Goal: Task Accomplishment & Management: Use online tool/utility

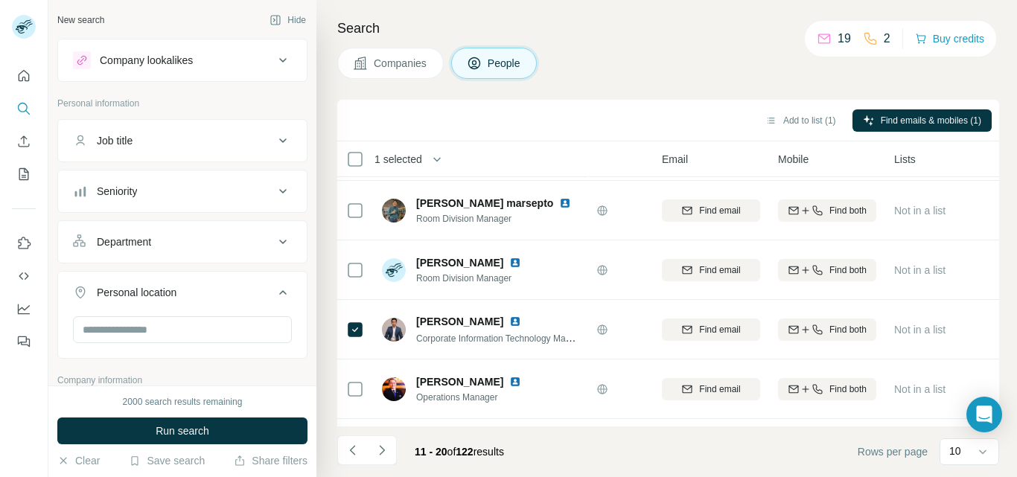
scroll to position [354, 101]
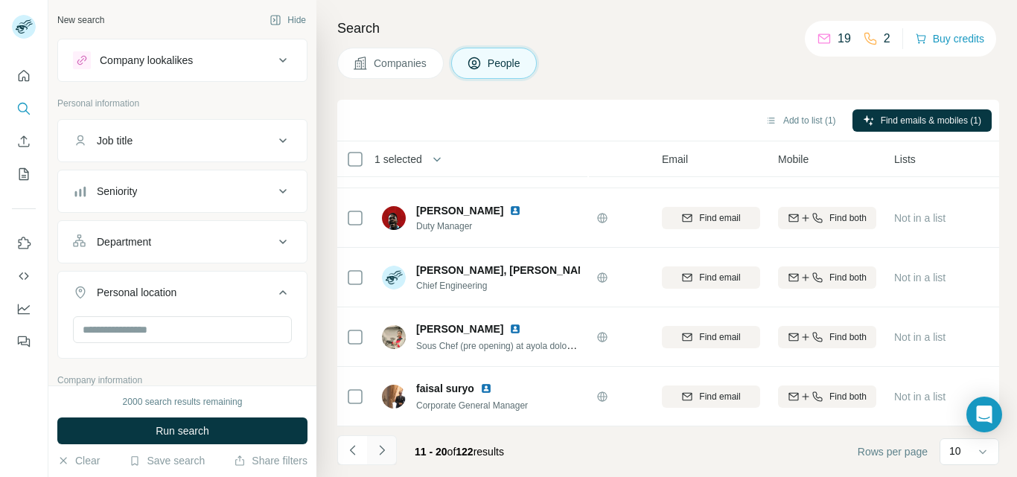
click at [380, 447] on icon "Navigate to next page" at bounding box center [381, 450] width 5 height 10
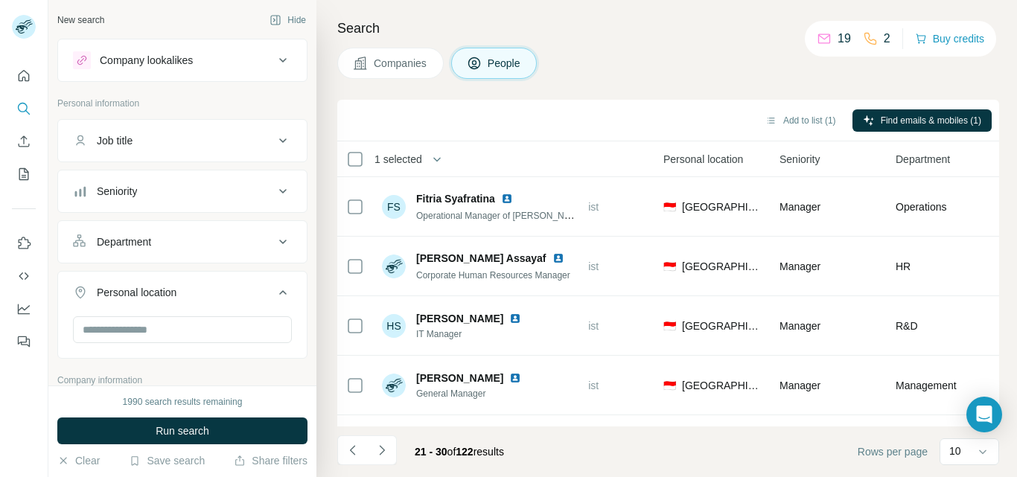
scroll to position [354, 448]
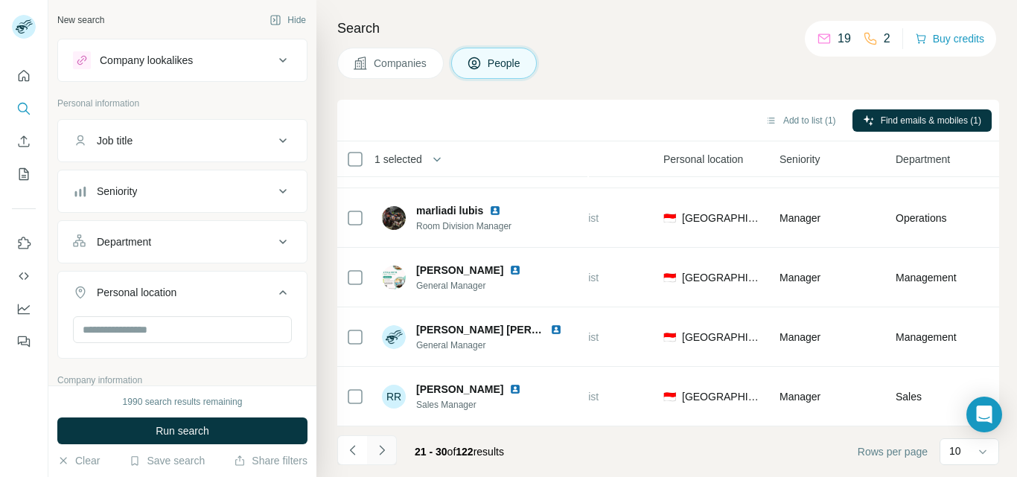
click at [383, 448] on icon "Navigate to next page" at bounding box center [382, 450] width 15 height 15
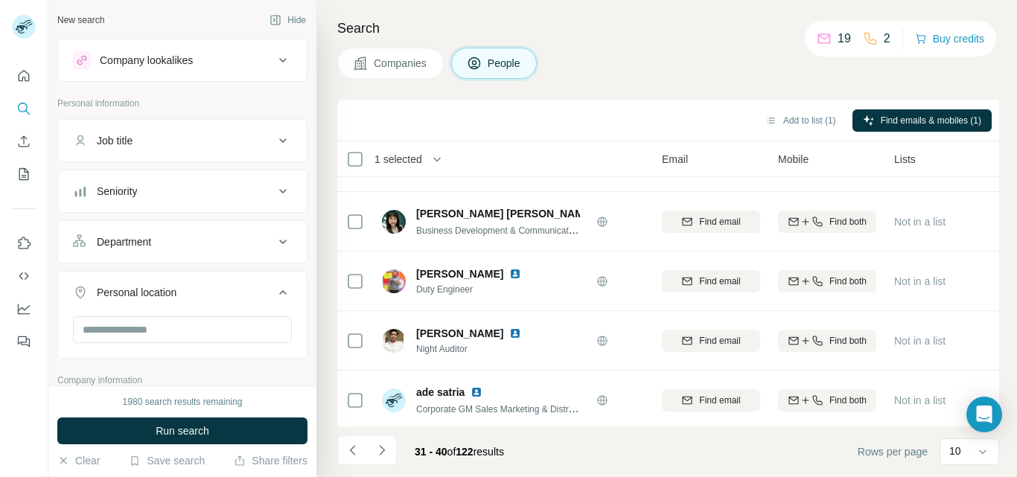
scroll to position [354, 101]
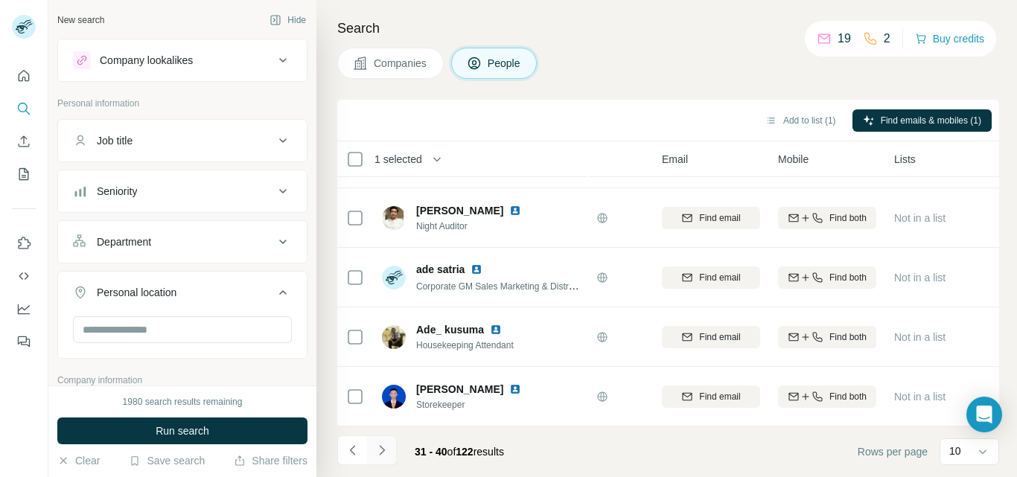
click at [383, 450] on icon "Navigate to next page" at bounding box center [381, 450] width 5 height 10
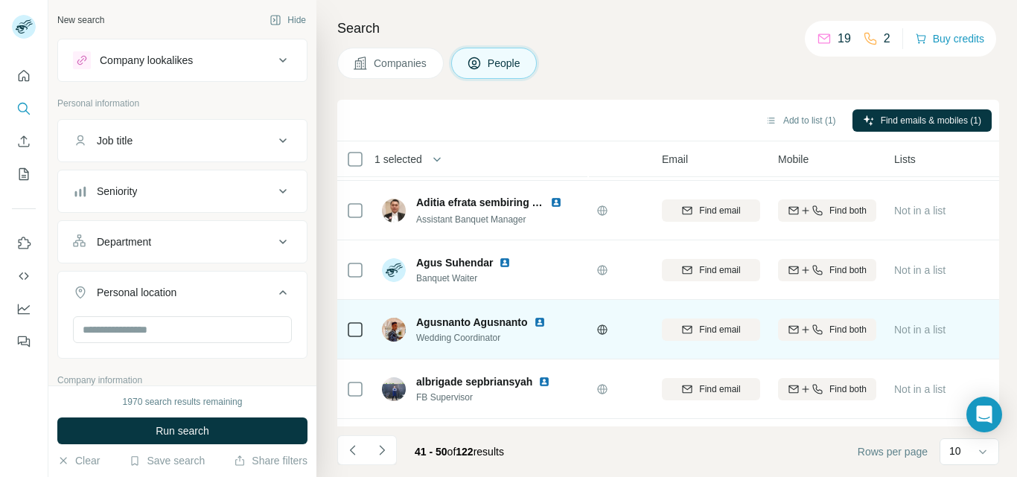
scroll to position [0, 101]
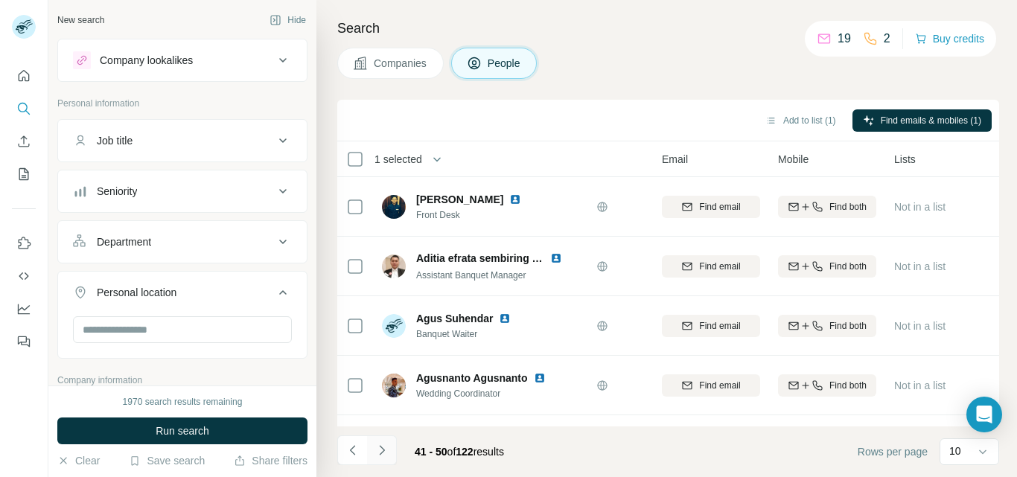
click at [383, 449] on icon "Navigate to next page" at bounding box center [382, 450] width 15 height 15
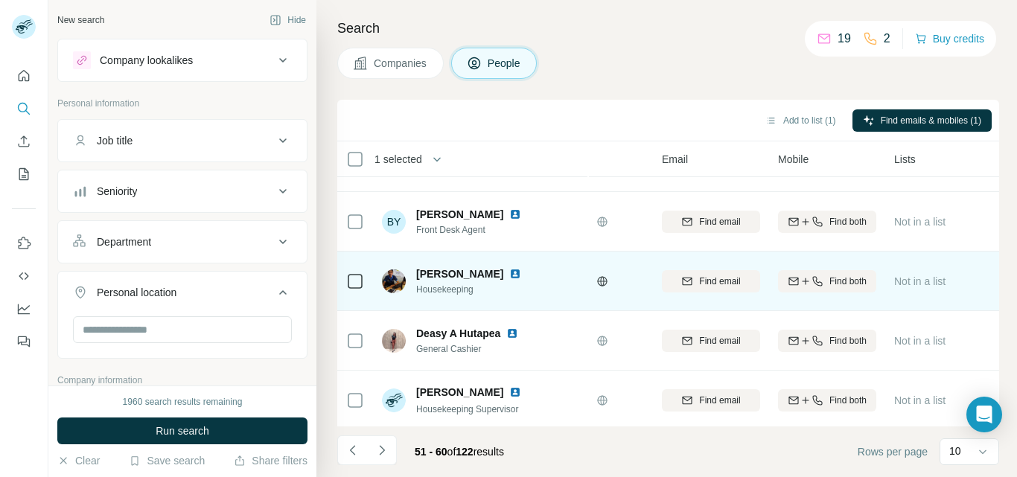
scroll to position [354, 101]
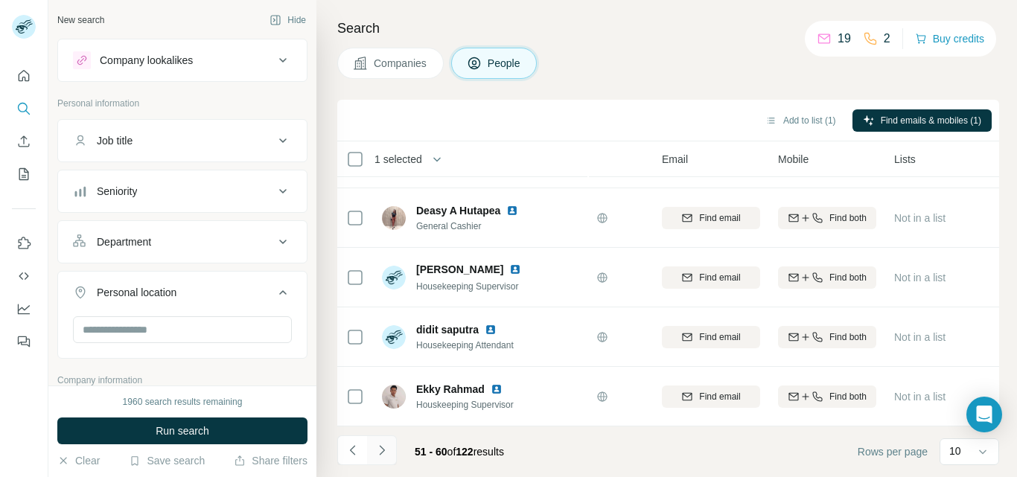
click at [381, 451] on icon "Navigate to next page" at bounding box center [382, 450] width 15 height 15
click at [373, 451] on button "Navigate to next page" at bounding box center [382, 451] width 30 height 30
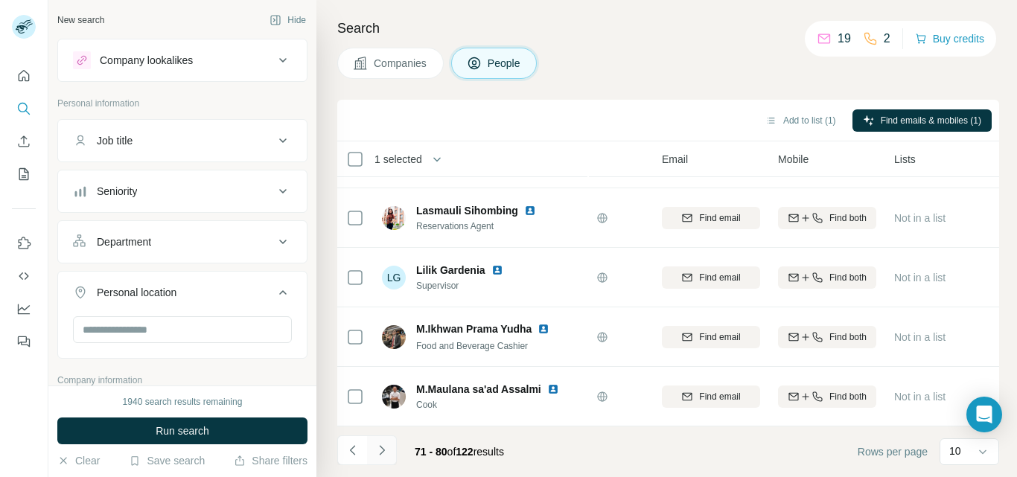
click at [383, 449] on icon "Navigate to next page" at bounding box center [381, 450] width 5 height 10
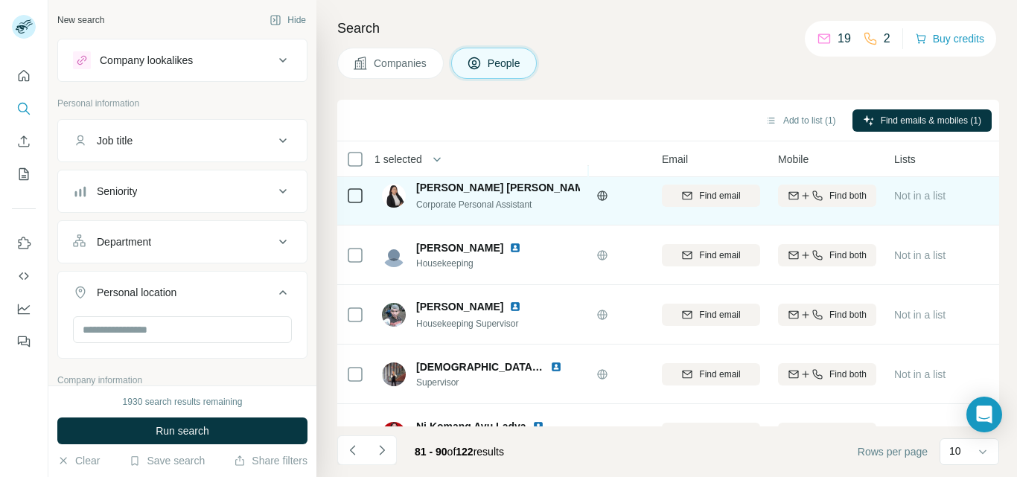
scroll to position [0, 101]
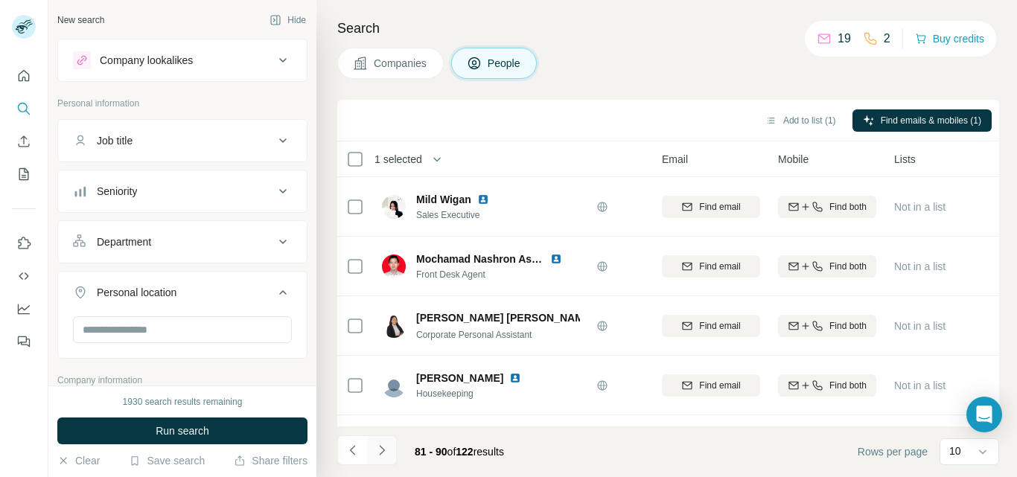
click at [379, 449] on icon "Navigate to next page" at bounding box center [382, 450] width 15 height 15
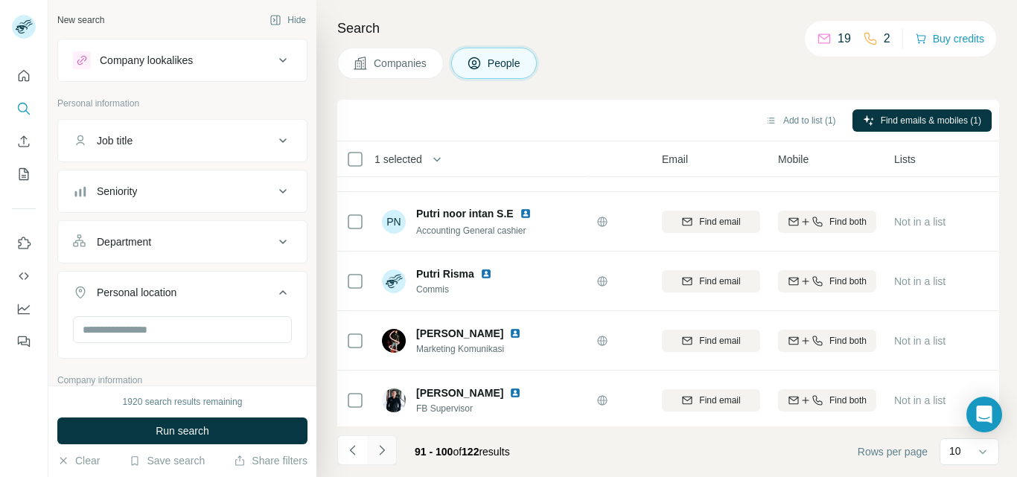
scroll to position [354, 101]
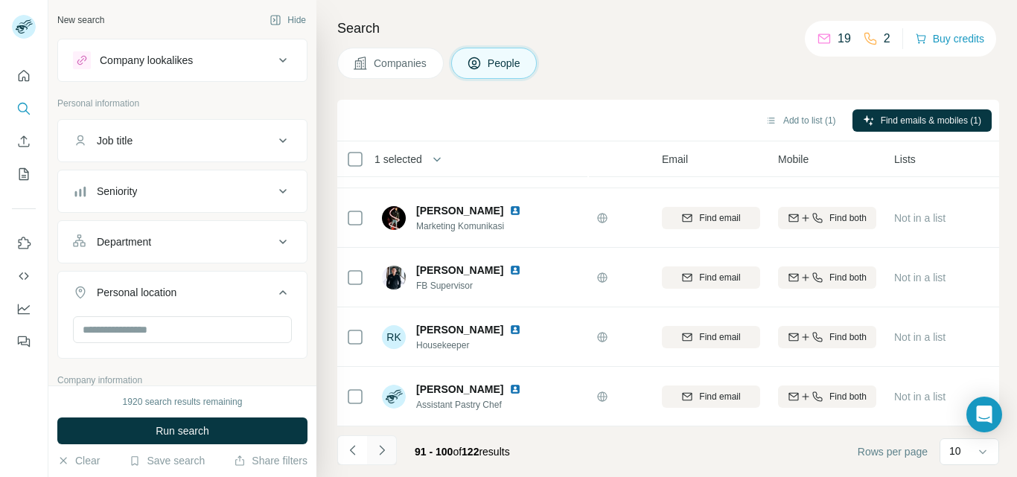
click at [383, 446] on icon "Navigate to next page" at bounding box center [382, 450] width 15 height 15
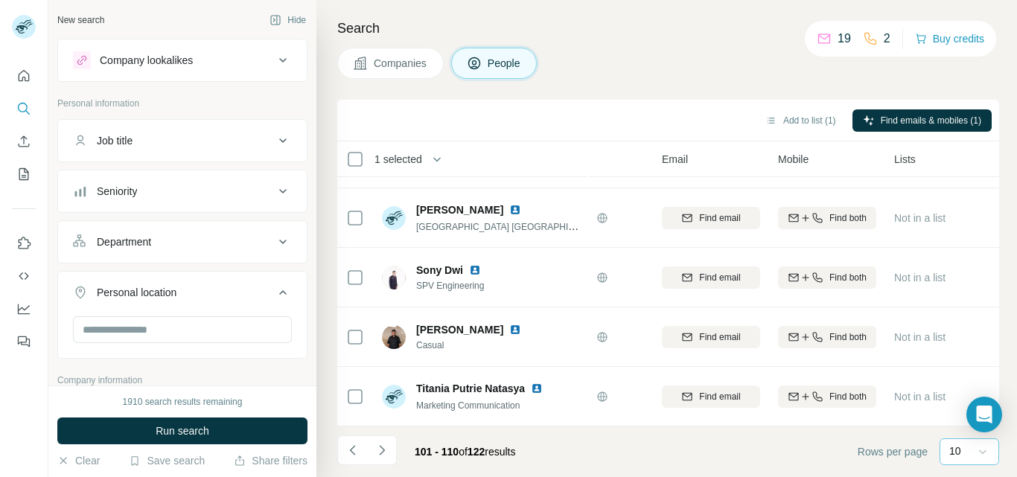
click at [982, 451] on icon at bounding box center [983, 452] width 15 height 15
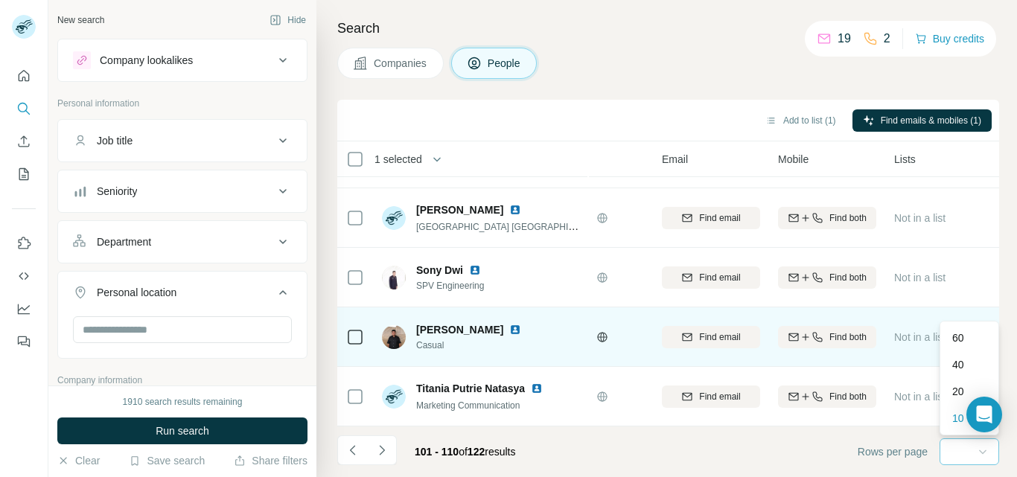
click at [958, 393] on p "20" at bounding box center [958, 391] width 12 height 15
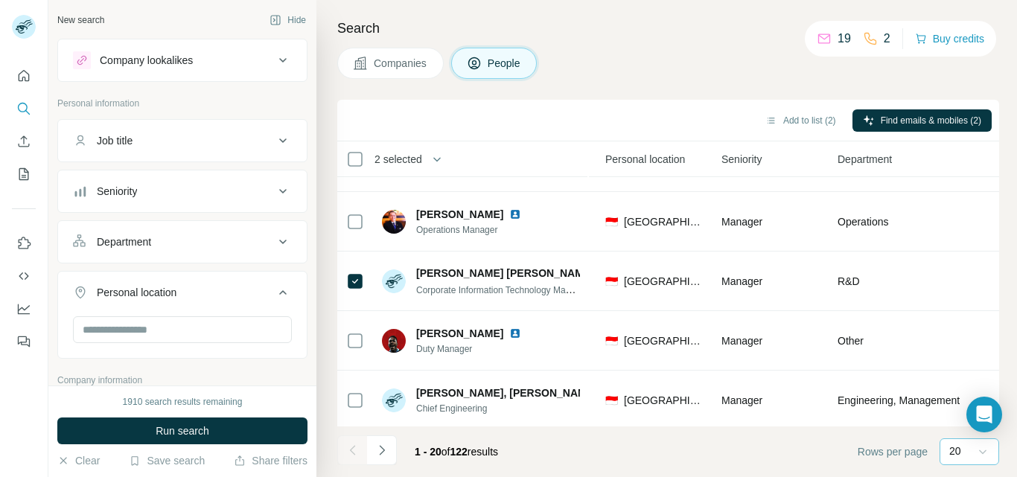
scroll to position [950, 506]
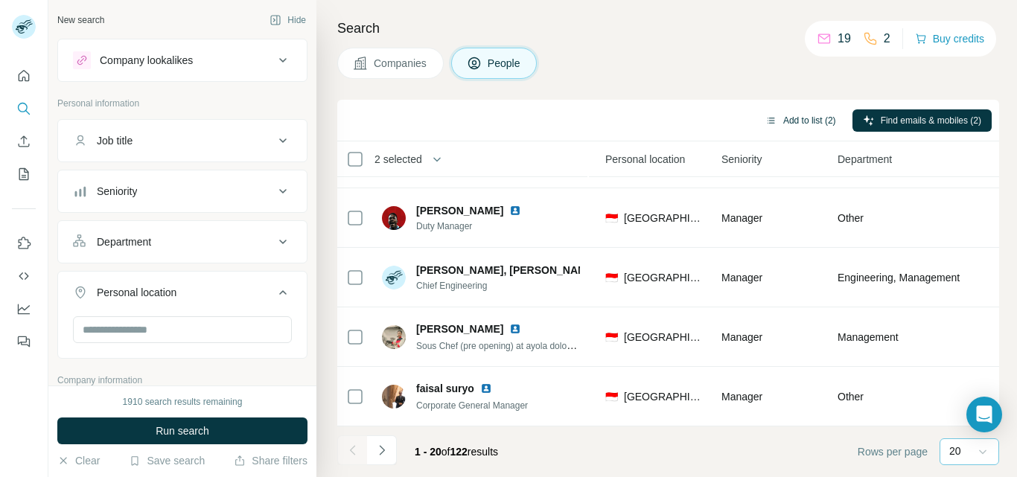
click at [793, 121] on button "Add to list (2)" at bounding box center [801, 120] width 92 height 22
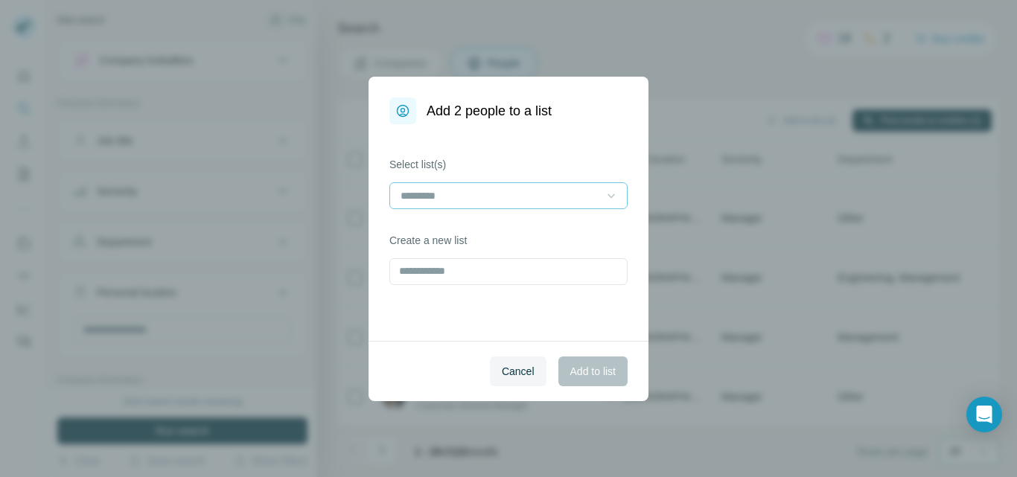
click at [609, 195] on icon at bounding box center [611, 196] width 7 height 4
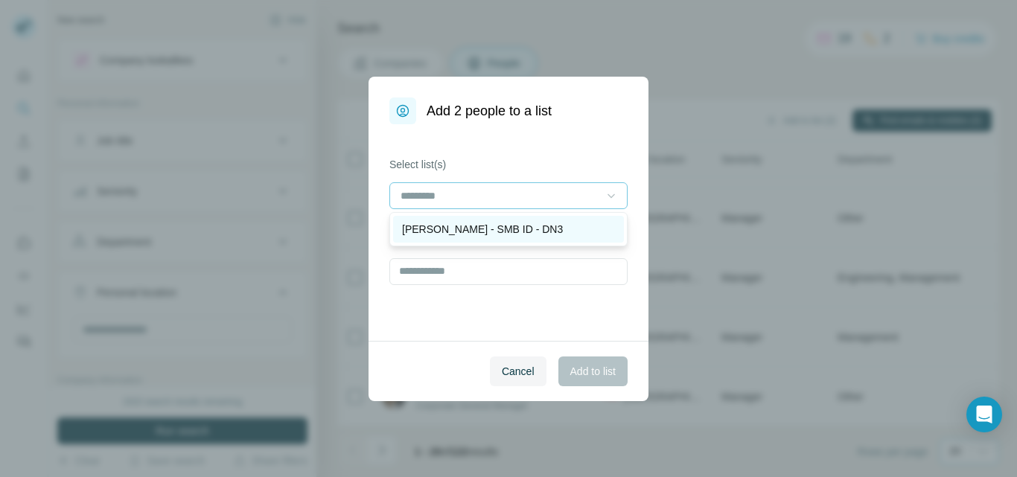
click at [433, 229] on p "[PERSON_NAME] - SMB ID - DN3" at bounding box center [482, 229] width 161 height 15
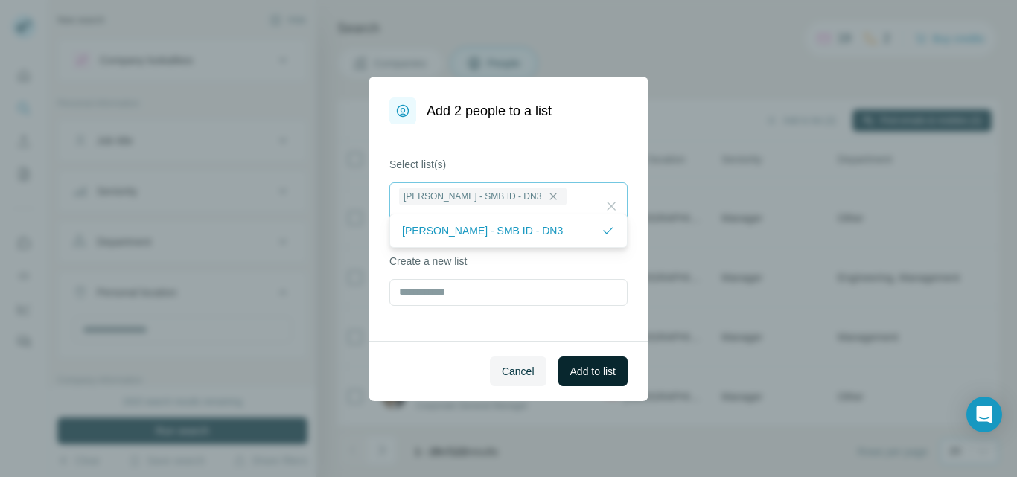
click at [578, 372] on span "Add to list" at bounding box center [592, 371] width 45 height 15
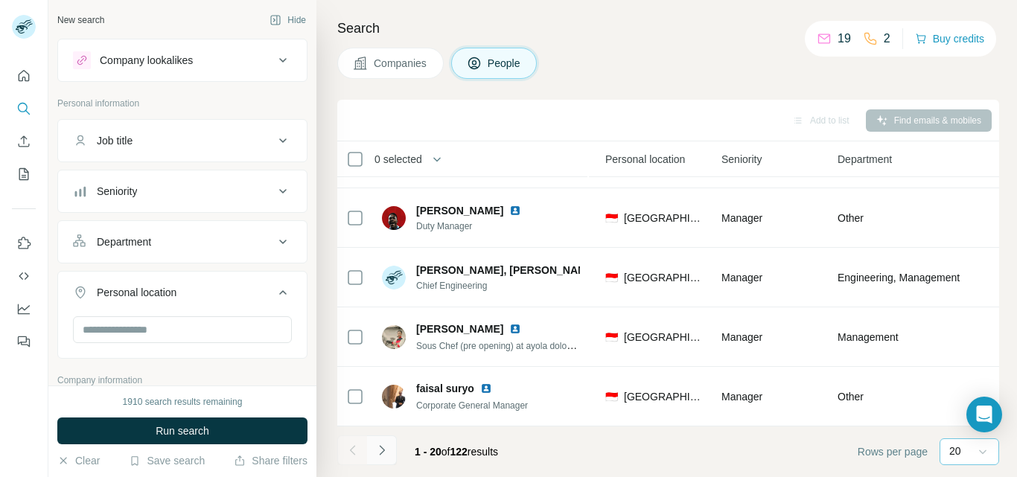
click at [380, 453] on icon "Navigate to next page" at bounding box center [382, 450] width 15 height 15
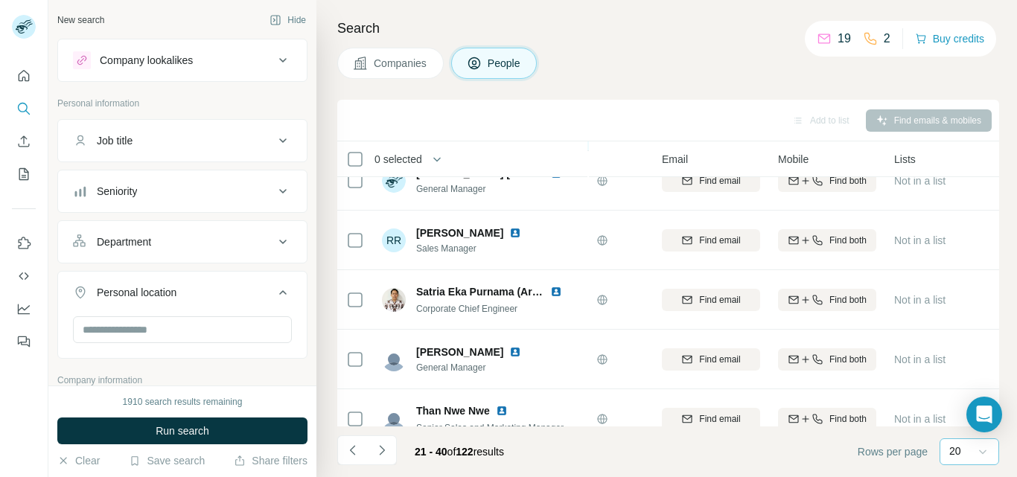
scroll to position [56, 101]
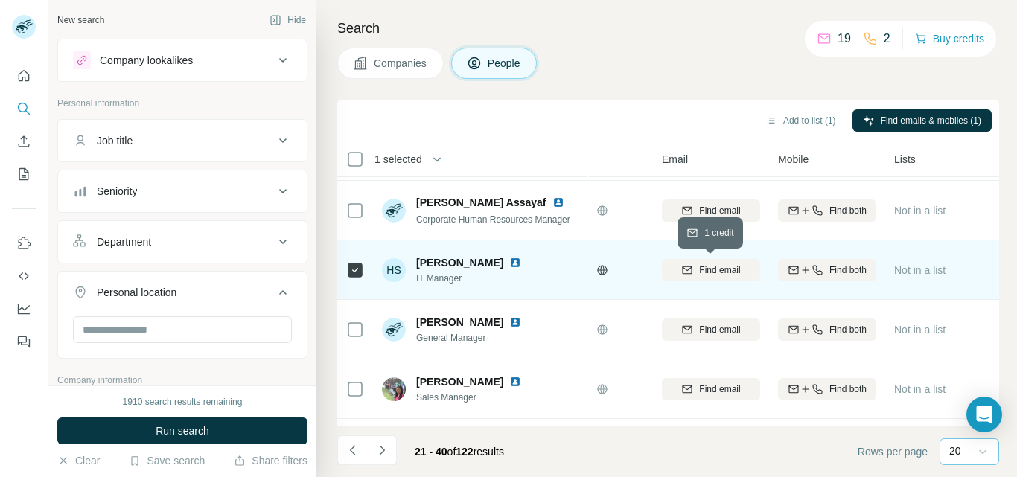
click at [734, 273] on span "Find email" at bounding box center [719, 270] width 41 height 13
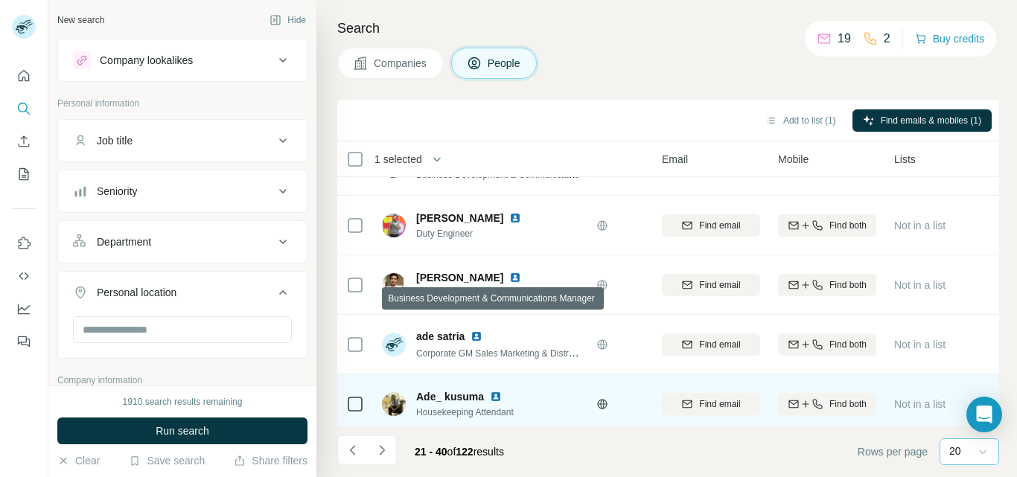
scroll to position [950, 101]
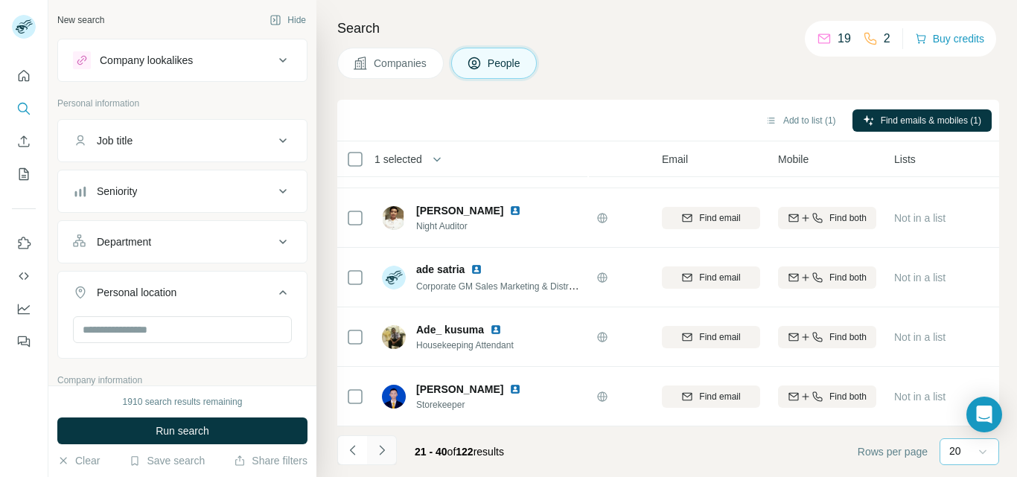
click at [384, 451] on icon "Navigate to next page" at bounding box center [381, 450] width 5 height 10
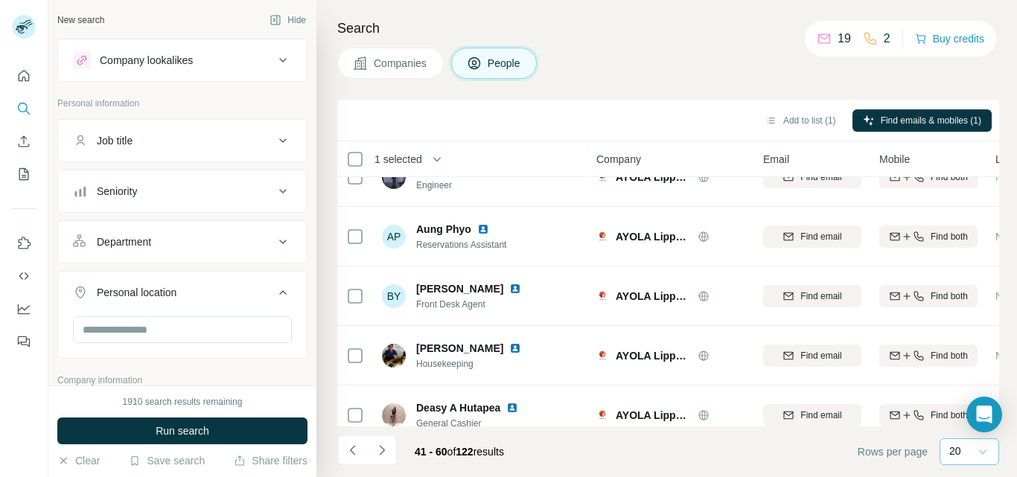
scroll to position [950, 0]
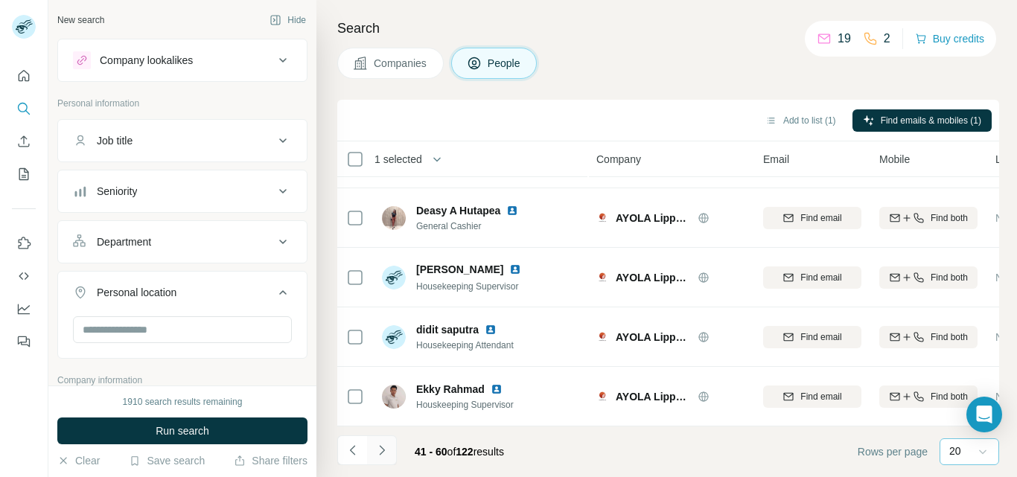
click at [381, 451] on icon "Navigate to next page" at bounding box center [382, 450] width 15 height 15
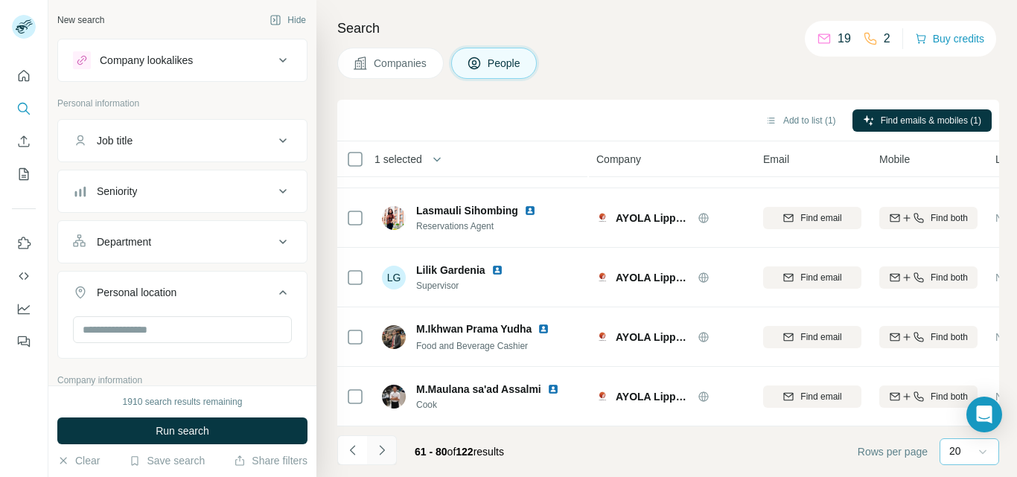
click at [383, 448] on icon "Navigate to next page" at bounding box center [382, 450] width 15 height 15
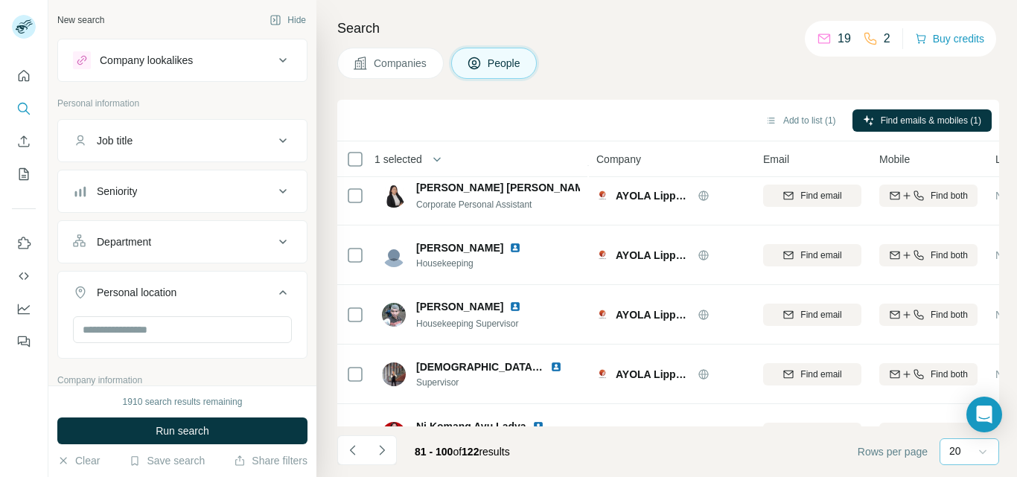
scroll to position [0, 0]
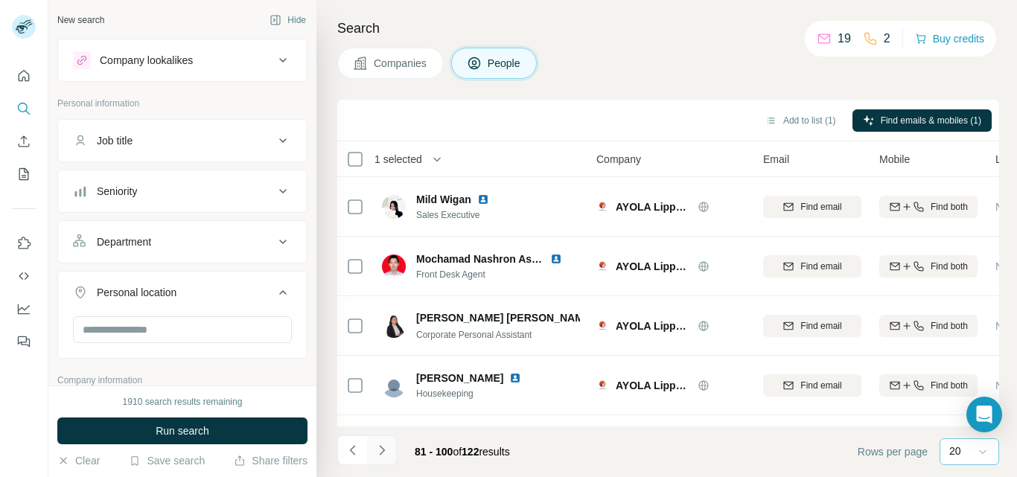
click at [383, 451] on icon "Navigate to next page" at bounding box center [382, 450] width 15 height 15
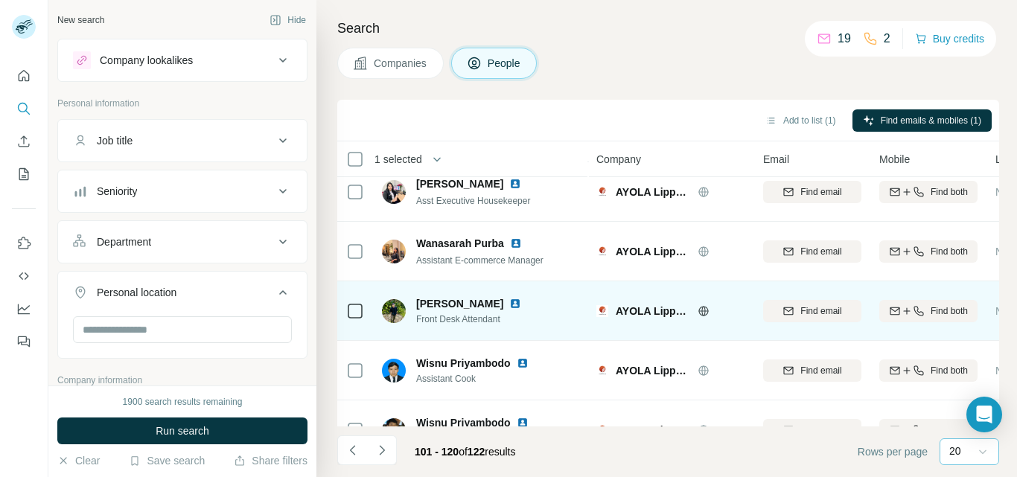
scroll to position [950, 0]
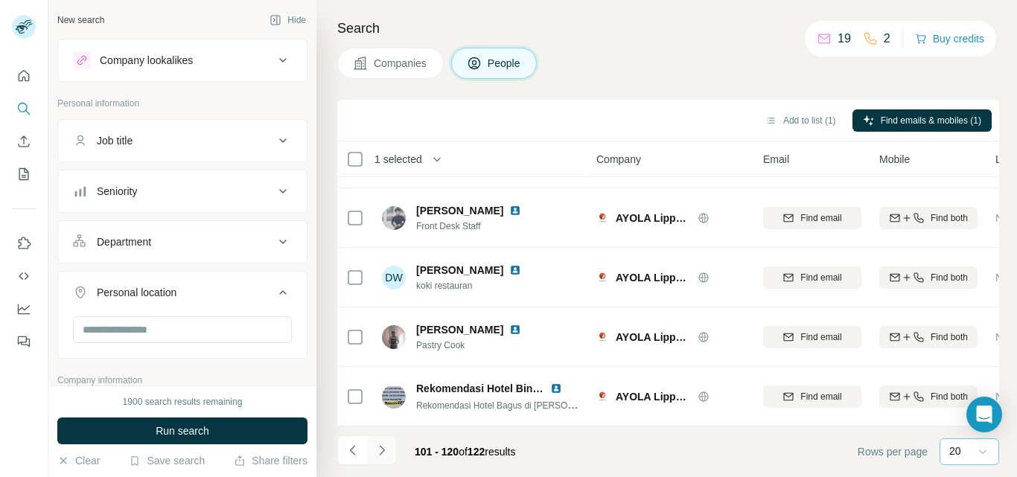
click at [384, 454] on icon "Navigate to next page" at bounding box center [382, 450] width 15 height 15
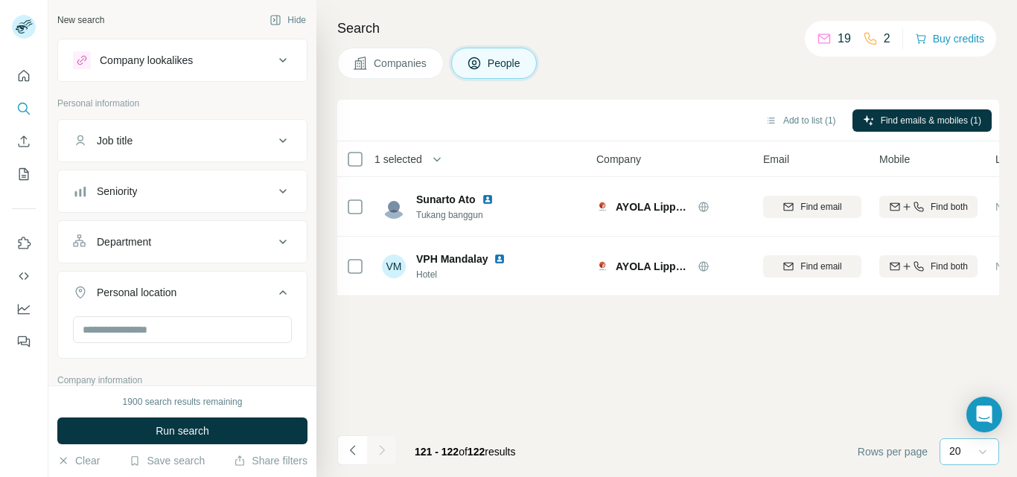
scroll to position [0, 0]
click at [799, 124] on button "Add to list (1)" at bounding box center [801, 120] width 92 height 22
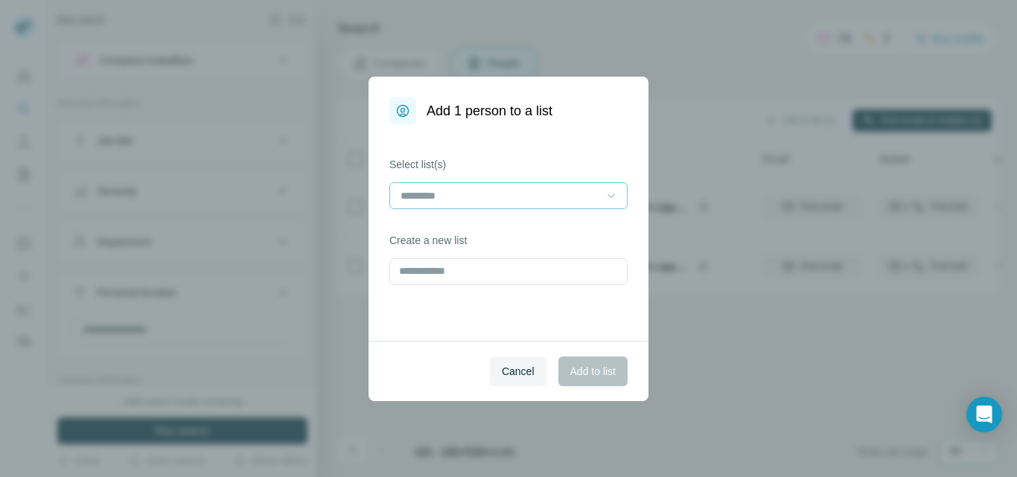
click at [608, 194] on icon at bounding box center [611, 195] width 15 height 15
click at [454, 226] on p "[PERSON_NAME] - SMB ID - DN3" at bounding box center [482, 229] width 161 height 15
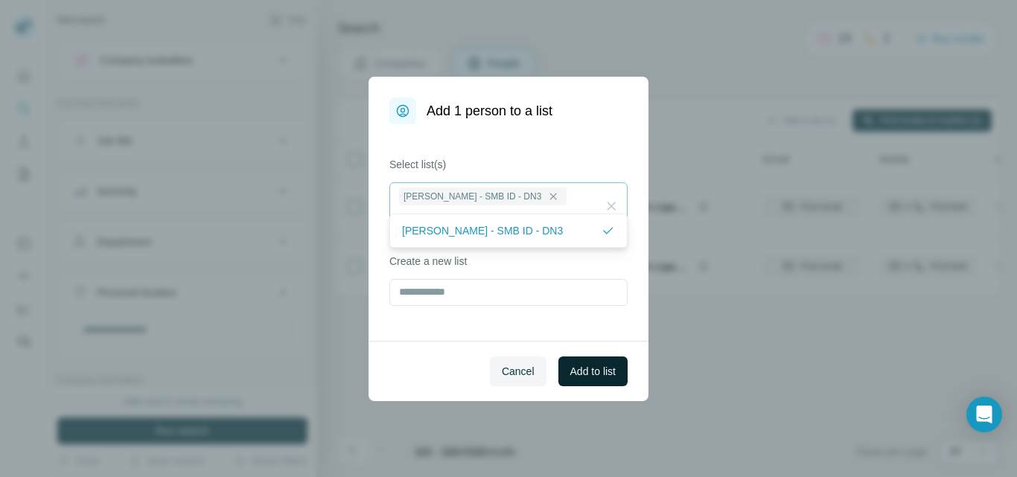
click at [594, 372] on span "Add to list" at bounding box center [592, 371] width 45 height 15
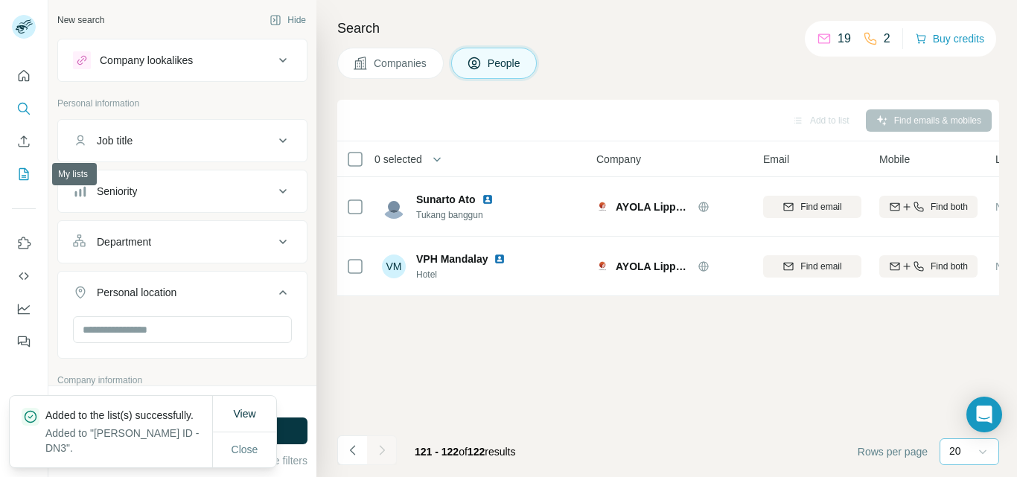
click at [20, 174] on icon "My lists" at bounding box center [23, 174] width 15 height 15
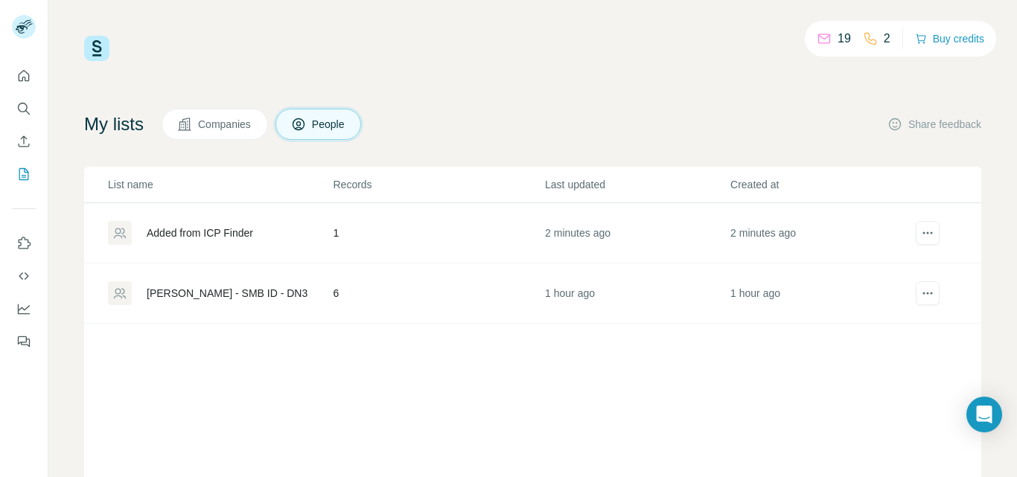
click at [191, 293] on div "[PERSON_NAME] - SMB ID - DN3" at bounding box center [227, 293] width 161 height 15
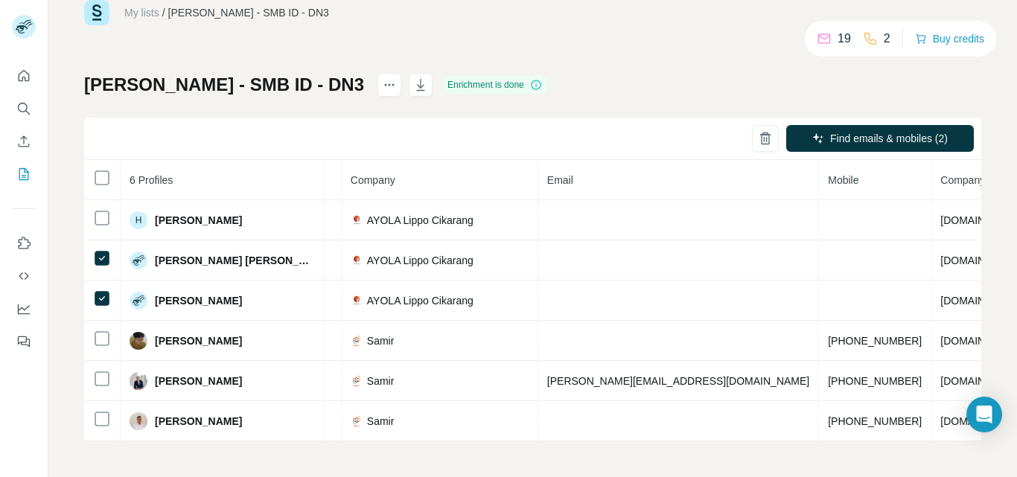
scroll to position [0, 364]
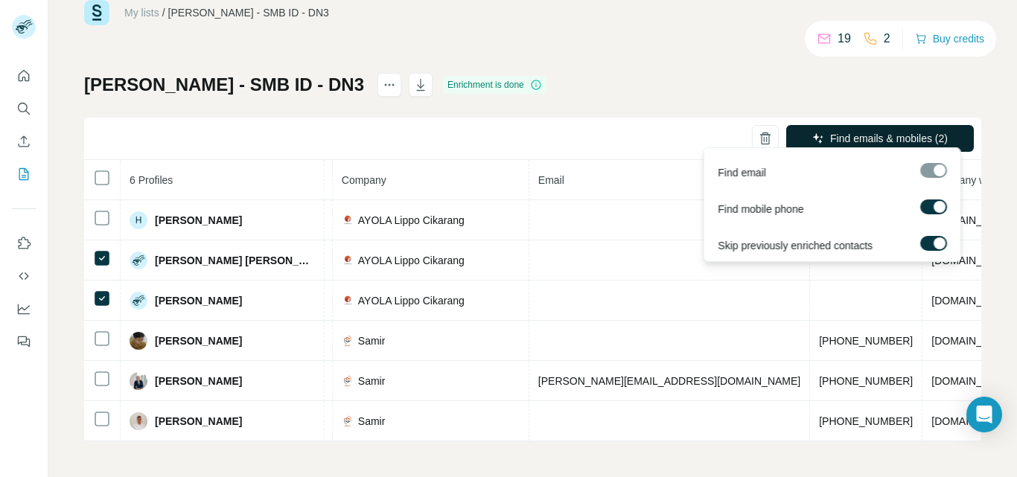
click at [863, 134] on span "Find emails & mobiles (2)" at bounding box center [889, 138] width 118 height 15
click at [860, 136] on span "Find emails & mobiles (1)" at bounding box center [889, 138] width 118 height 15
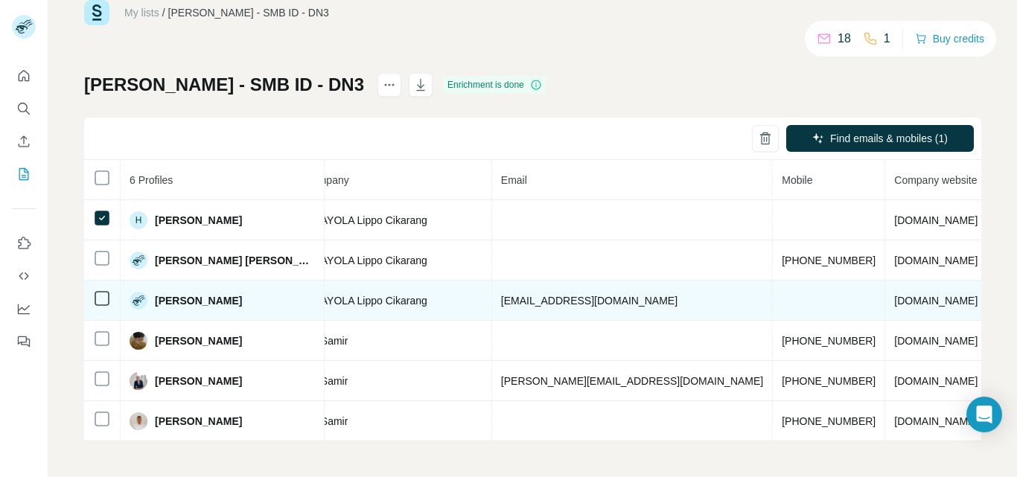
scroll to position [0, 0]
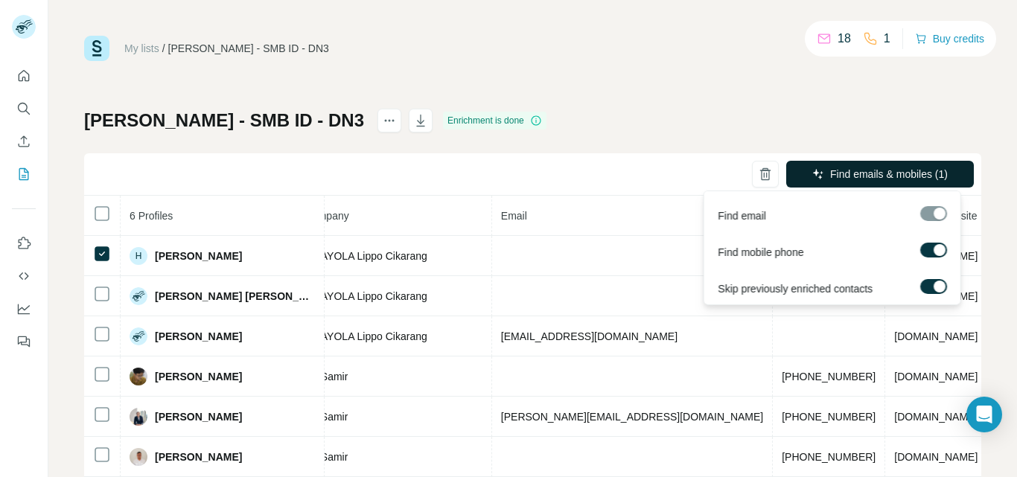
click at [839, 176] on span "Find emails & mobiles (1)" at bounding box center [889, 174] width 118 height 15
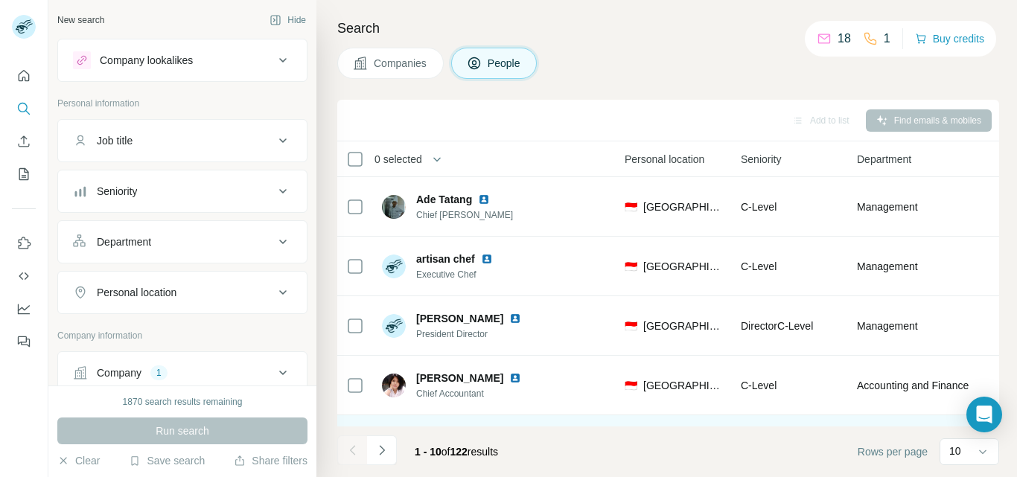
scroll to position [354, 487]
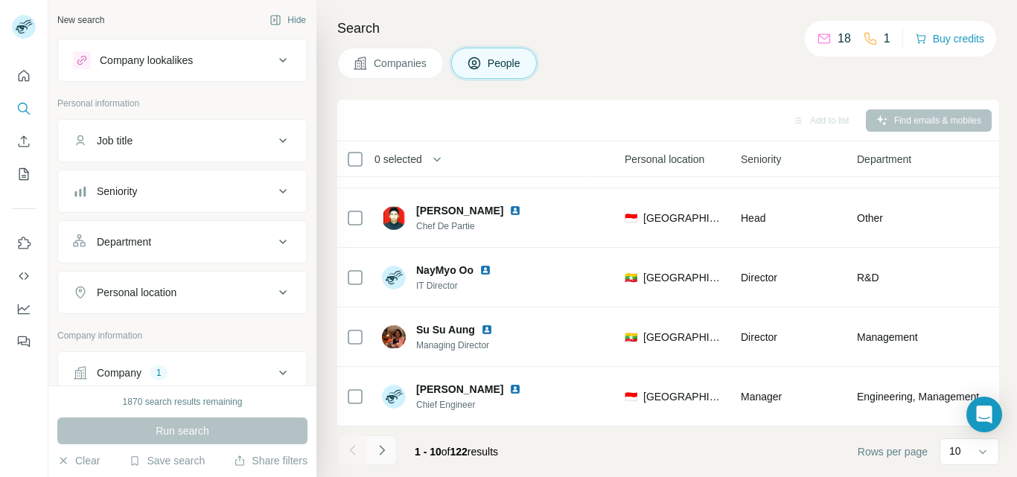
click at [382, 449] on icon "Navigate to next page" at bounding box center [381, 450] width 5 height 10
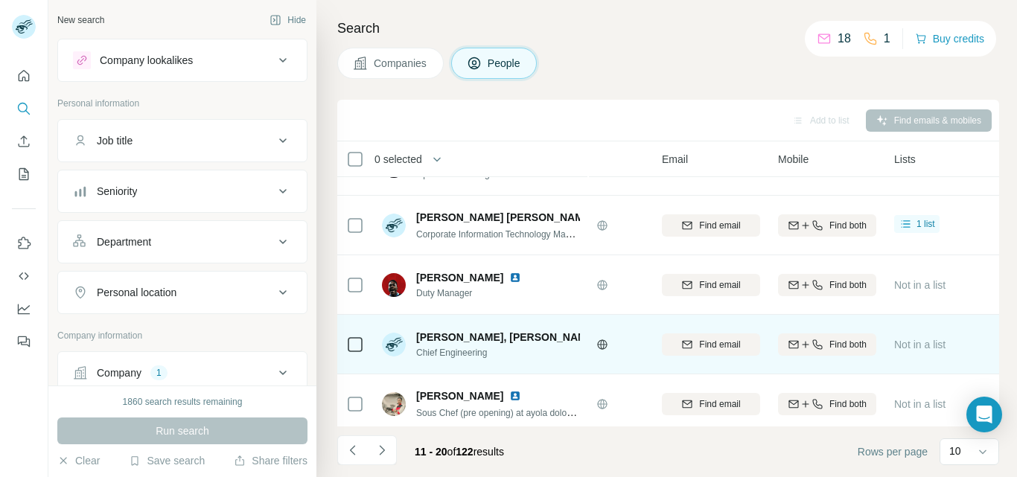
scroll to position [130, 101]
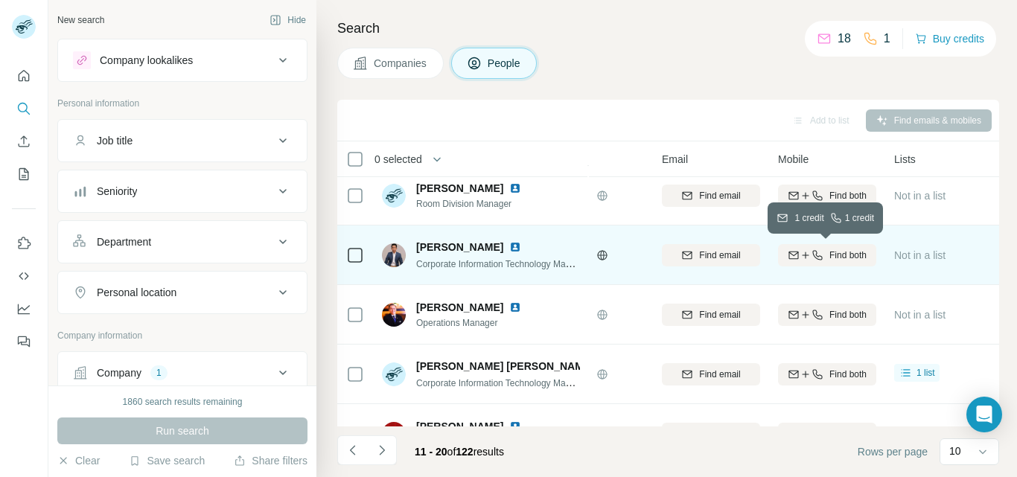
click at [850, 258] on span "Find both" at bounding box center [848, 255] width 37 height 13
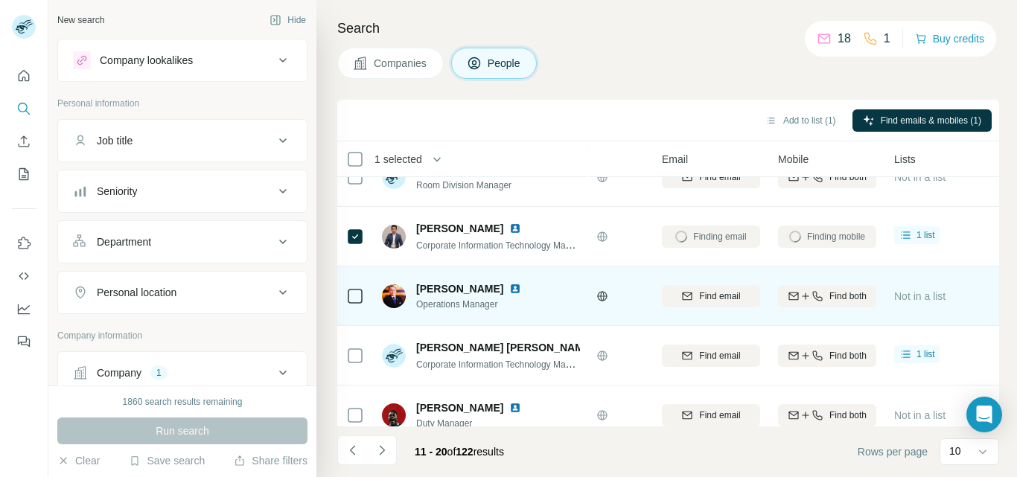
scroll to position [354, 101]
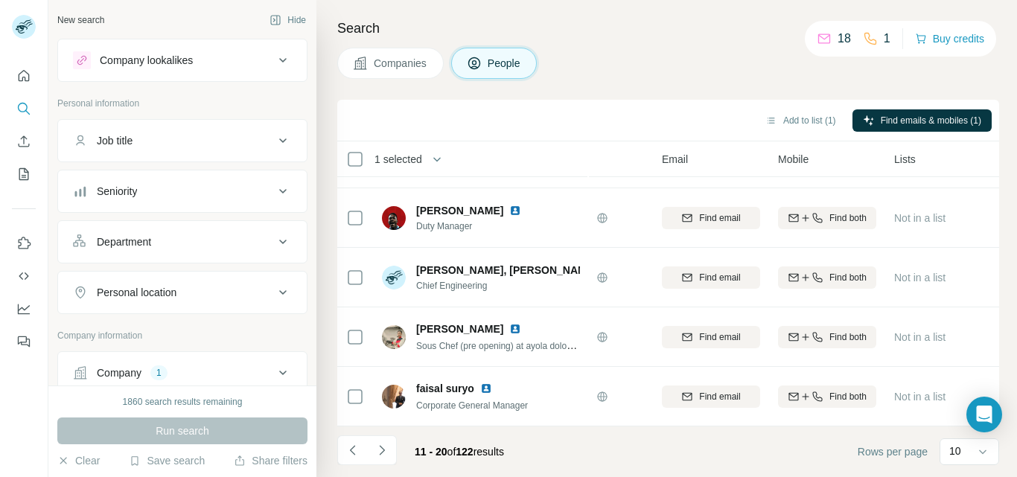
click at [382, 448] on icon "Navigate to next page" at bounding box center [382, 450] width 15 height 15
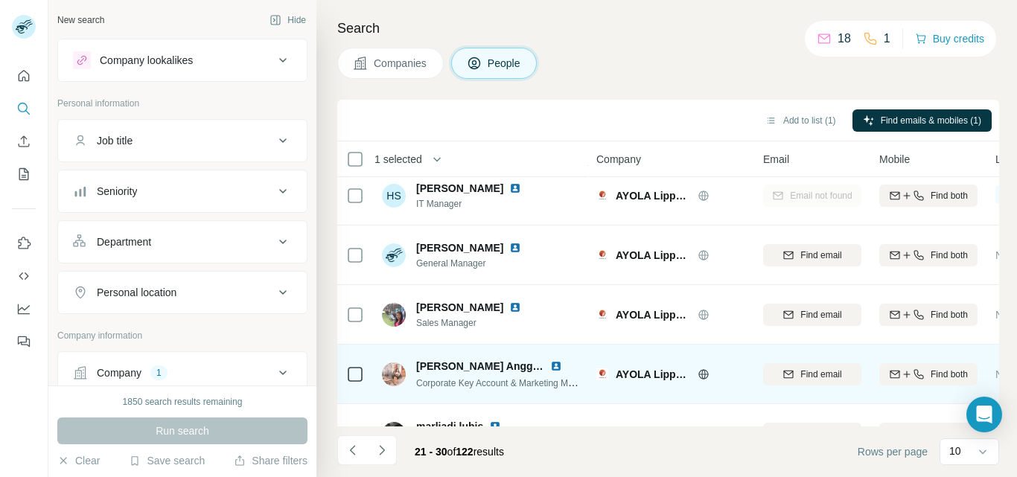
scroll to position [56, 0]
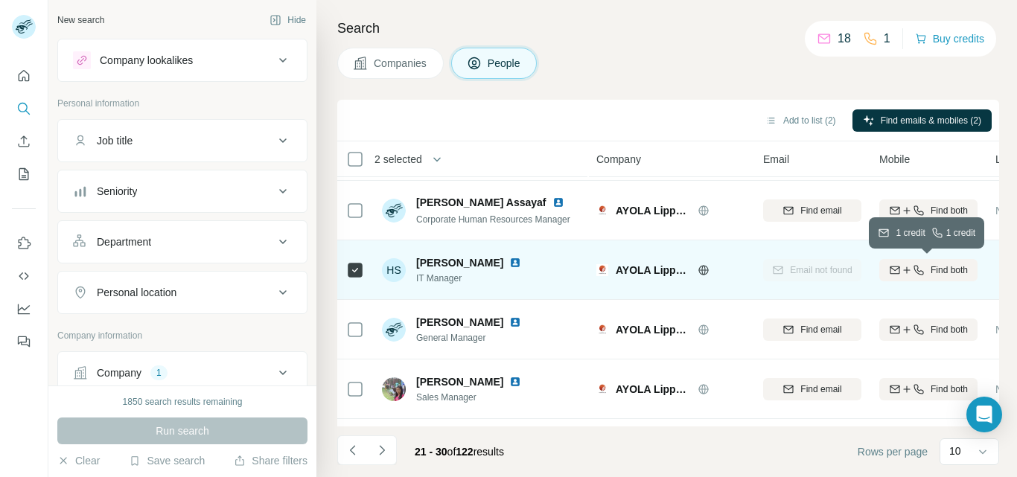
click at [952, 270] on span "Find both" at bounding box center [949, 270] width 37 height 13
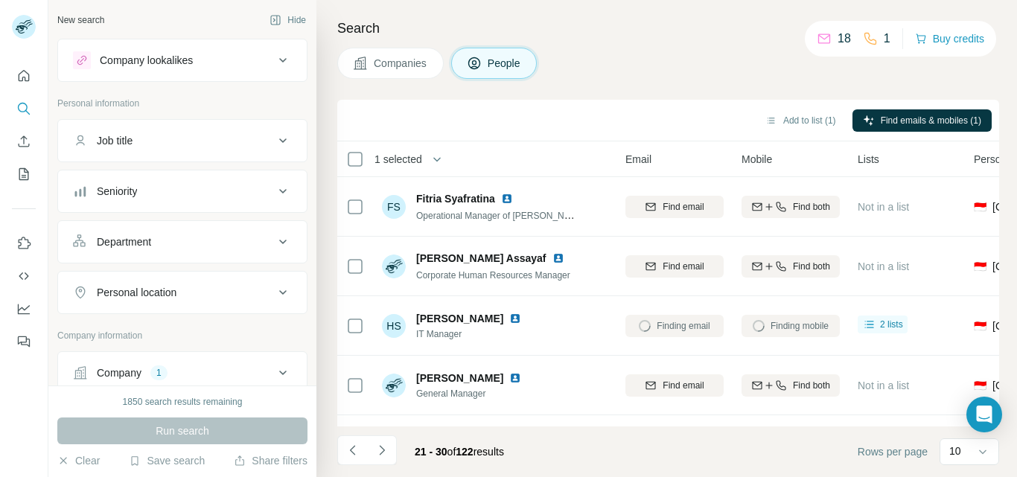
scroll to position [354, 138]
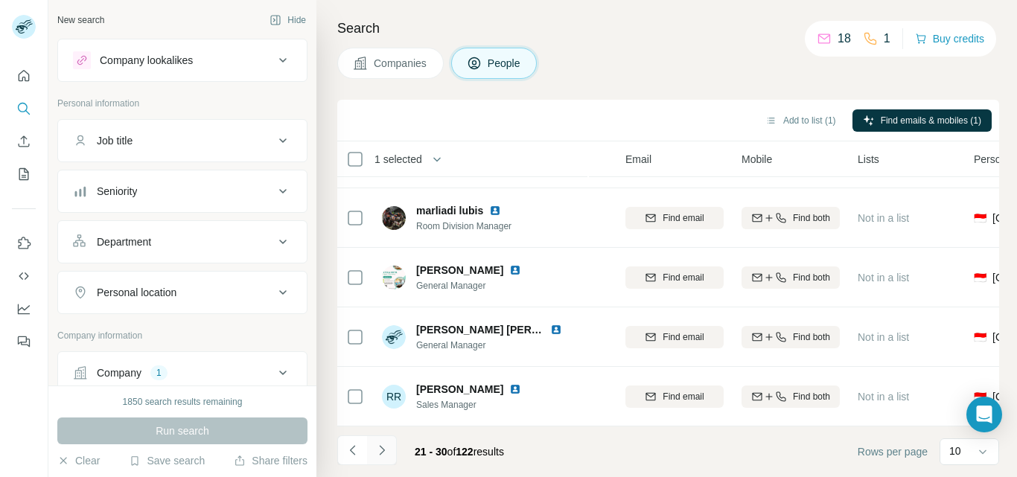
click at [382, 448] on icon "Navigate to next page" at bounding box center [382, 450] width 15 height 15
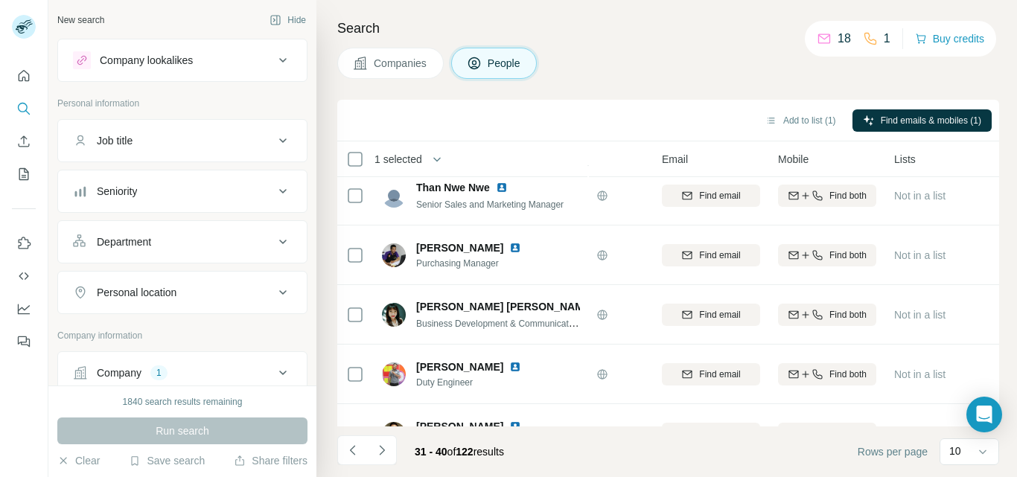
scroll to position [0, 101]
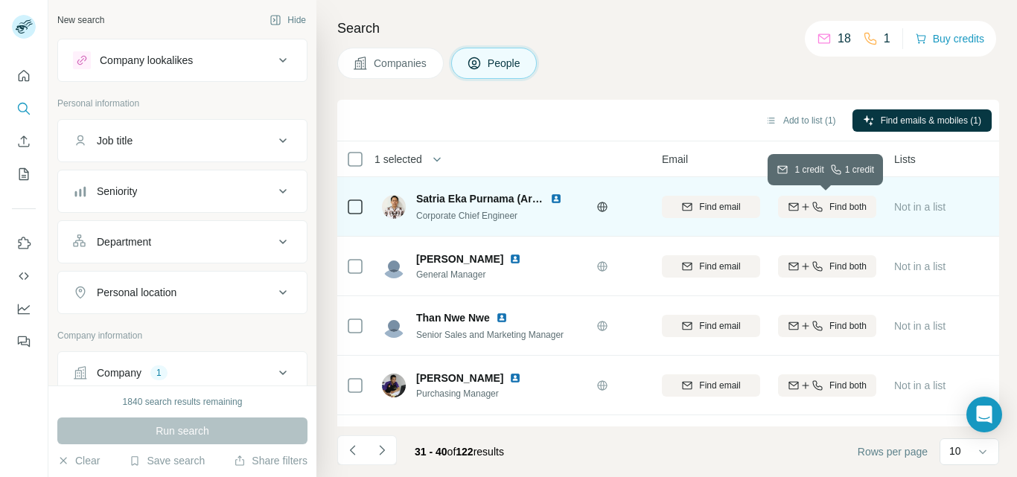
click at [832, 207] on span "Find both" at bounding box center [848, 206] width 37 height 13
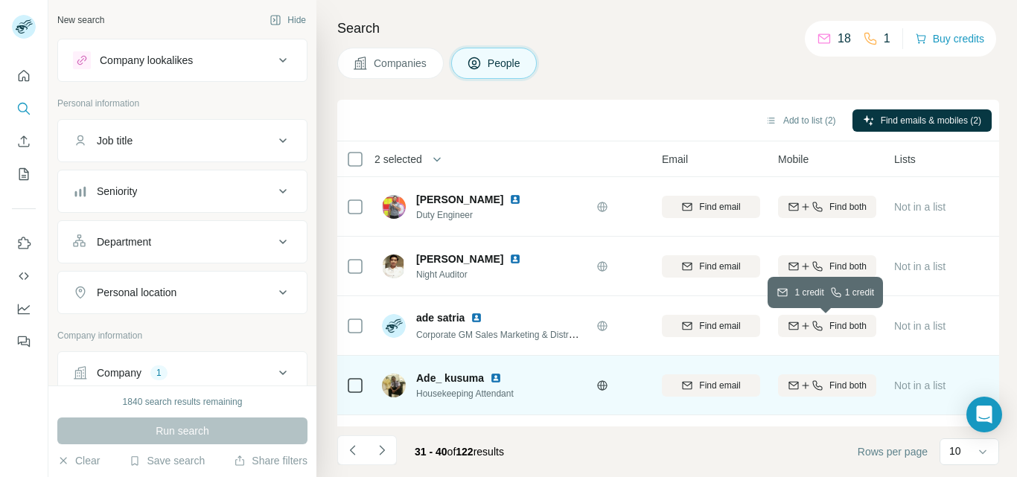
scroll to position [354, 101]
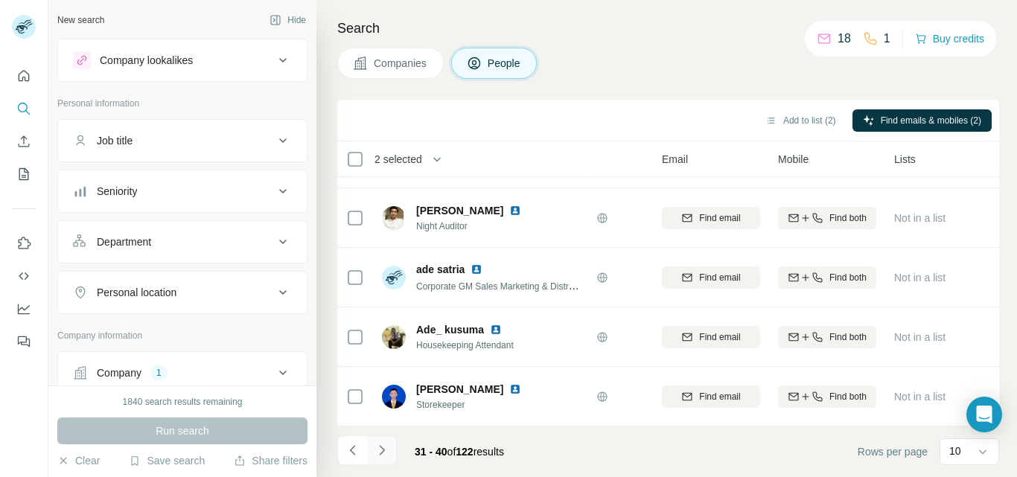
click at [381, 448] on icon "Navigate to next page" at bounding box center [382, 450] width 15 height 15
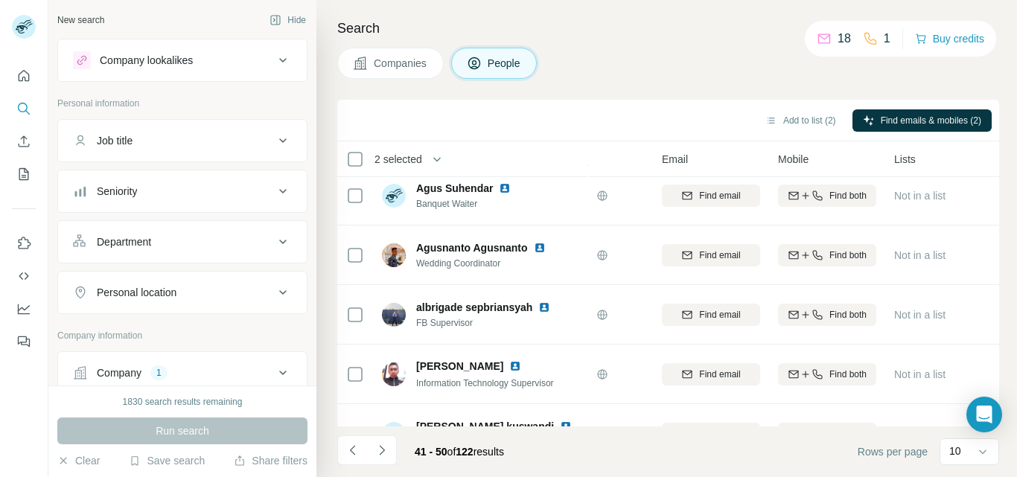
scroll to position [0, 101]
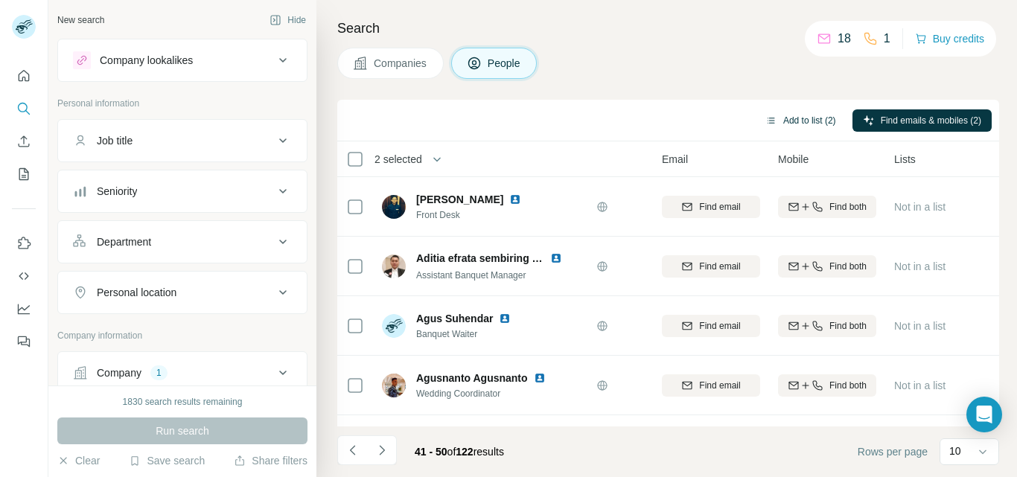
click at [792, 121] on button "Add to list (2)" at bounding box center [801, 120] width 92 height 22
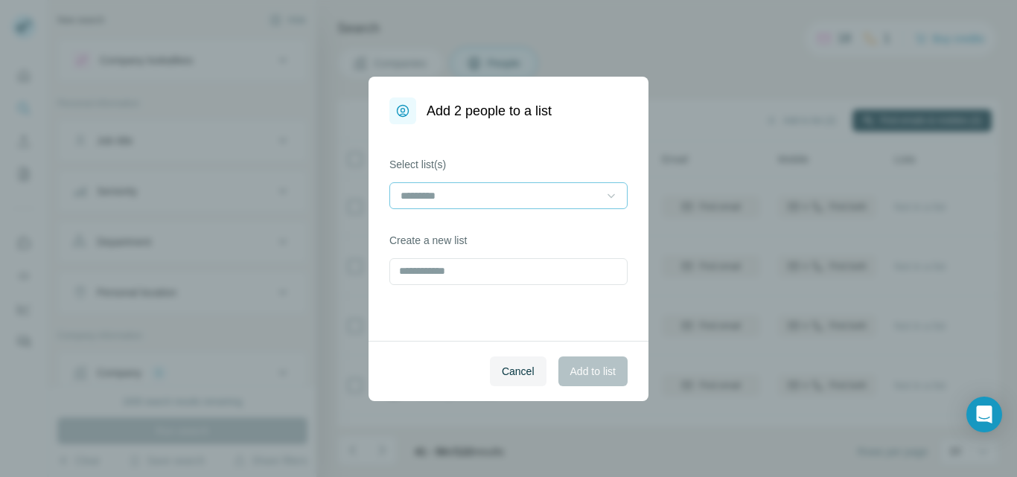
click at [608, 191] on icon at bounding box center [611, 195] width 15 height 15
click at [448, 231] on p "[PERSON_NAME] - SMB ID - DN3" at bounding box center [482, 229] width 161 height 15
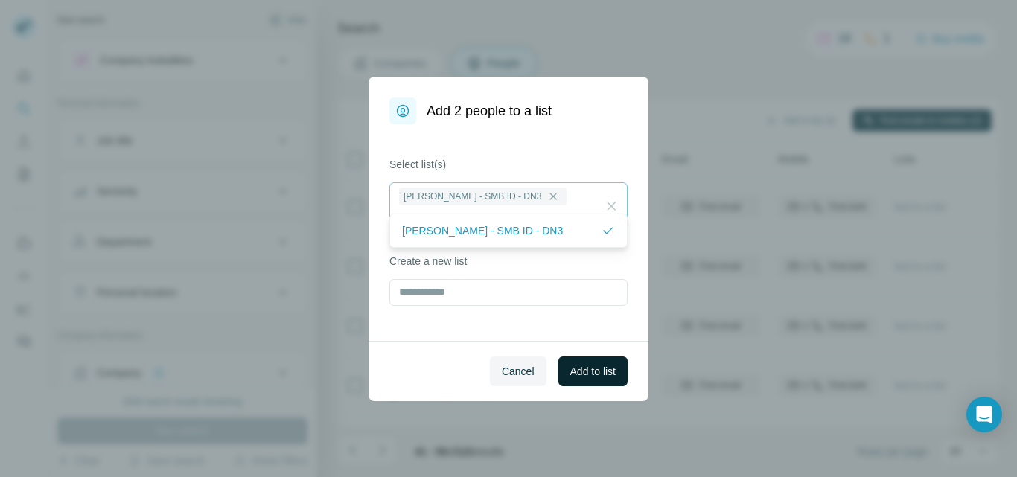
click at [582, 379] on button "Add to list" at bounding box center [593, 372] width 69 height 30
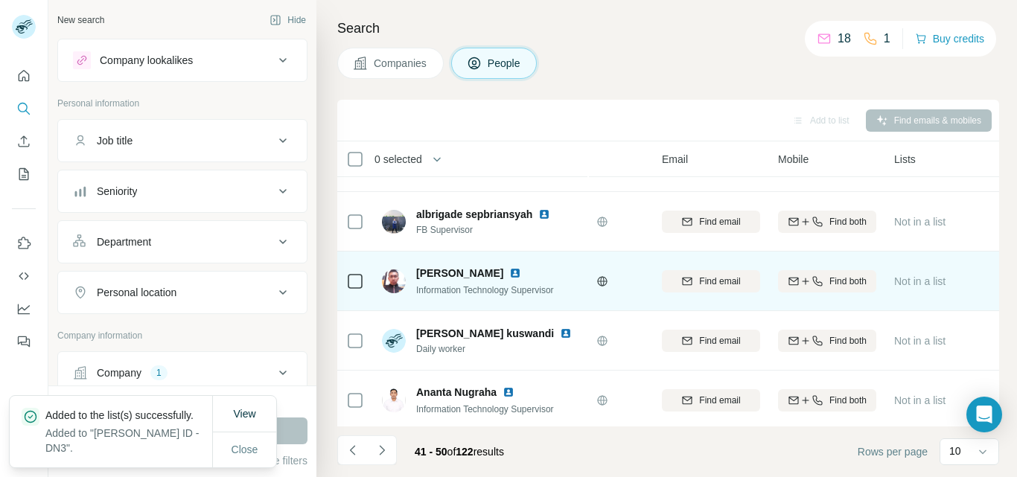
scroll to position [354, 101]
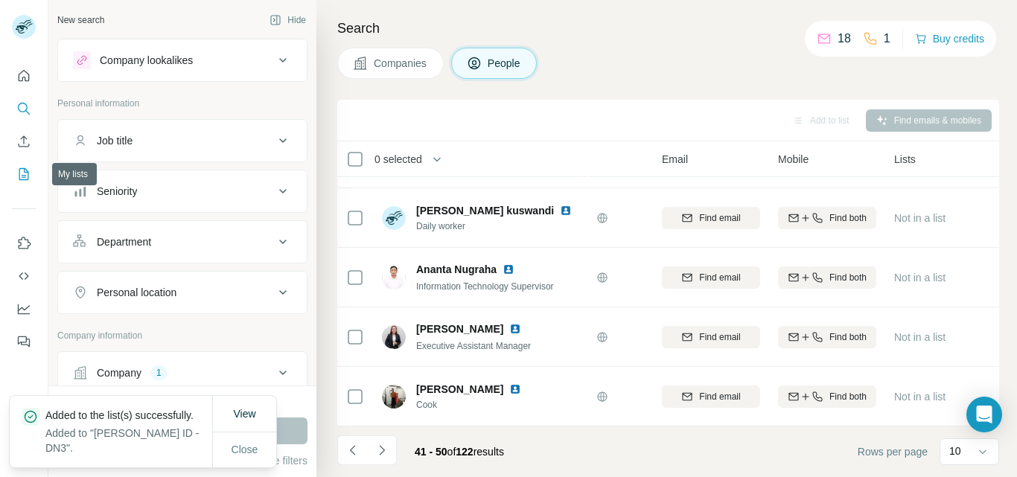
click at [23, 180] on icon "My lists" at bounding box center [24, 174] width 10 height 12
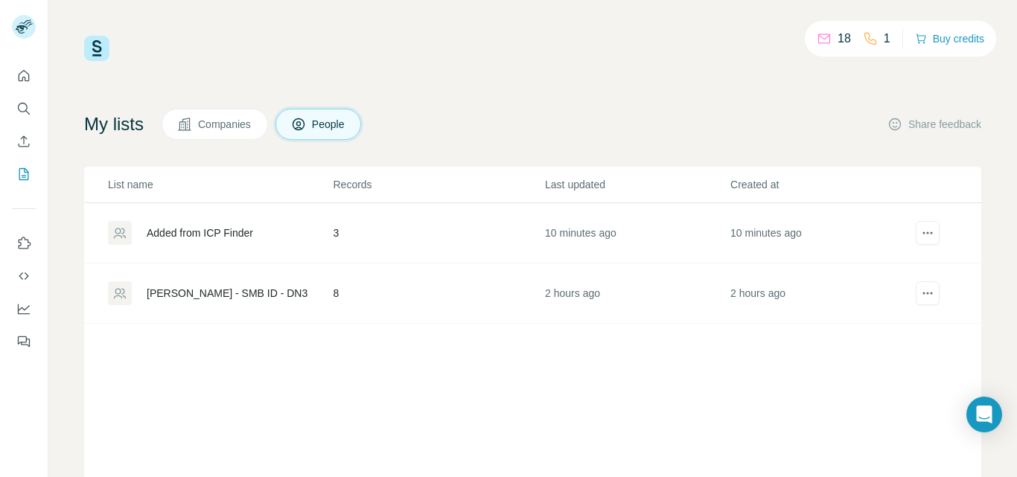
click at [185, 295] on div "[PERSON_NAME] - SMB ID - DN3" at bounding box center [227, 293] width 161 height 15
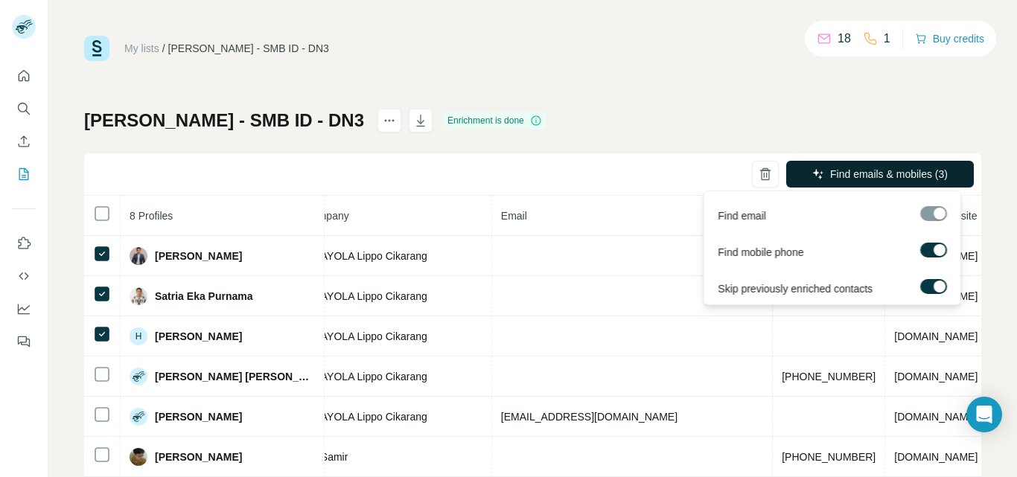
click at [850, 177] on span "Find emails & mobiles (3)" at bounding box center [889, 174] width 118 height 15
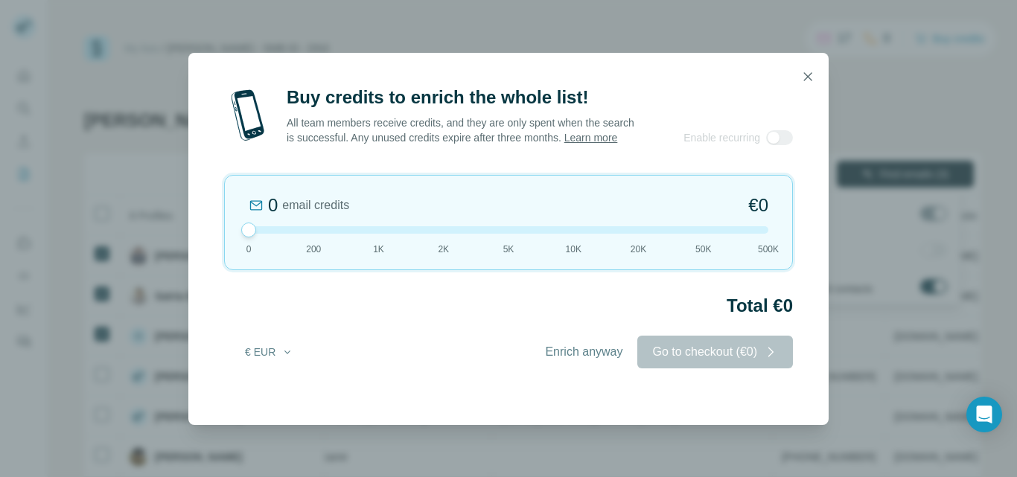
click at [807, 80] on icon "button" at bounding box center [808, 76] width 15 height 15
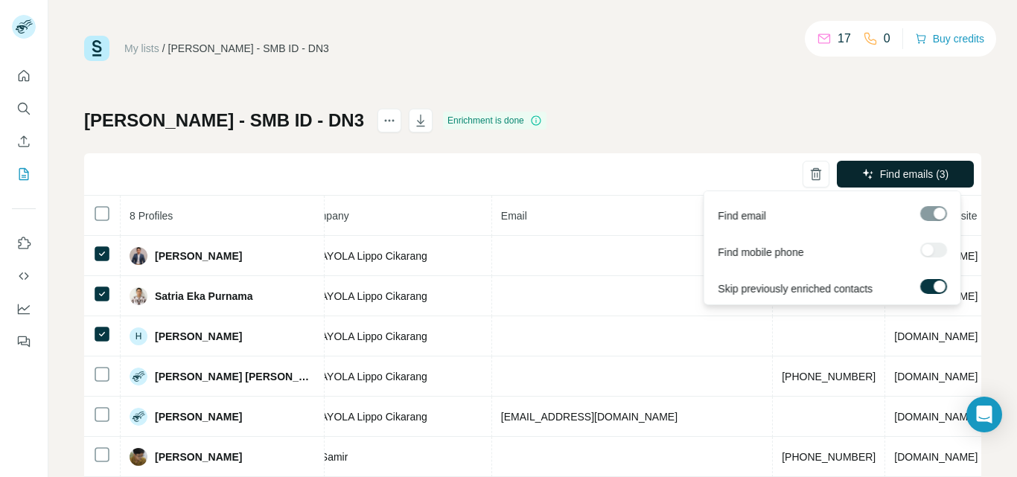
click at [722, 108] on div "My lists / [PERSON_NAME] - SMB ID - DN3 17 0 Buy credits [PERSON_NAME] - SMB ID…" at bounding box center [532, 297] width 897 height 522
click at [686, 110] on div "[PERSON_NAME] - SMB ID - DN3 Enrichment is done Find emails (3) 8 Profiles Stat…" at bounding box center [532, 333] width 897 height 449
click at [903, 174] on span "Find emails (1)" at bounding box center [914, 174] width 69 height 15
click at [880, 172] on span "Find emails (3)" at bounding box center [914, 174] width 69 height 15
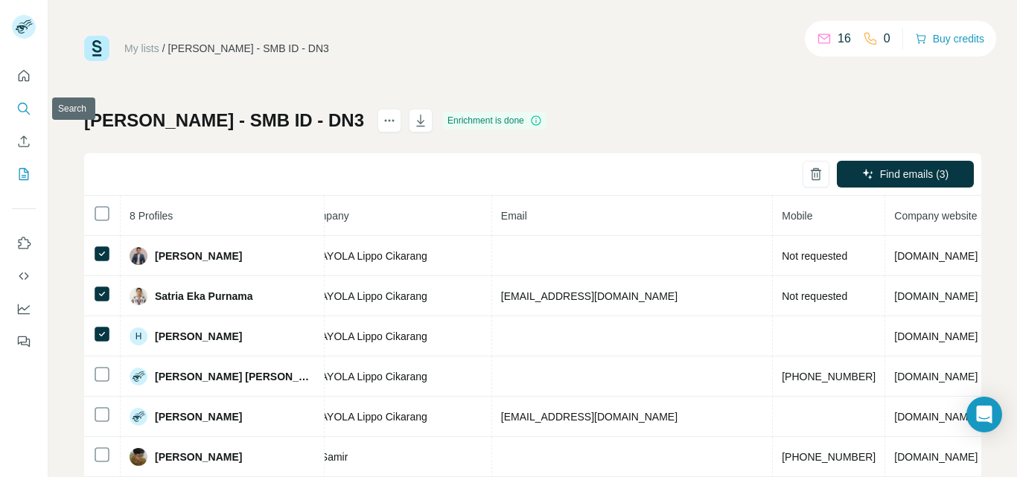
click at [20, 107] on icon "Search" at bounding box center [23, 108] width 15 height 15
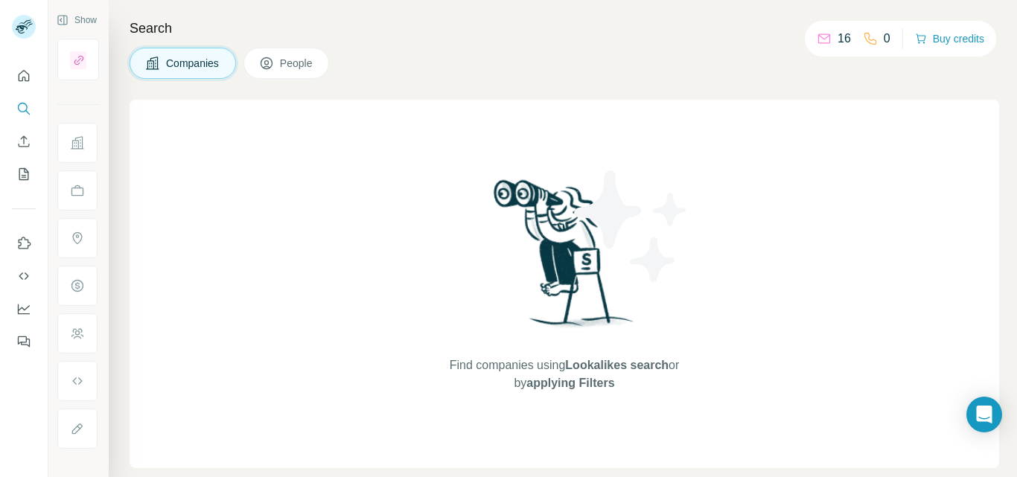
click at [194, 66] on span "Companies" at bounding box center [193, 63] width 54 height 15
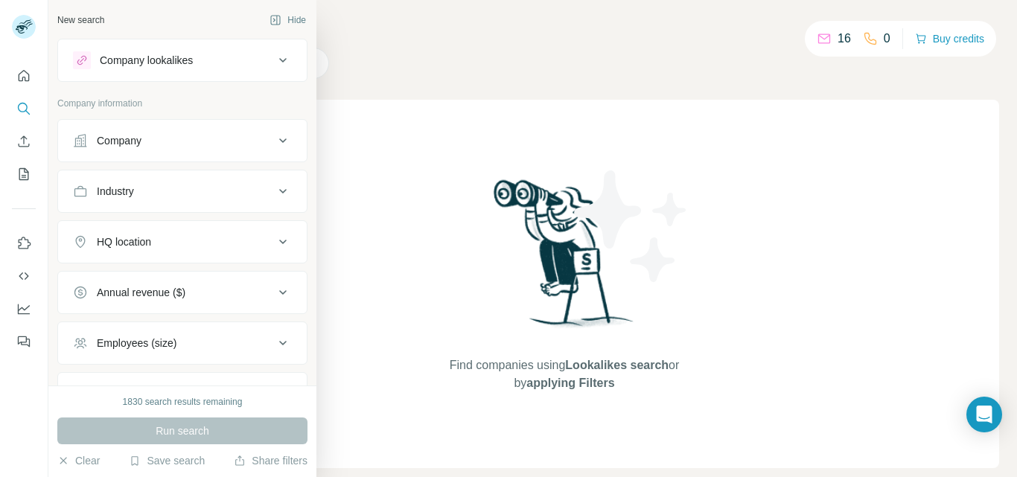
click at [141, 139] on div "Company" at bounding box center [119, 140] width 45 height 15
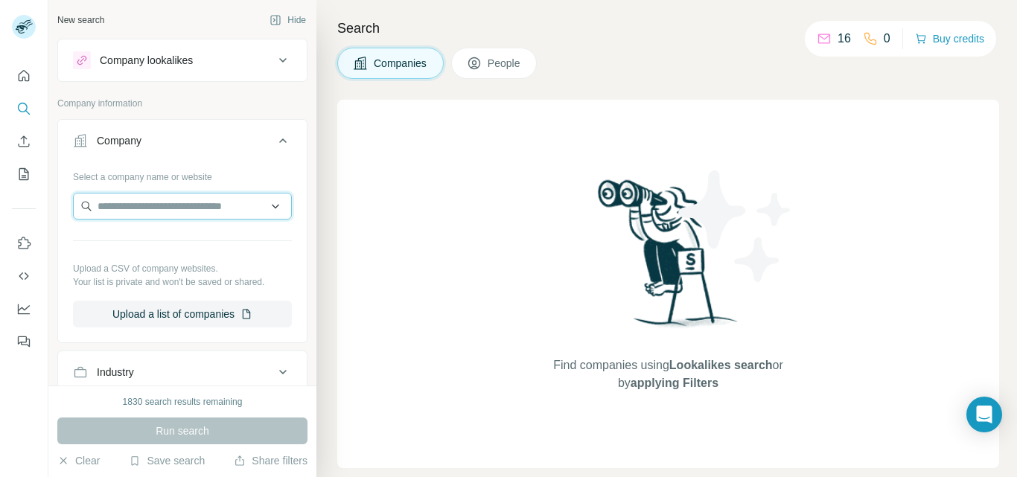
click at [130, 211] on input "text" at bounding box center [182, 206] width 219 height 27
paste input "**********"
type input "**********"
click at [186, 209] on input "**********" at bounding box center [182, 206] width 219 height 27
paste input "**********"
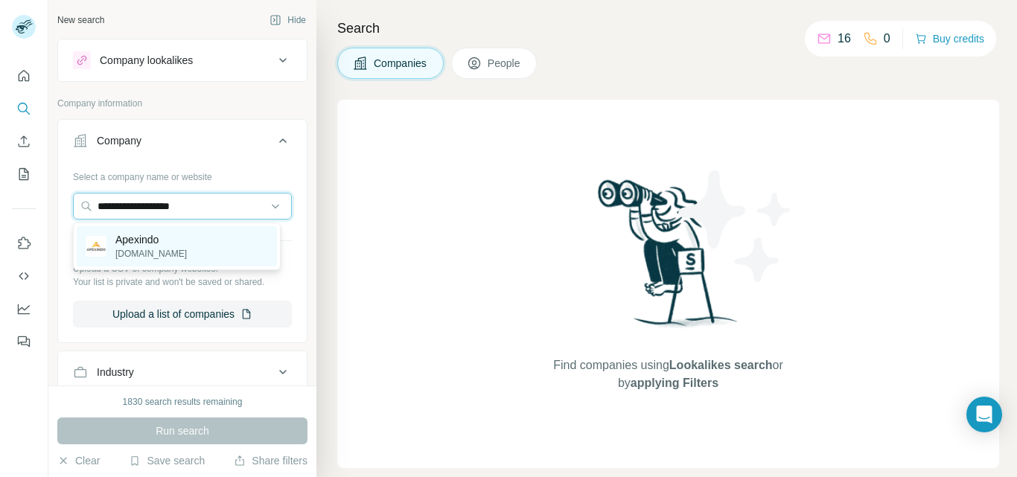
type input "**********"
click at [232, 238] on div "Apexindo [DOMAIN_NAME]" at bounding box center [177, 246] width 200 height 40
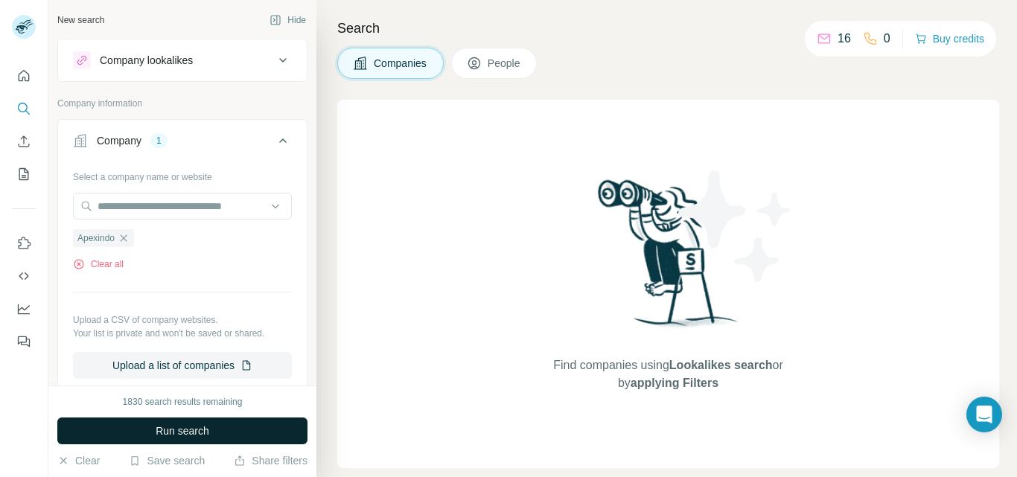
click at [209, 434] on span "Run search" at bounding box center [183, 431] width 54 height 15
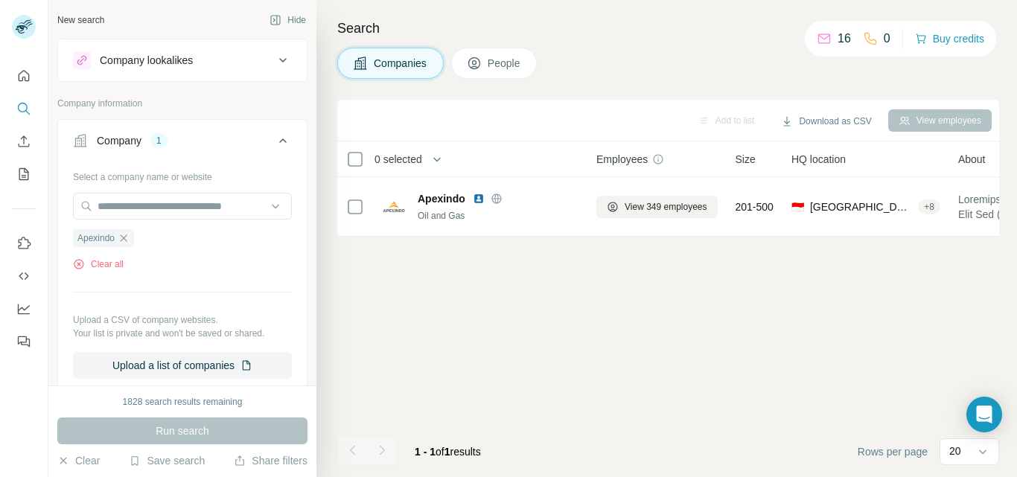
click at [509, 60] on span "People" at bounding box center [505, 63] width 34 height 15
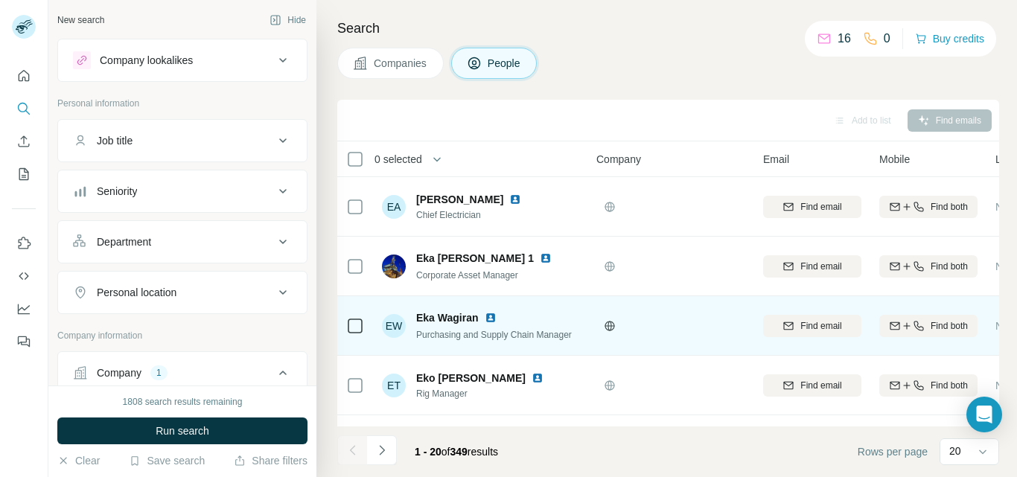
scroll to position [950, 0]
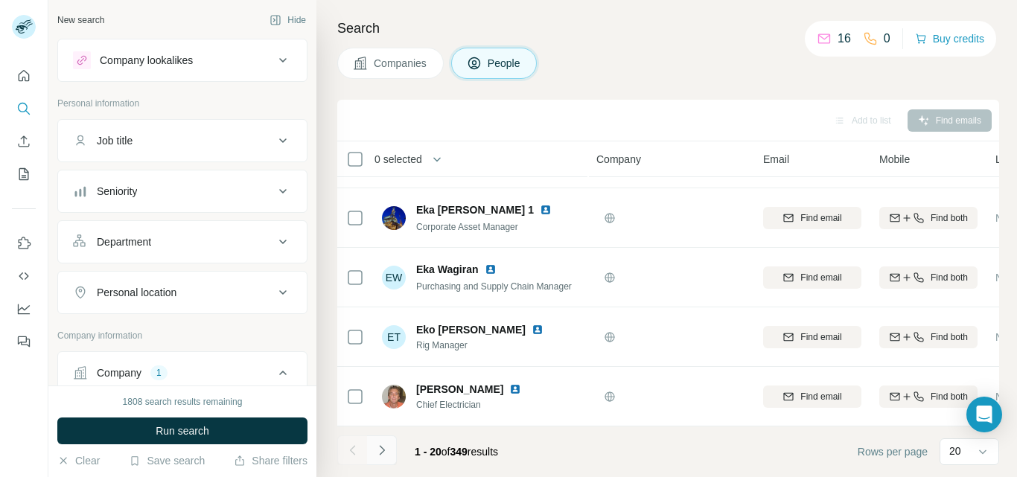
click at [379, 451] on icon "Navigate to next page" at bounding box center [382, 450] width 15 height 15
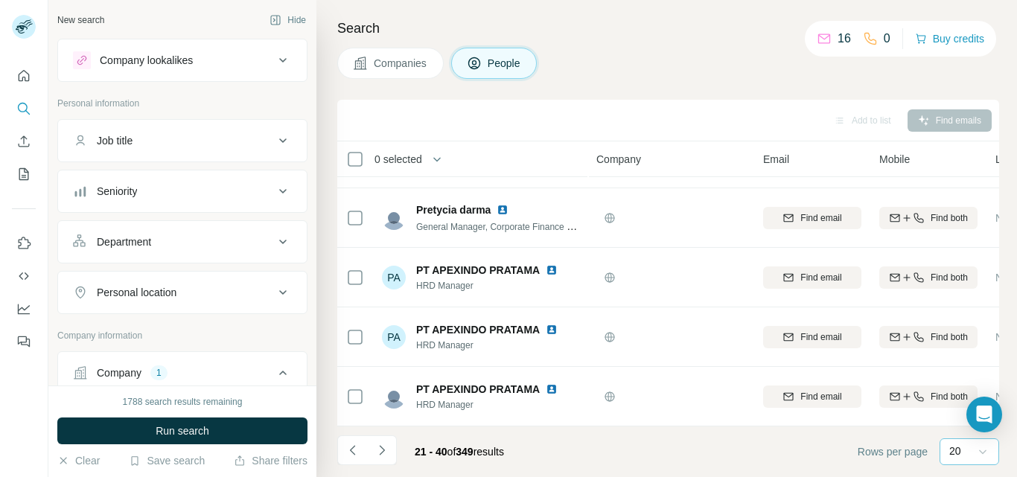
click at [985, 451] on icon at bounding box center [983, 452] width 15 height 15
click at [964, 365] on p "40" at bounding box center [958, 364] width 12 height 15
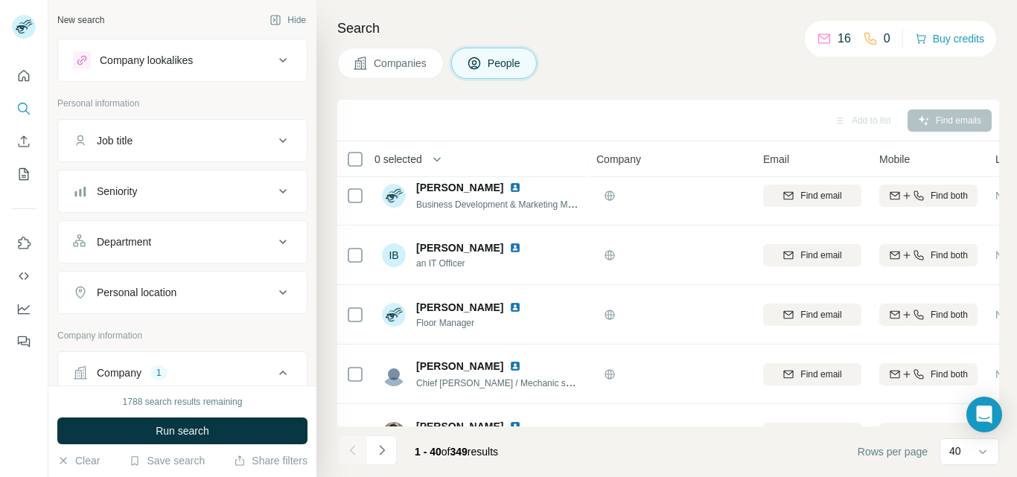
scroll to position [1396, 0]
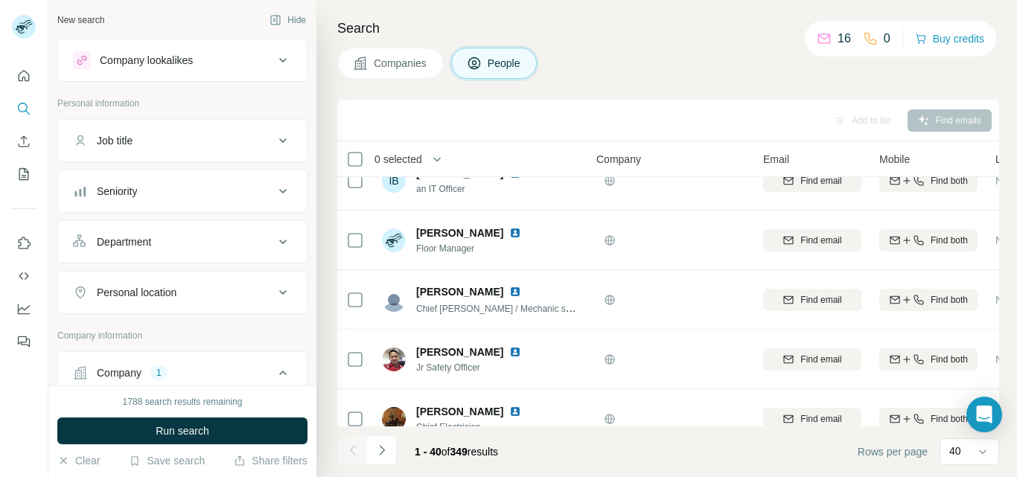
click at [202, 140] on div "Job title" at bounding box center [173, 140] width 201 height 15
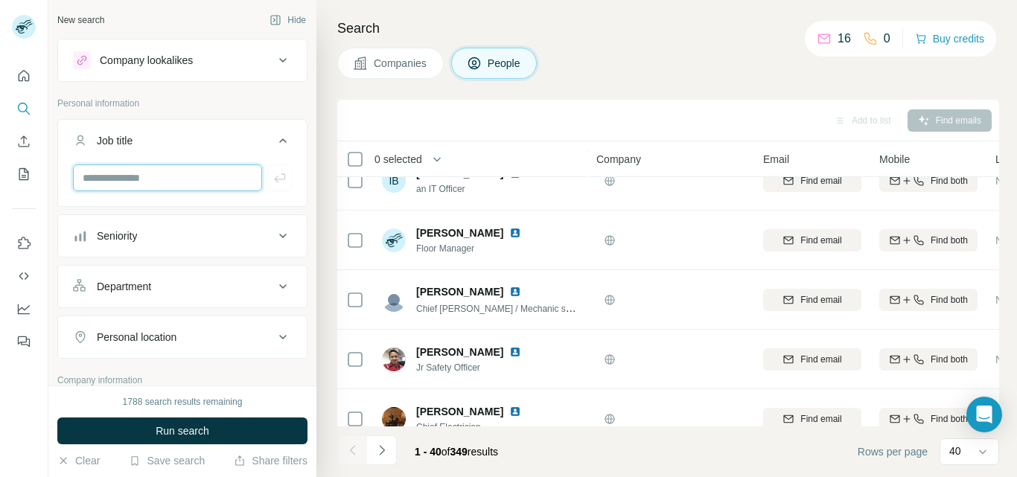
click at [137, 180] on input "text" at bounding box center [167, 178] width 189 height 27
click at [73, 176] on input "**" at bounding box center [167, 178] width 189 height 27
type input "*"
type input "********"
click at [108, 175] on input "text" at bounding box center [167, 178] width 189 height 27
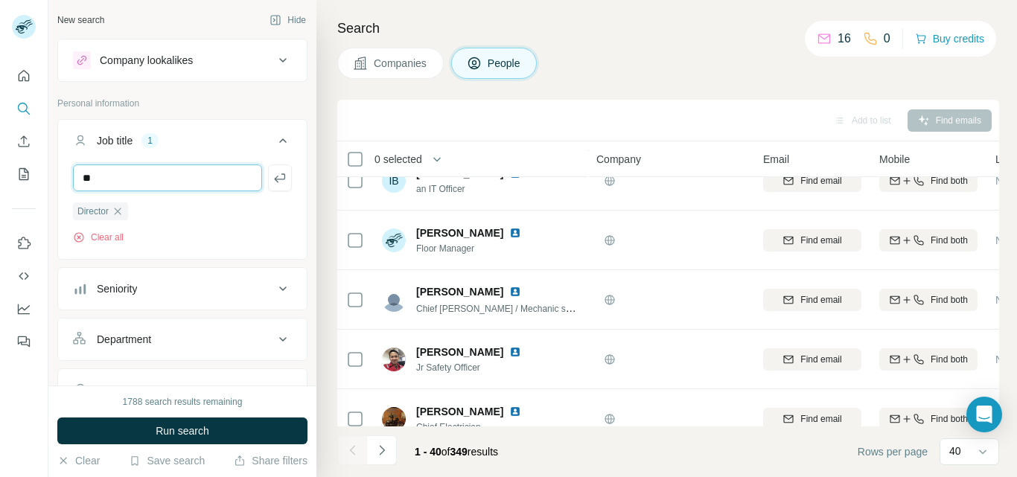
type input "**"
click at [108, 175] on input "text" at bounding box center [167, 178] width 189 height 27
type input "**********"
click at [108, 174] on input "text" at bounding box center [167, 178] width 189 height 27
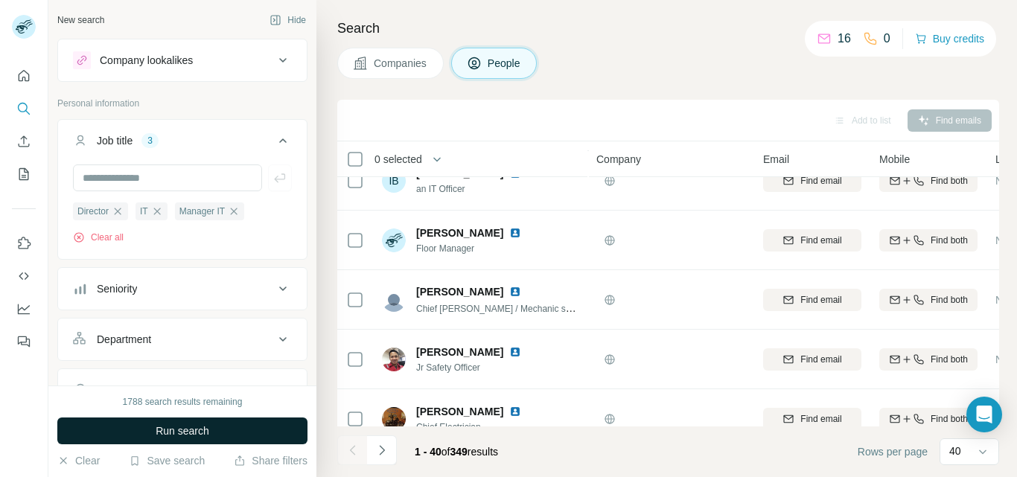
click at [211, 438] on button "Run search" at bounding box center [182, 431] width 250 height 27
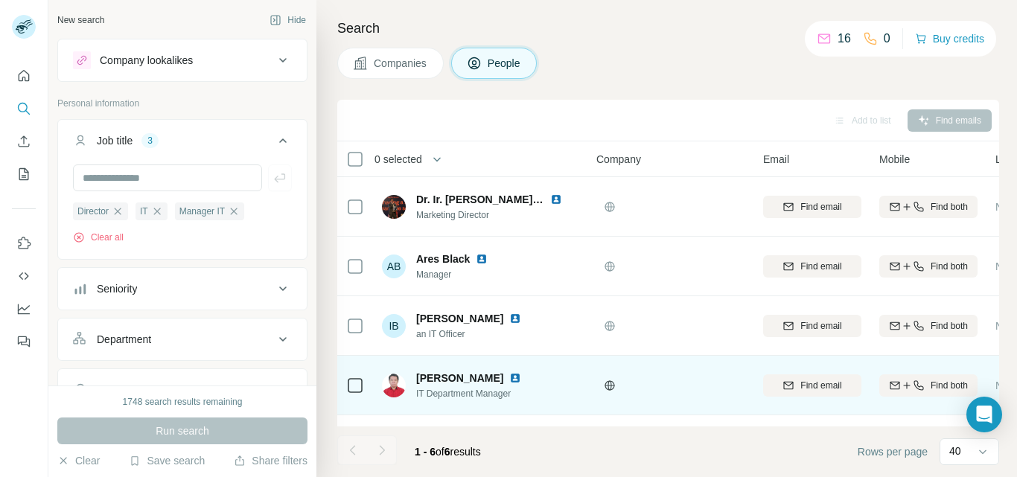
scroll to position [115, 0]
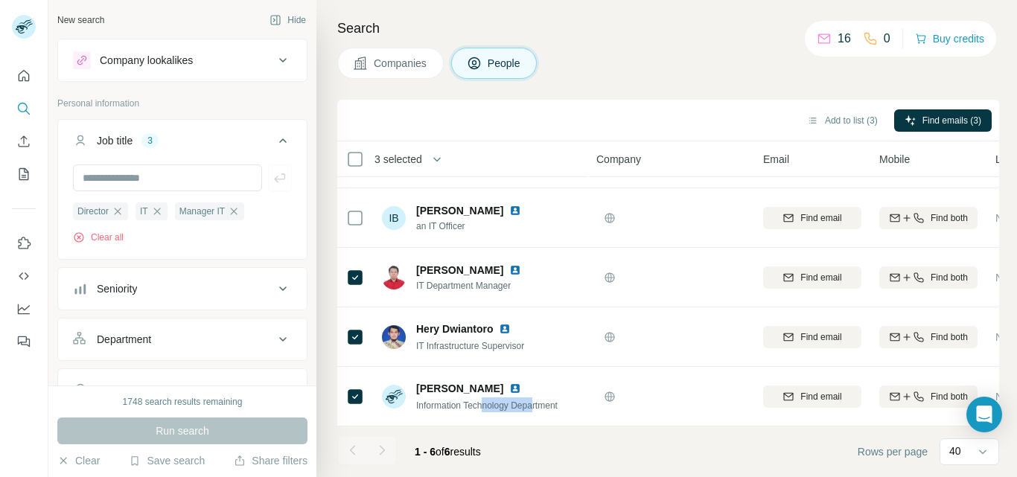
drag, startPoint x: 512, startPoint y: 419, endPoint x: 541, endPoint y: 419, distance: 29.0
click at [541, 419] on div "3 selected People Company Email Mobile Lists Personal location Seniority Depart…" at bounding box center [668, 283] width 662 height 285
click at [634, 448] on footer "1 - 6 of 6 results Rows per page 40" at bounding box center [668, 452] width 662 height 51
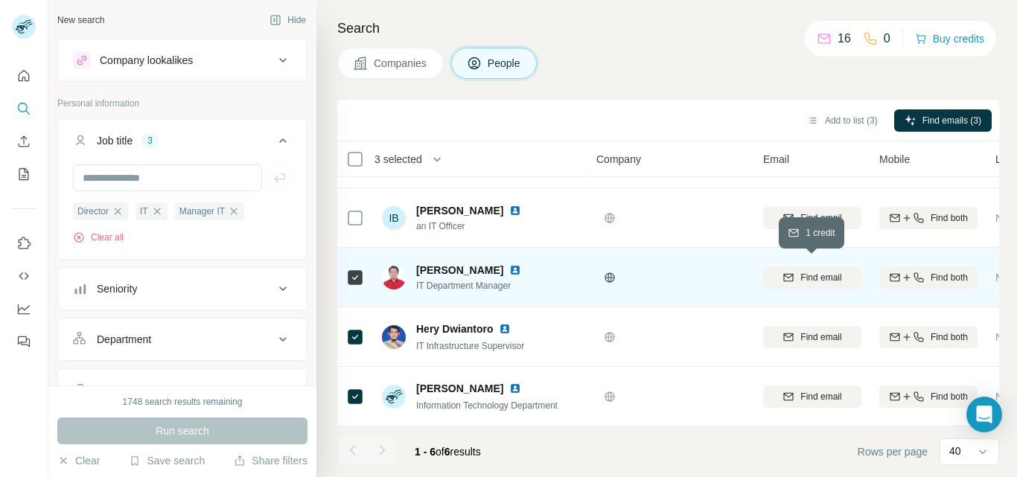
click at [821, 273] on span "Find email" at bounding box center [821, 277] width 41 height 13
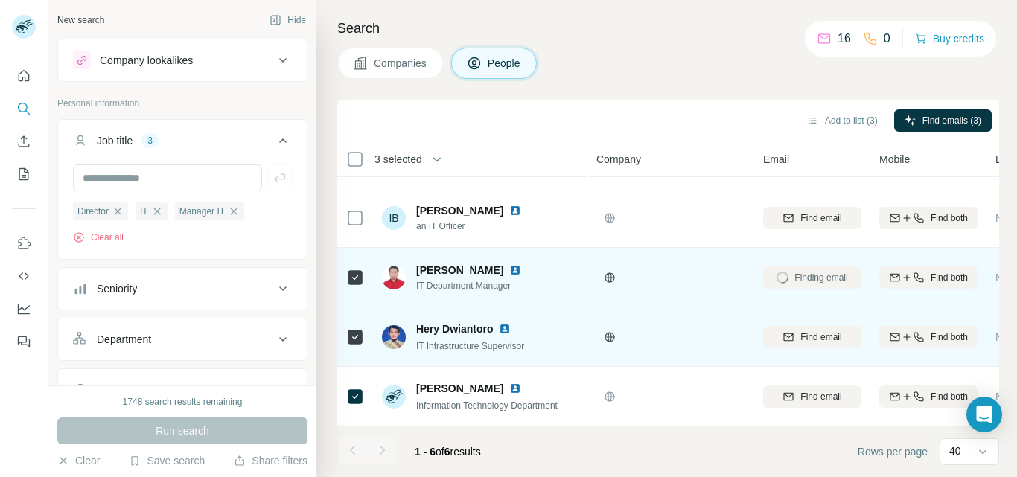
click at [823, 331] on span "Find email" at bounding box center [821, 337] width 41 height 13
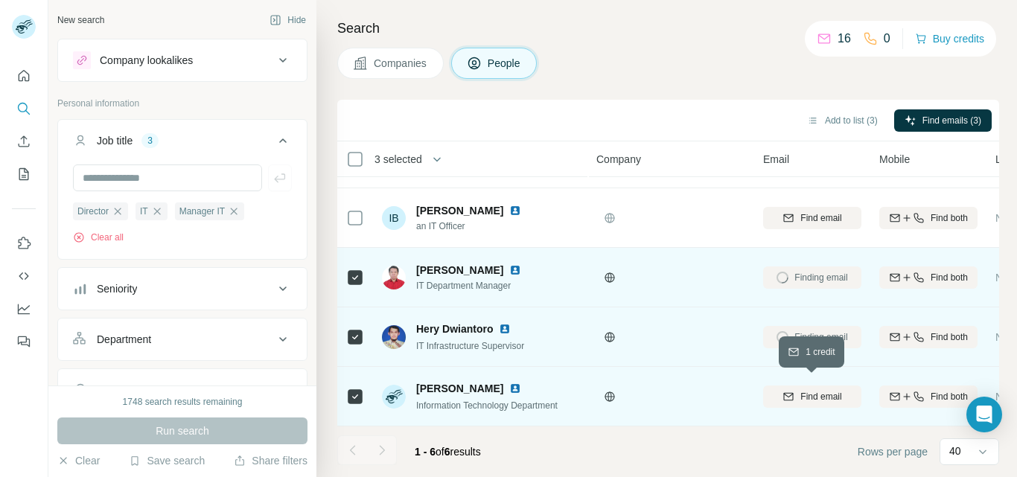
click at [821, 391] on span "Find email" at bounding box center [821, 396] width 41 height 13
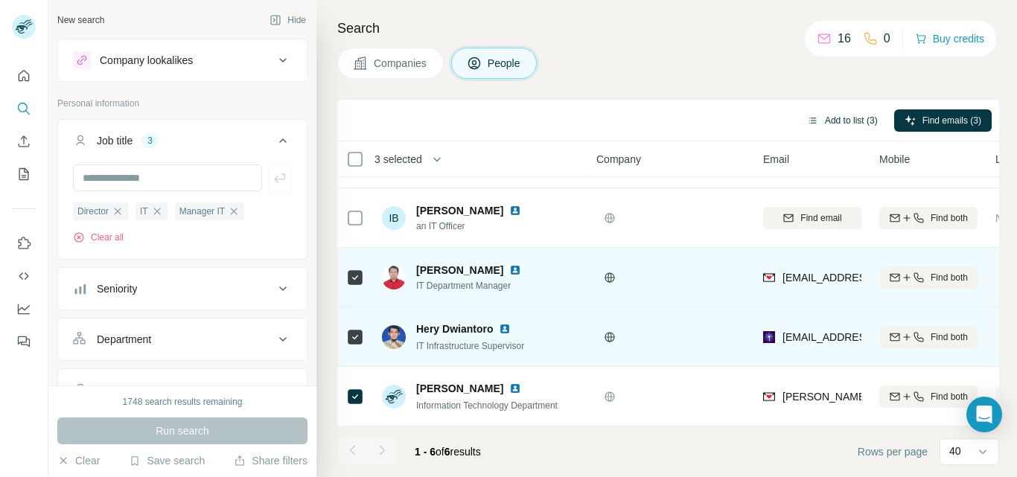
click at [845, 121] on button "Add to list (3)" at bounding box center [843, 120] width 92 height 22
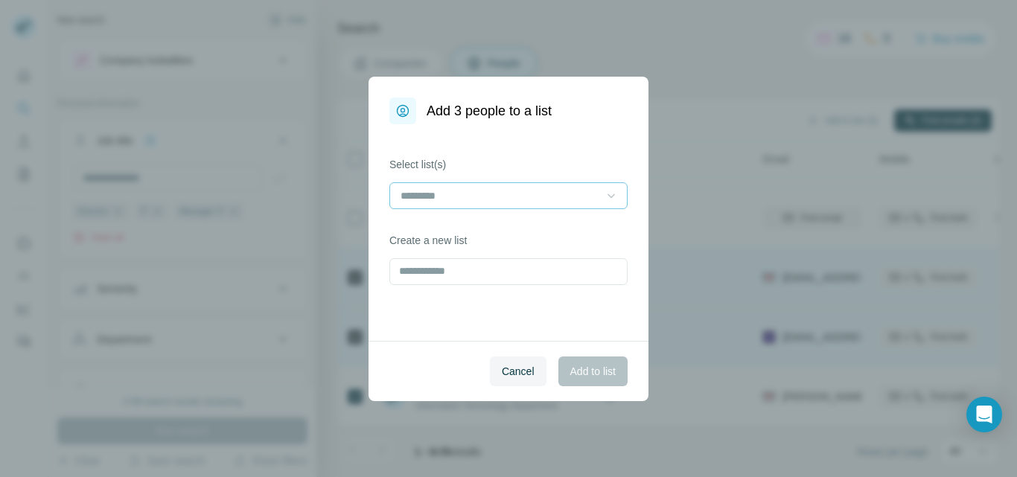
click at [608, 197] on icon at bounding box center [611, 195] width 15 height 15
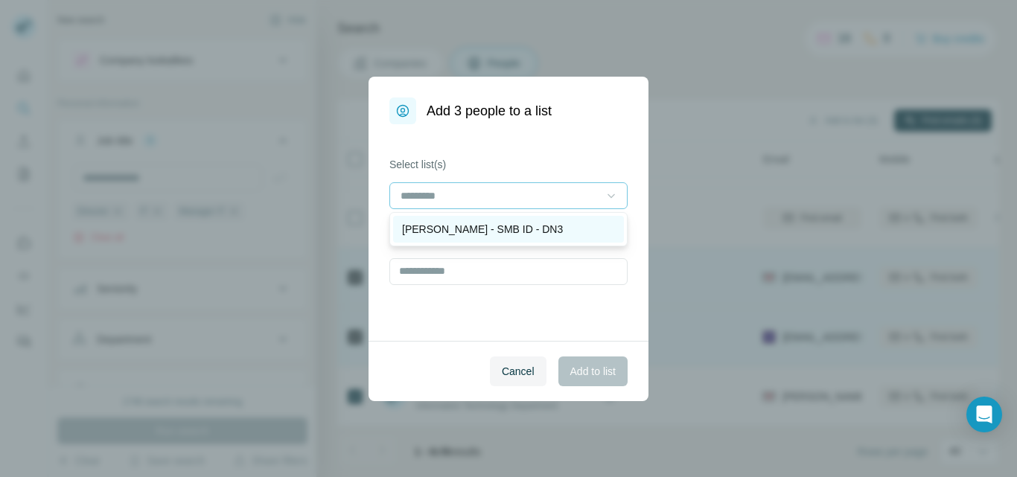
click at [483, 229] on p "[PERSON_NAME] - SMB ID - DN3" at bounding box center [482, 229] width 161 height 15
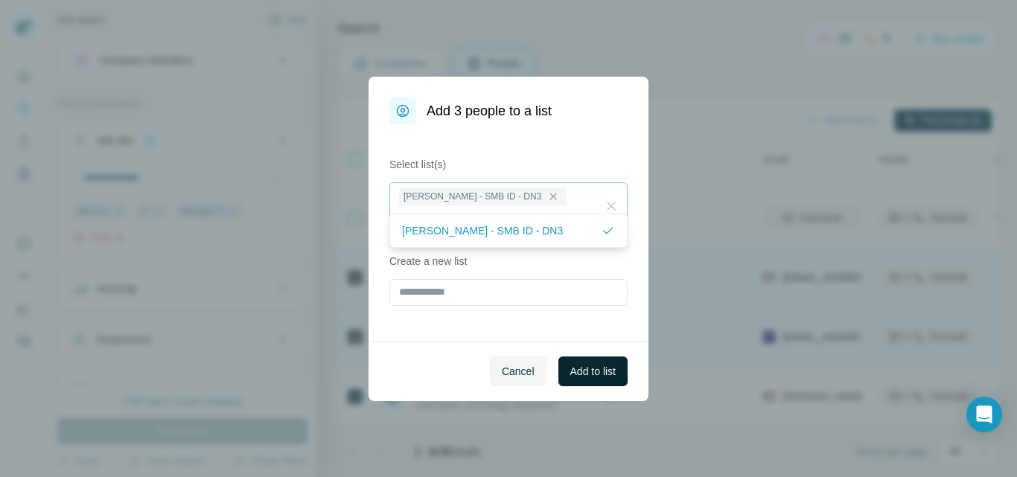
click at [593, 374] on span "Add to list" at bounding box center [592, 371] width 45 height 15
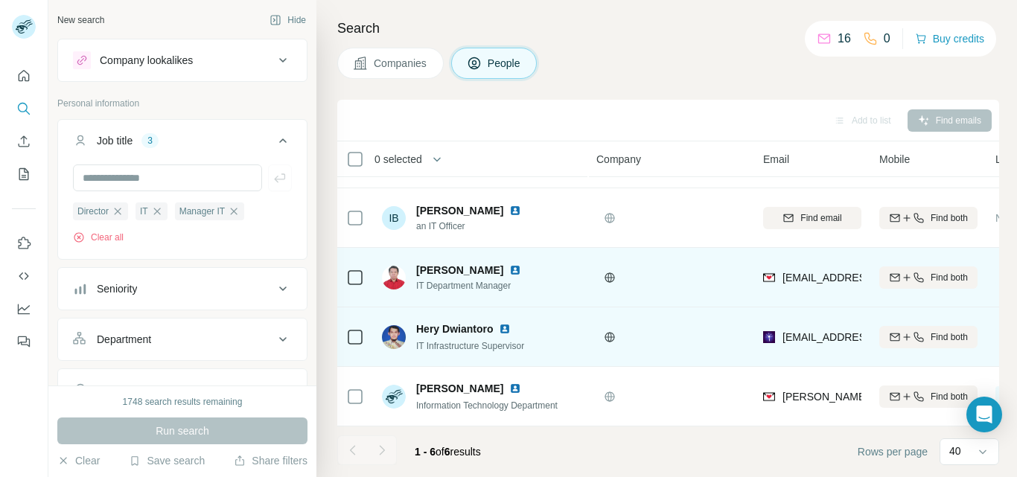
click at [275, 61] on icon at bounding box center [283, 60] width 18 height 18
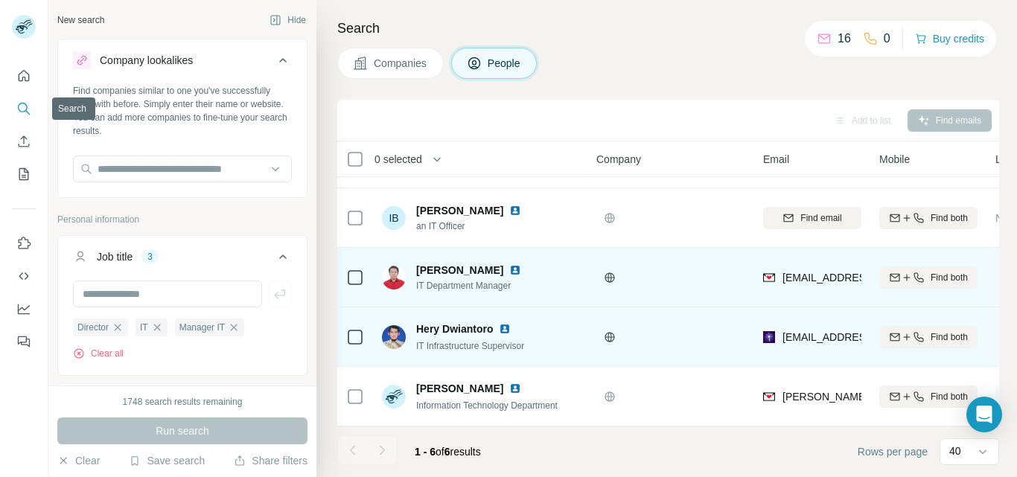
click at [18, 111] on icon "Search" at bounding box center [23, 108] width 15 height 15
click at [148, 171] on input "text" at bounding box center [182, 169] width 219 height 27
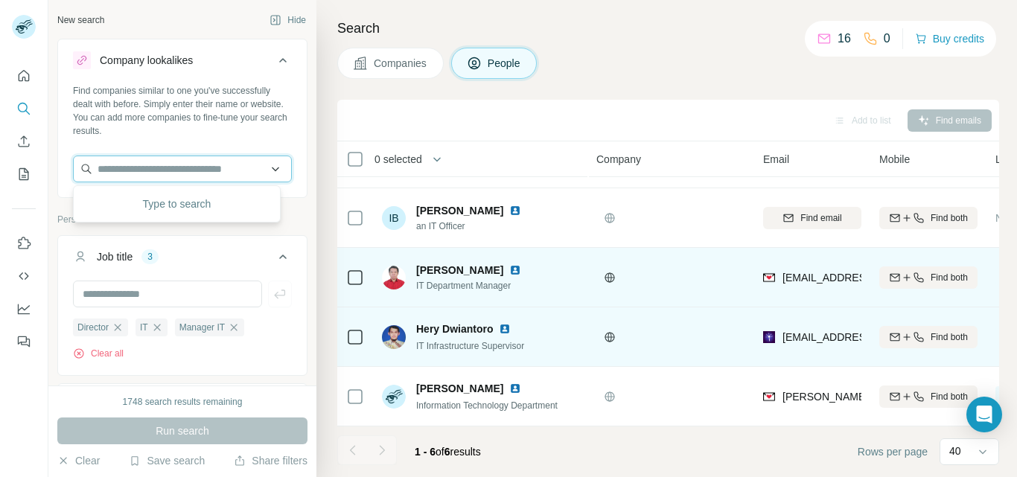
paste input "**********"
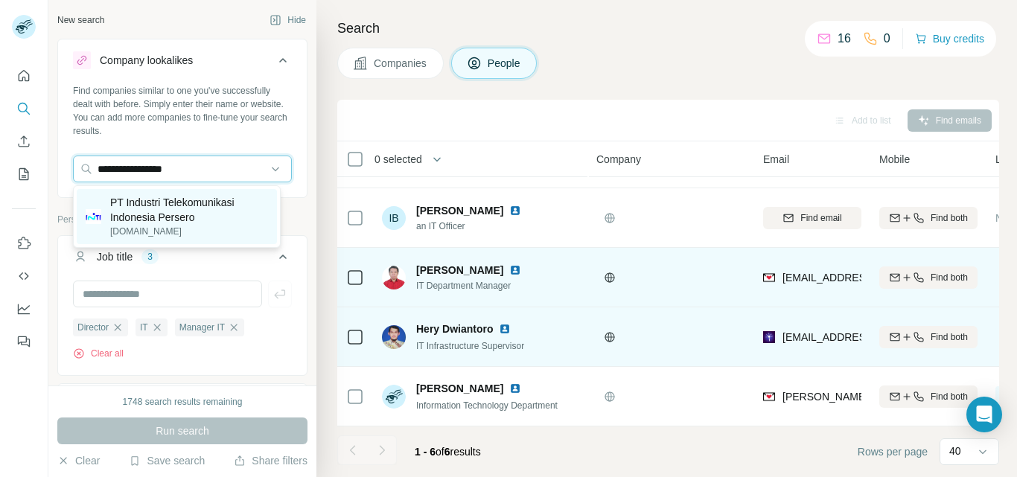
type input "**********"
click at [250, 229] on p "[DOMAIN_NAME]" at bounding box center [189, 231] width 158 height 13
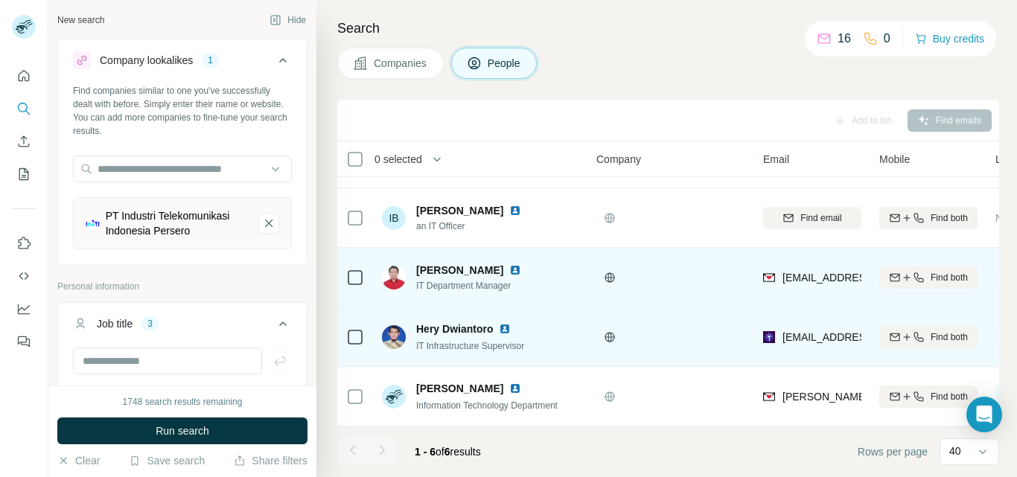
scroll to position [74, 0]
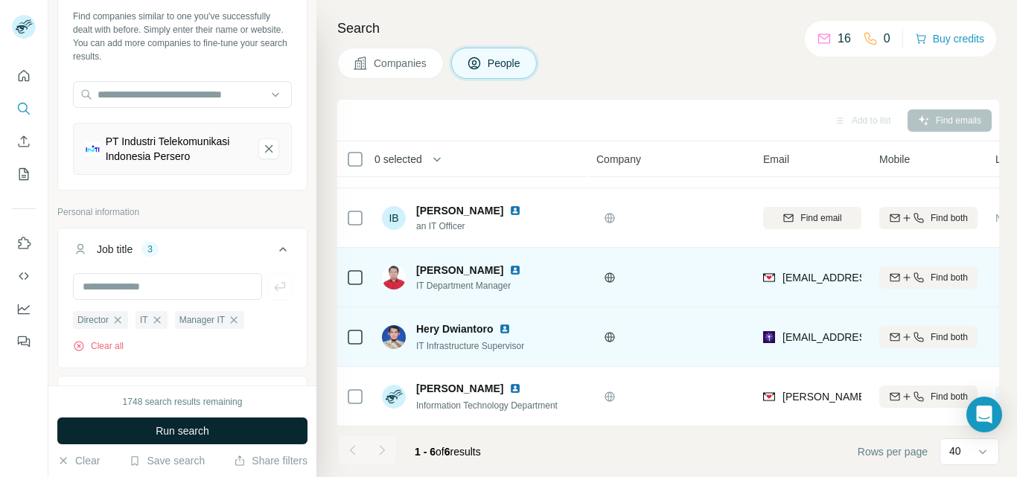
click at [184, 433] on span "Run search" at bounding box center [183, 431] width 54 height 15
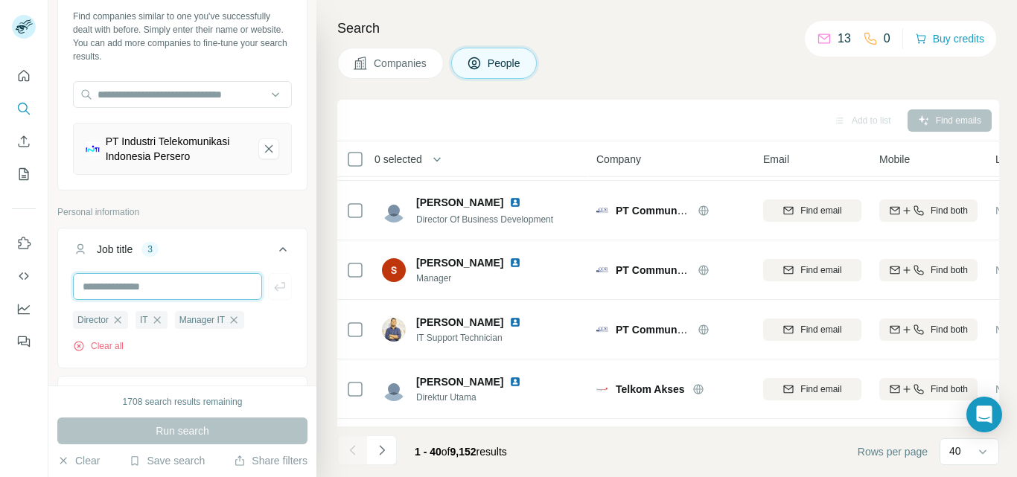
click at [161, 300] on input "text" at bounding box center [167, 286] width 189 height 27
click at [110, 295] on input "text" at bounding box center [167, 286] width 189 height 27
click at [121, 257] on div "Job title" at bounding box center [115, 249] width 36 height 15
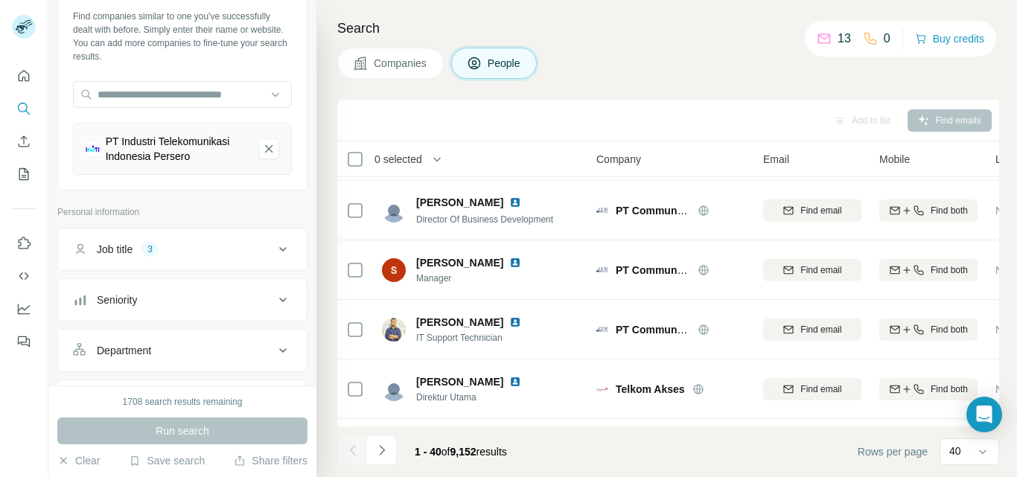
click at [116, 257] on div "Job title" at bounding box center [115, 249] width 36 height 15
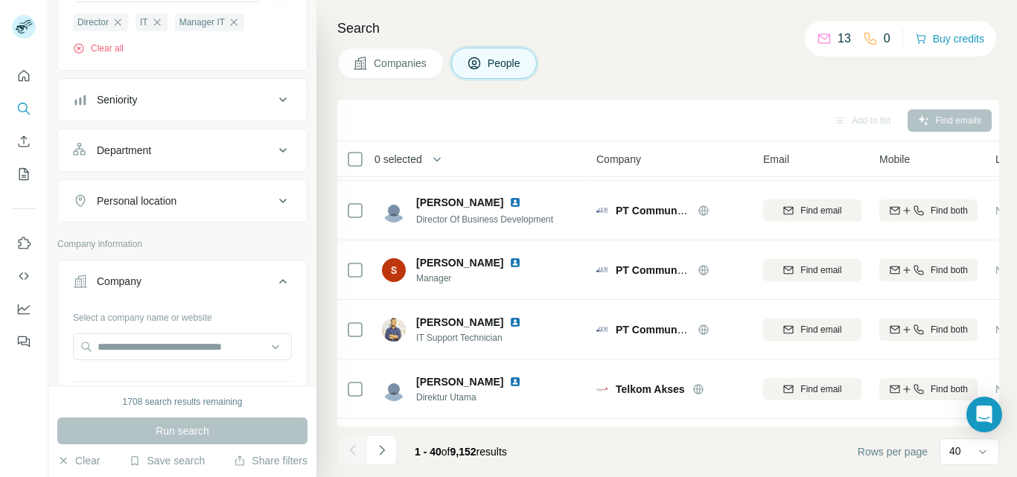
click at [107, 141] on ul "Job title 3 Director IT Manager IT Clear all Seniority Department Personal loca…" at bounding box center [182, 76] width 250 height 293
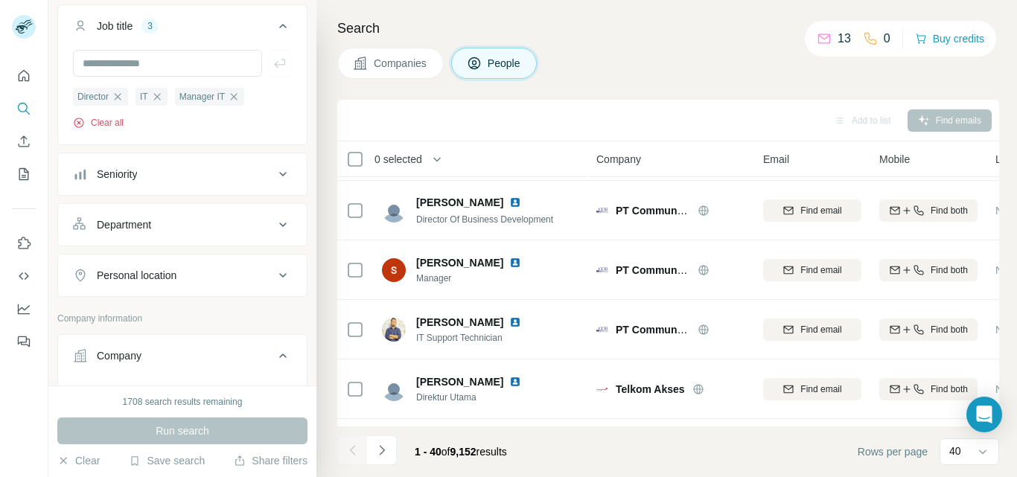
click at [101, 130] on button "Clear all" at bounding box center [98, 122] width 51 height 13
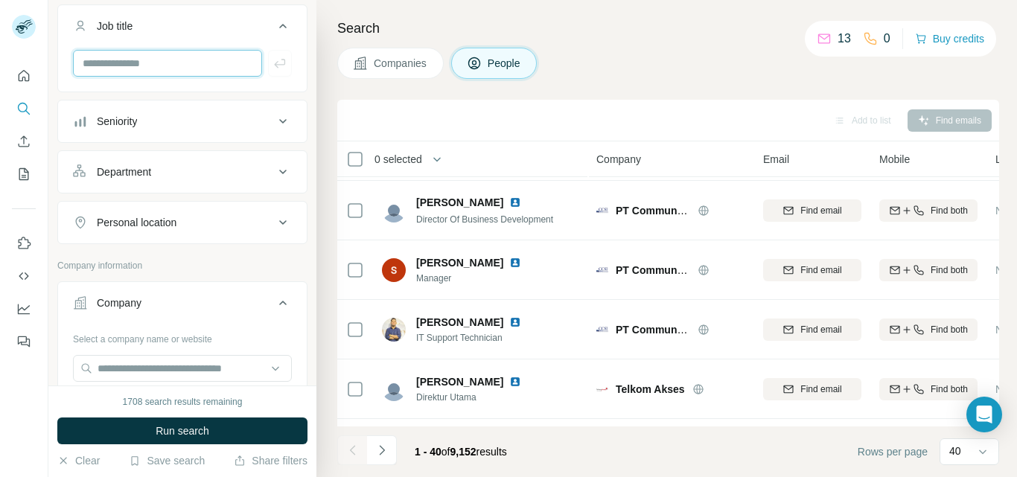
click at [127, 77] on input "text" at bounding box center [167, 63] width 189 height 27
type input "********"
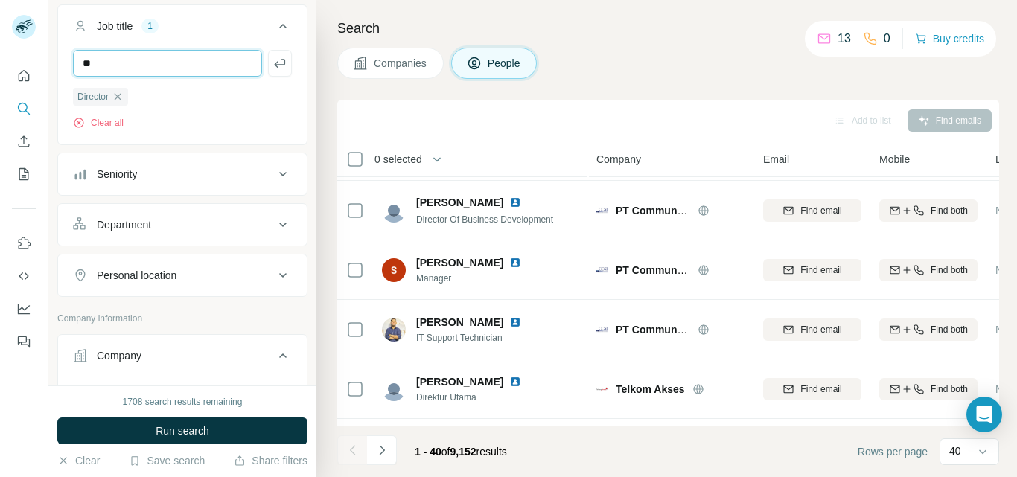
type input "**"
type input "*******"
type input "******"
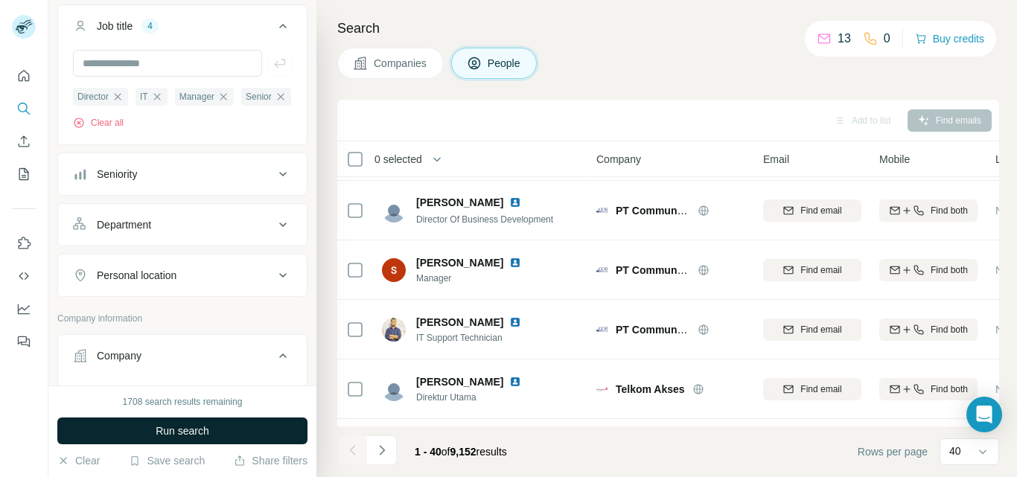
click at [181, 431] on span "Run search" at bounding box center [183, 431] width 54 height 15
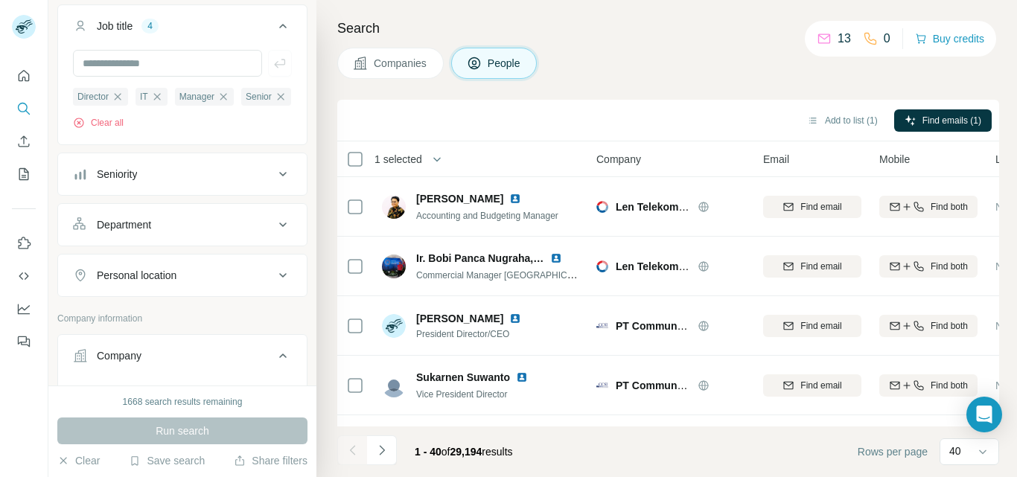
scroll to position [74, 0]
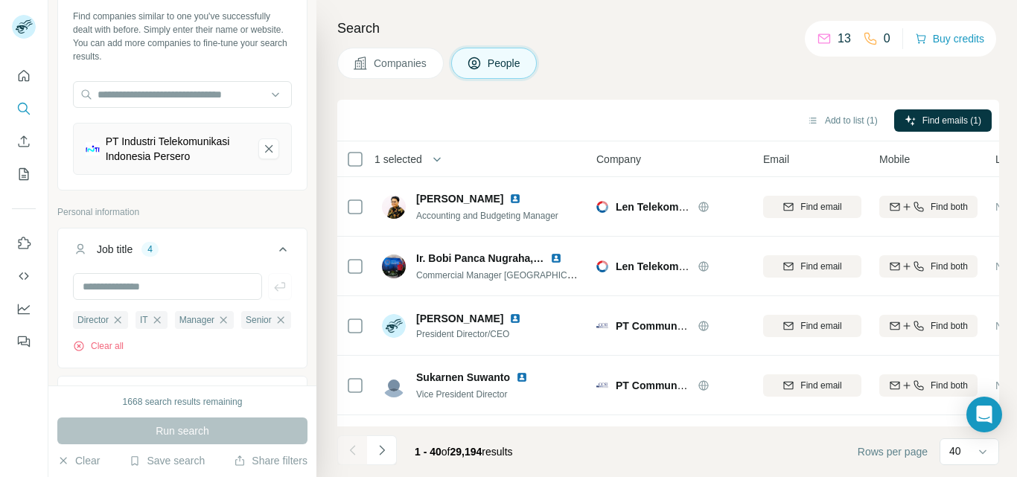
click at [150, 162] on div "PT Industri Telekomunikasi Indonesia Persero" at bounding box center [176, 149] width 141 height 30
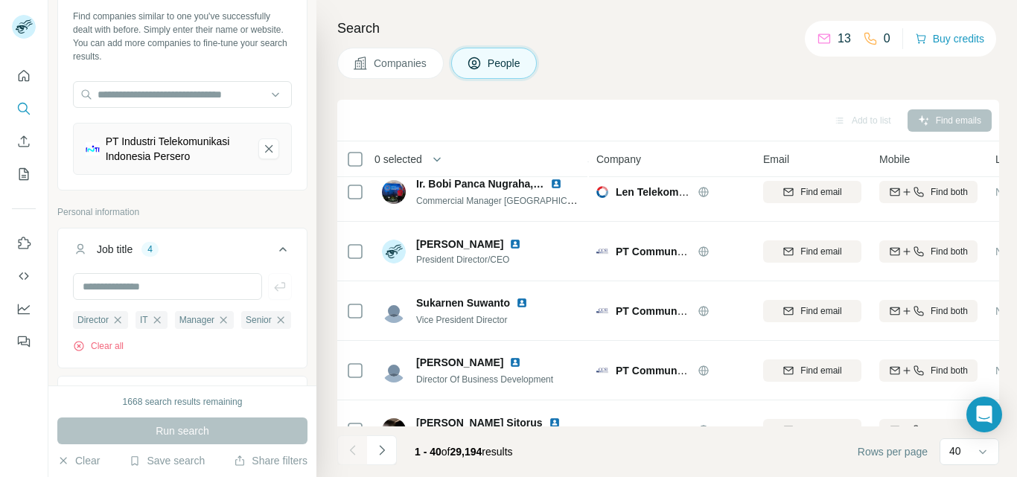
scroll to position [0, 0]
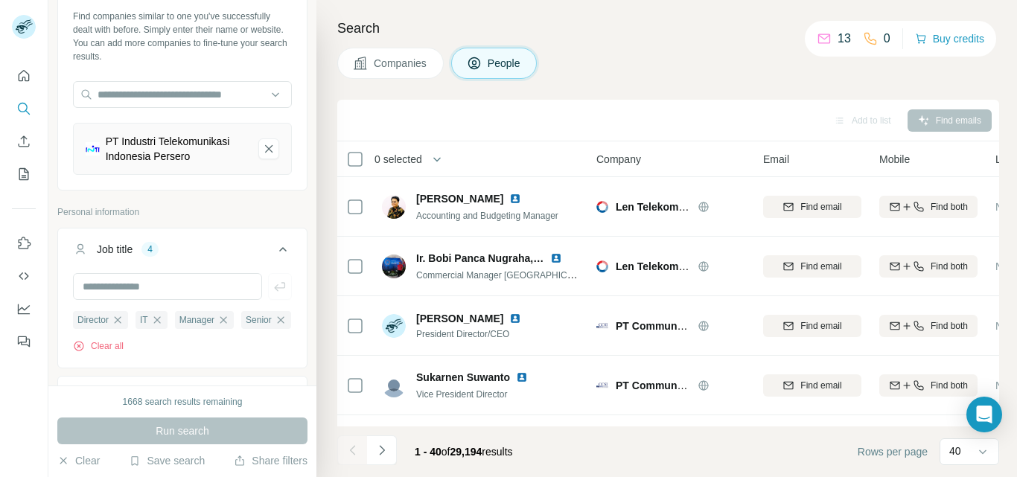
click at [163, 155] on div "PT Industri Telekomunikasi Indonesia Persero" at bounding box center [176, 149] width 141 height 30
click at [223, 159] on div "PT Industri Telekomunikasi Indonesia Persero" at bounding box center [176, 149] width 141 height 30
click at [174, 159] on div "PT Industri Telekomunikasi Indonesia Persero" at bounding box center [176, 149] width 141 height 30
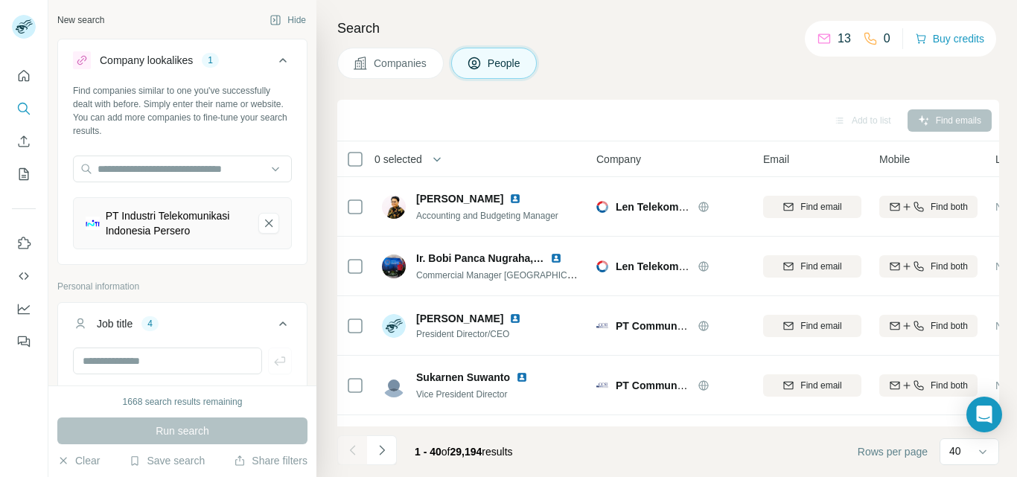
click at [139, 213] on div "PT Industri Telekomunikasi Indonesia Persero" at bounding box center [176, 224] width 141 height 30
click at [138, 235] on div "PT Industri Telekomunikasi Indonesia Persero" at bounding box center [176, 224] width 141 height 30
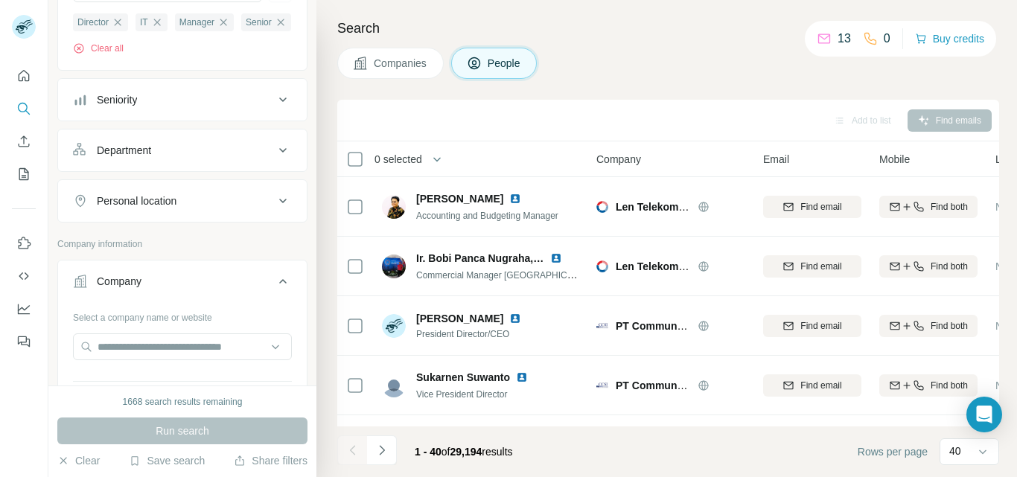
click at [118, 167] on ul "Job title 4 Director IT Manager Senior Clear all Seniority Department Personal …" at bounding box center [182, 76] width 250 height 293
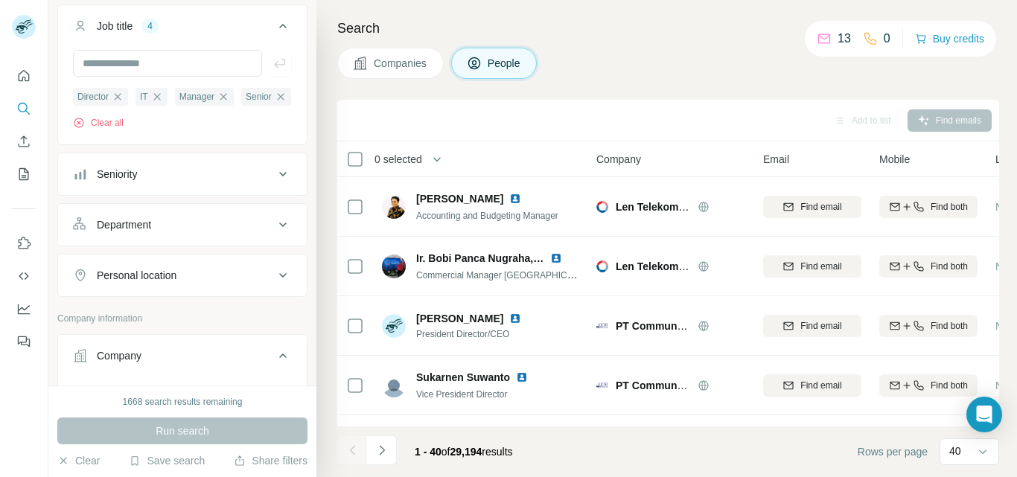
scroll to position [149, 0]
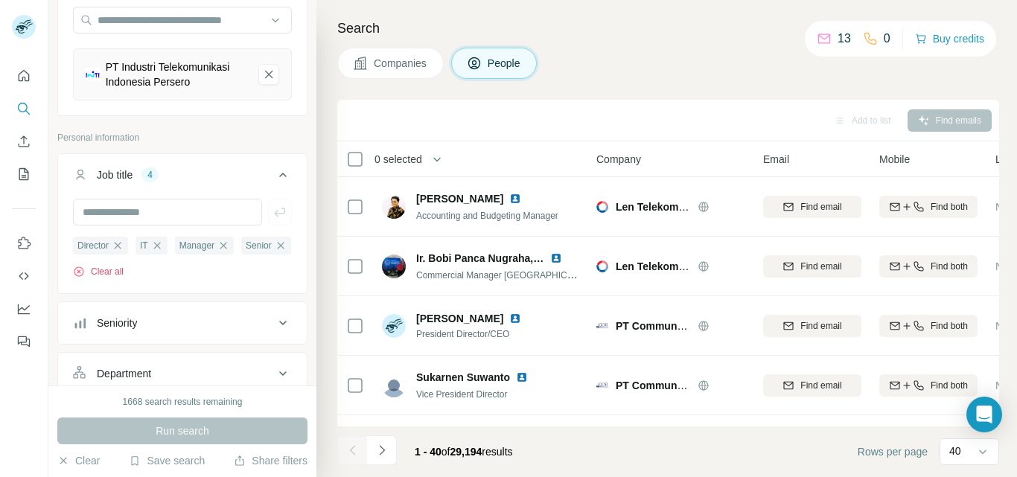
drag, startPoint x: 112, startPoint y: 314, endPoint x: 173, endPoint y: 175, distance: 151.4
click at [112, 279] on button "Clear all" at bounding box center [98, 271] width 51 height 13
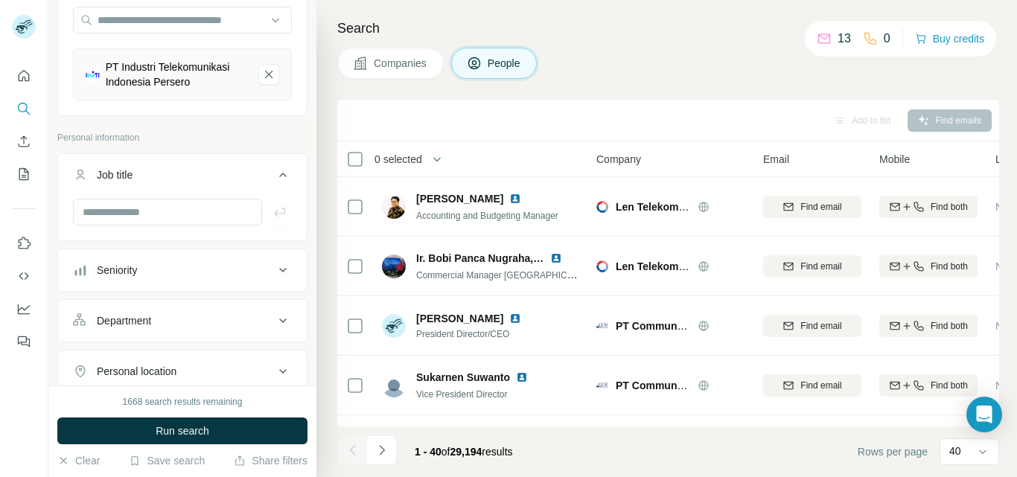
scroll to position [74, 0]
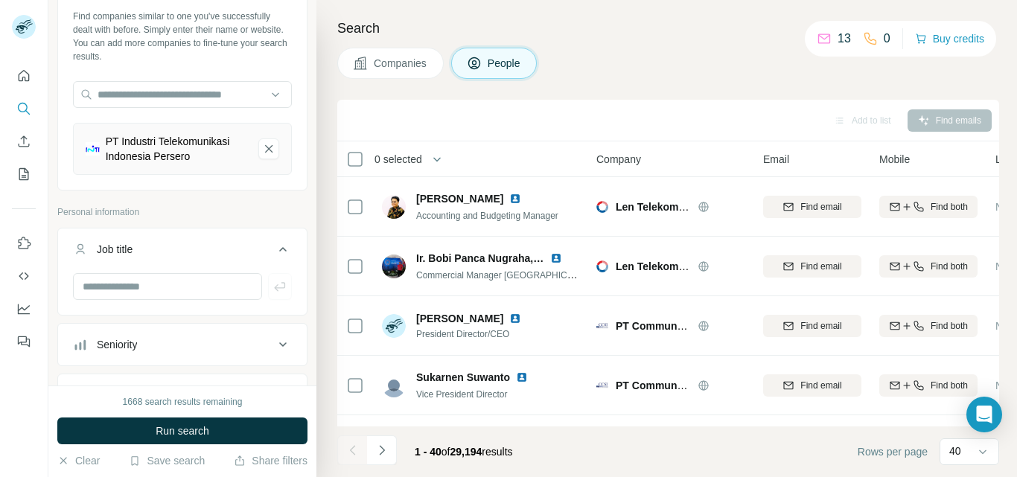
click at [179, 158] on div "PT Industri Telekomunikasi Indonesia Persero" at bounding box center [176, 149] width 141 height 30
click at [125, 164] on div "PT Industri Telekomunikasi Indonesia Persero" at bounding box center [176, 149] width 141 height 30
drag, startPoint x: 106, startPoint y: 143, endPoint x: 183, endPoint y: 176, distance: 83.7
click at [183, 164] on div "PT Industri Telekomunikasi Indonesia Persero" at bounding box center [166, 149] width 161 height 30
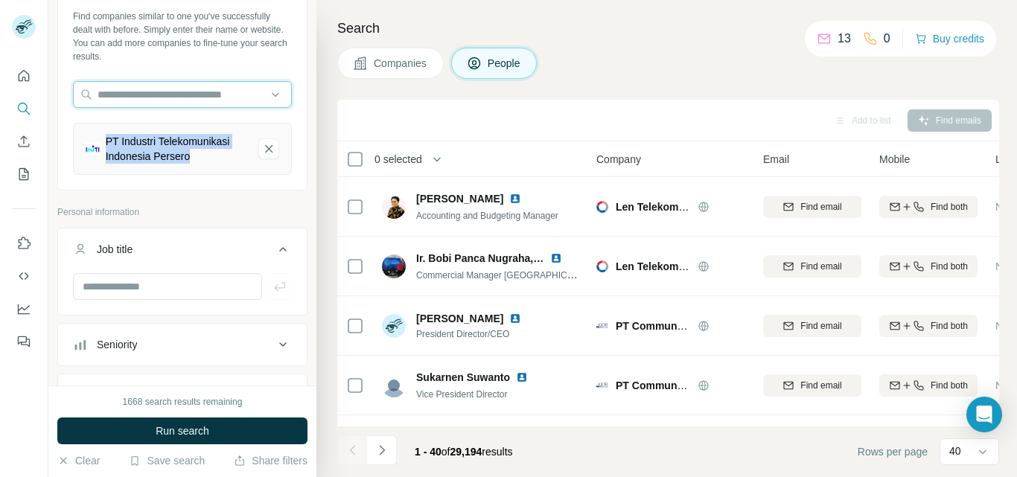
click at [121, 91] on input "text" at bounding box center [182, 94] width 219 height 27
click at [151, 95] on input "text" at bounding box center [182, 94] width 219 height 27
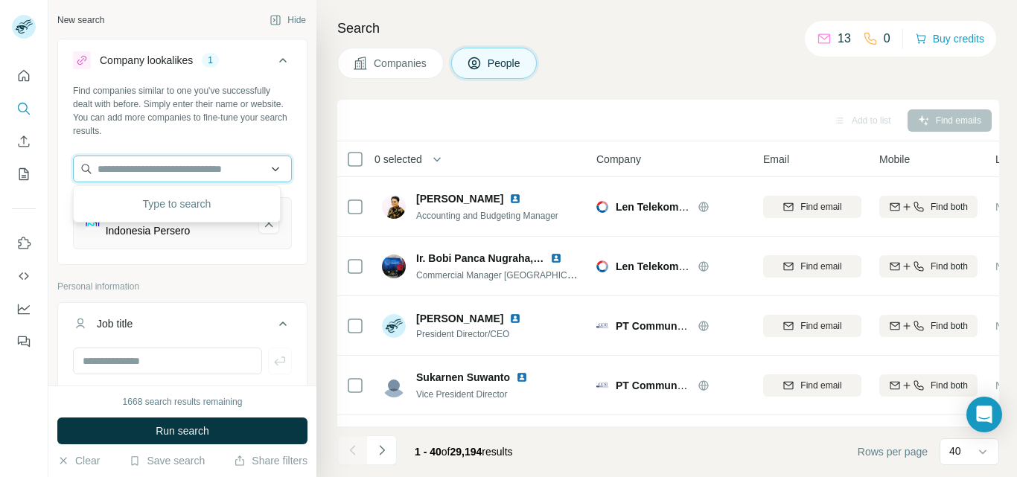
paste input "**********"
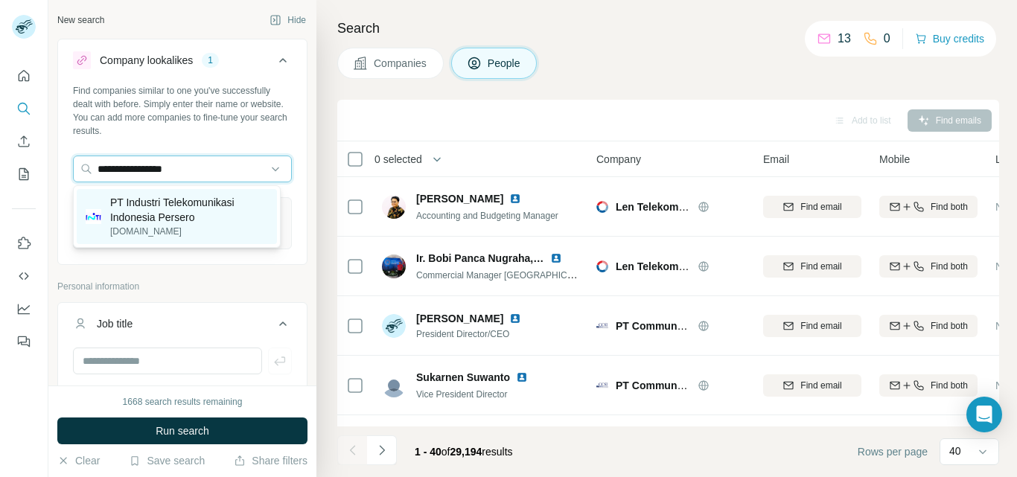
type input "**********"
click at [195, 202] on p "PT Industri Telekomunikasi Indonesia Persero" at bounding box center [189, 210] width 158 height 30
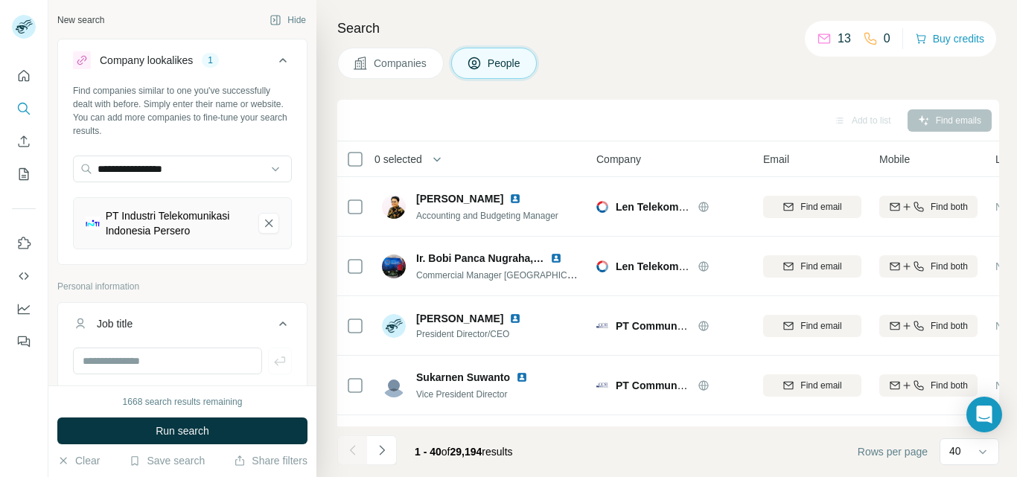
click at [176, 231] on div "PT Industri Telekomunikasi Indonesia Persero" at bounding box center [176, 224] width 141 height 30
click at [171, 433] on span "Run search" at bounding box center [183, 431] width 54 height 15
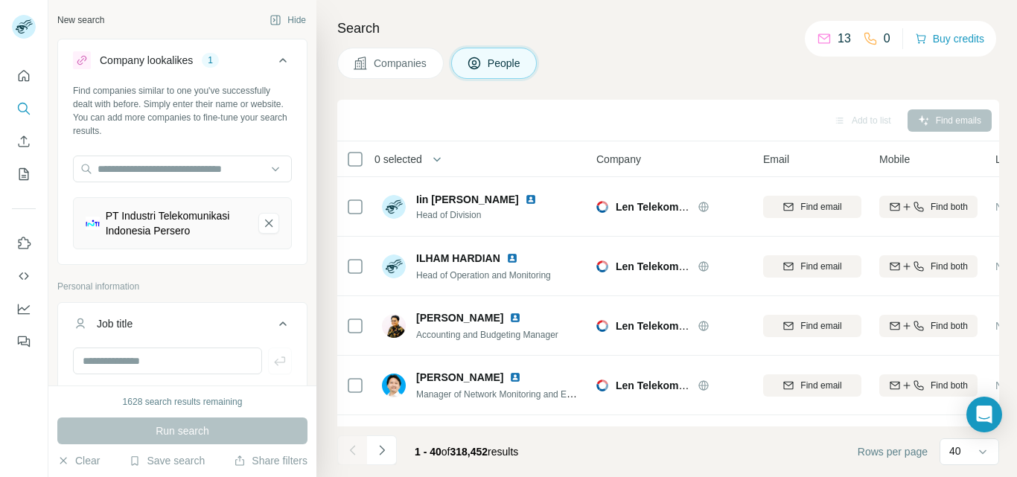
click at [182, 235] on div "PT Industri Telekomunikasi Indonesia Persero" at bounding box center [176, 224] width 141 height 30
click at [412, 64] on span "Companies" at bounding box center [401, 63] width 54 height 15
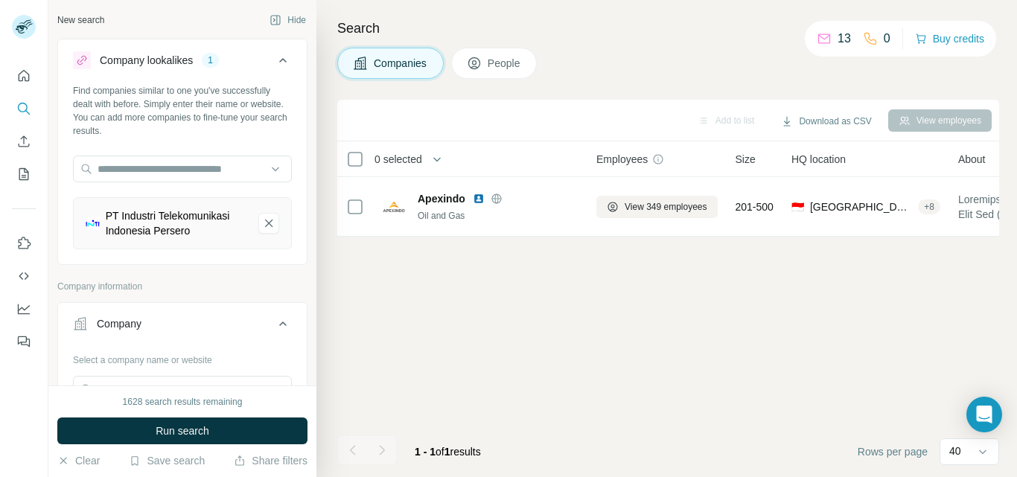
click at [178, 237] on div "PT Industri Telekomunikasi Indonesia Persero" at bounding box center [176, 224] width 141 height 30
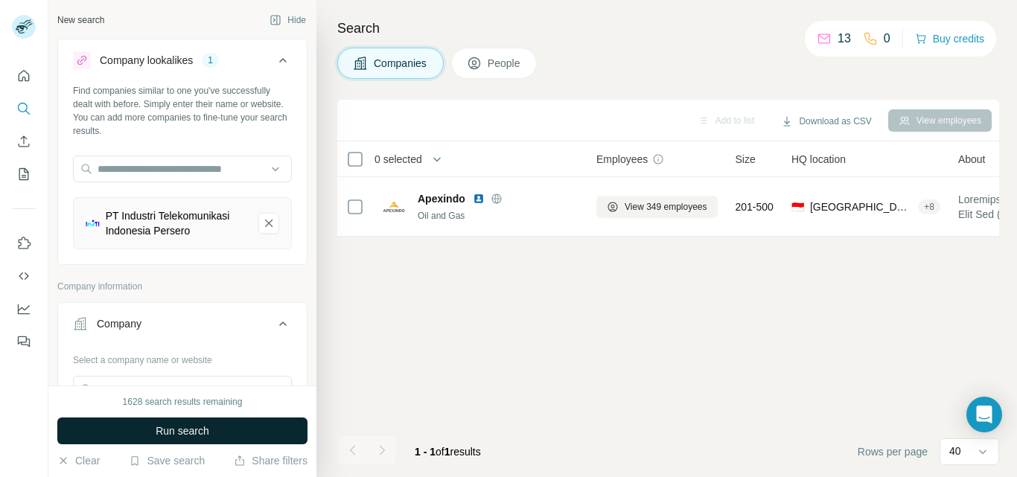
click at [168, 433] on span "Run search" at bounding box center [183, 431] width 54 height 15
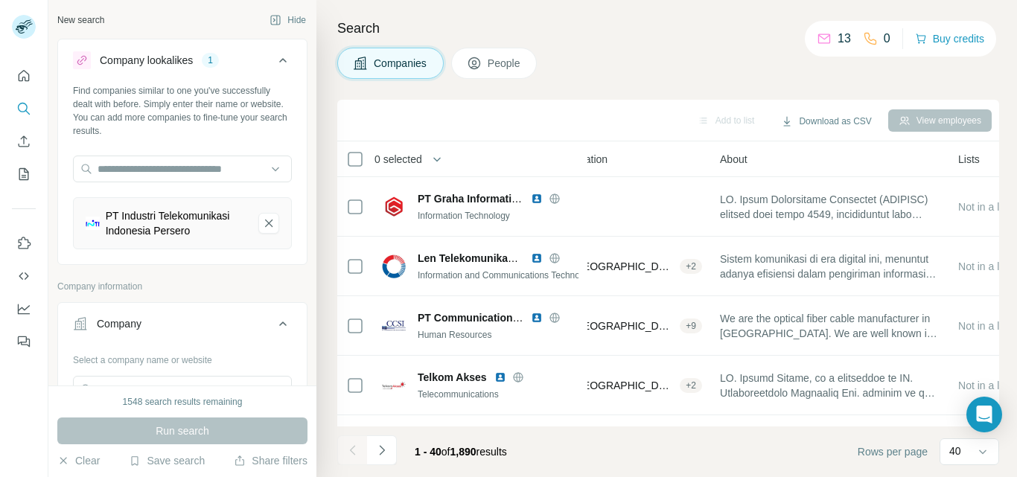
scroll to position [149, 0]
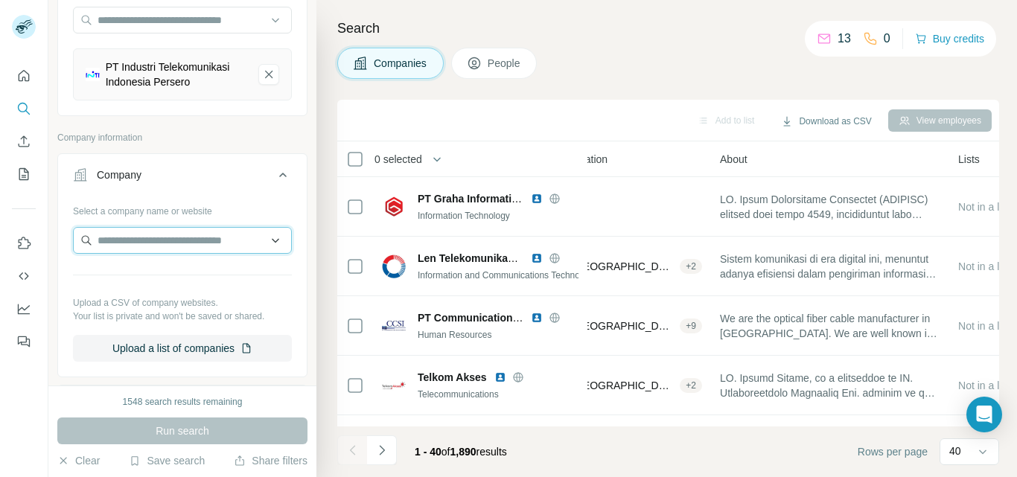
click at [136, 254] on input "text" at bounding box center [182, 240] width 219 height 27
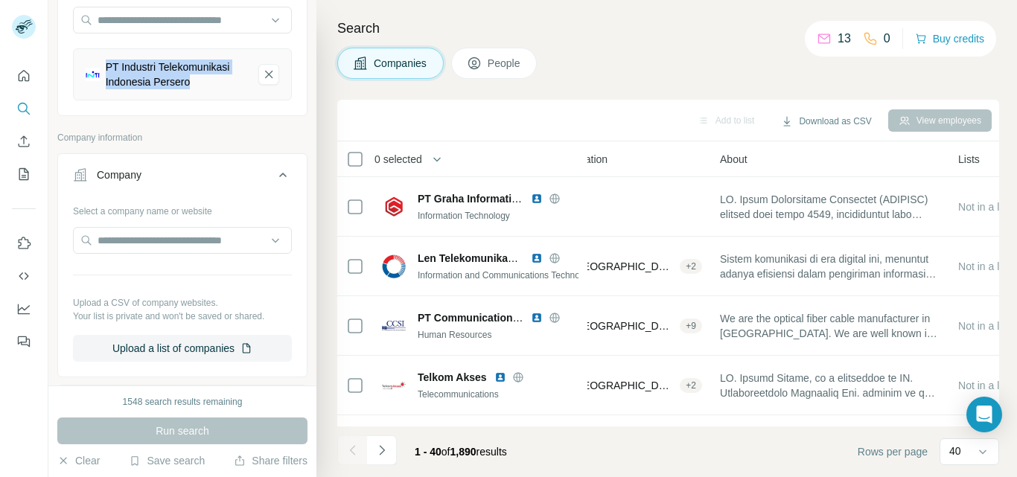
drag, startPoint x: 145, startPoint y: 83, endPoint x: 154, endPoint y: 98, distance: 17.4
click at [154, 89] on div "PT Industri Telekomunikasi Indonesia Persero" at bounding box center [176, 75] width 141 height 30
copy div "PT Industri Telekomunikasi Indonesia Persero"
click at [115, 252] on input "text" at bounding box center [182, 240] width 219 height 27
click at [127, 254] on input "text" at bounding box center [182, 240] width 219 height 27
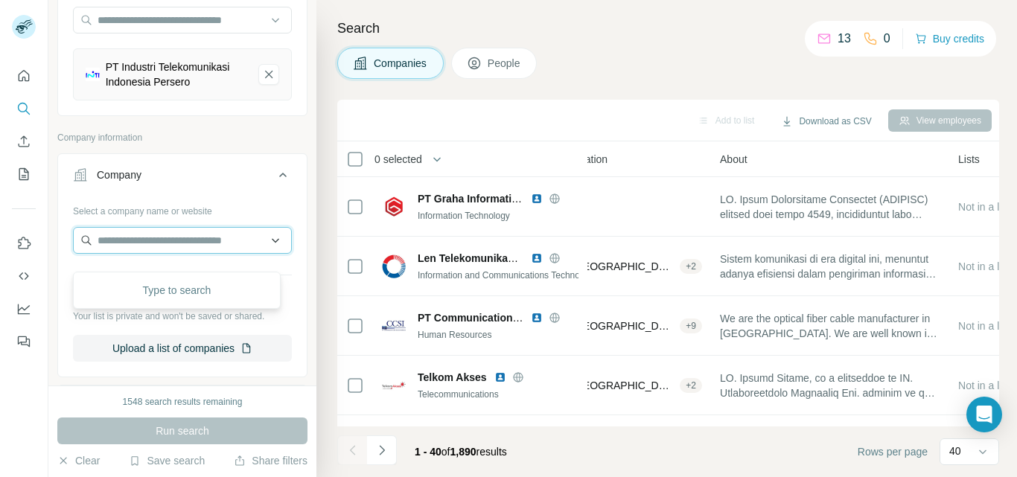
click at [129, 253] on input "text" at bounding box center [182, 240] width 219 height 27
paste input "**********"
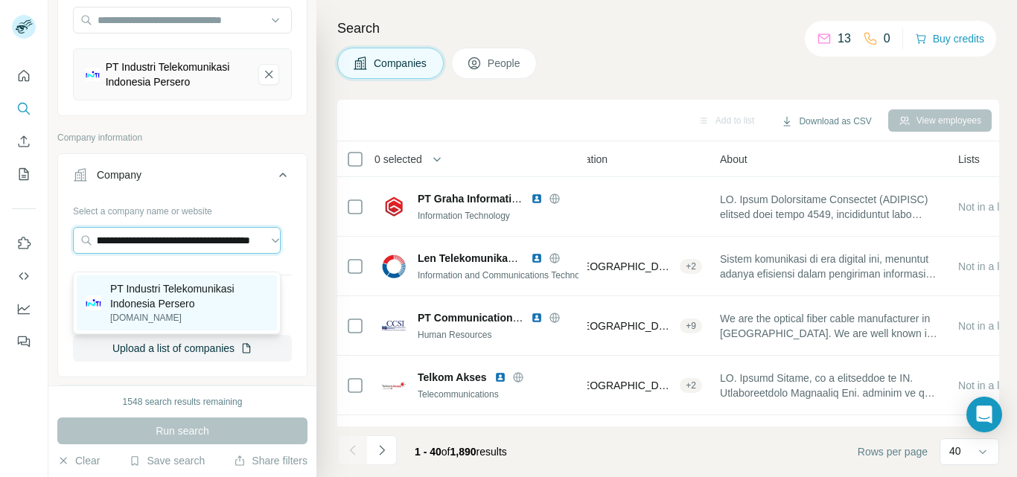
type input "**********"
click at [189, 304] on p "PT Industri Telekomunikasi Indonesia Persero" at bounding box center [189, 297] width 158 height 30
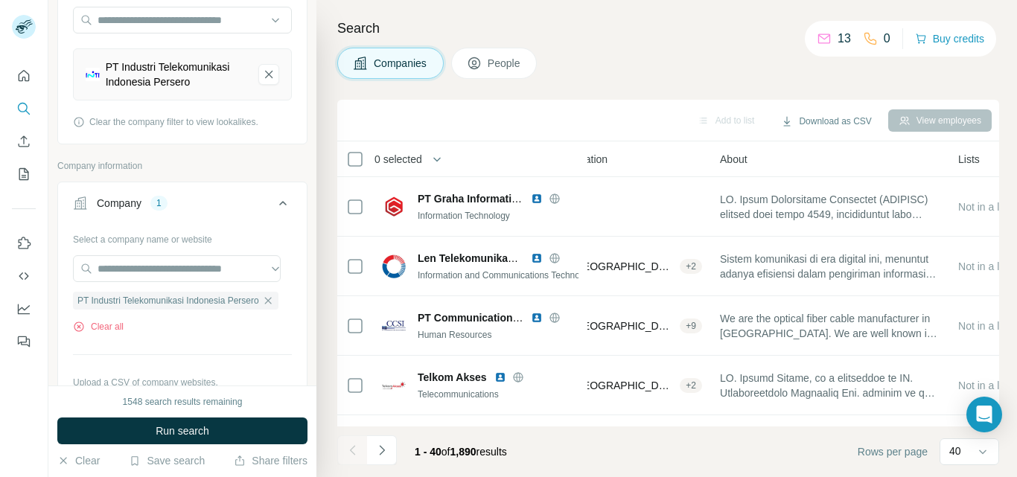
scroll to position [0, 0]
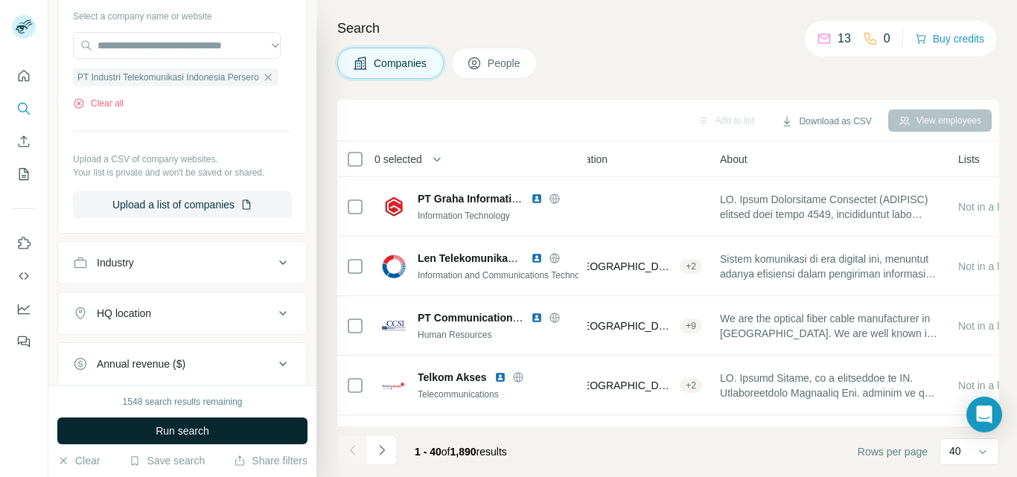
click at [188, 433] on span "Run search" at bounding box center [183, 431] width 54 height 15
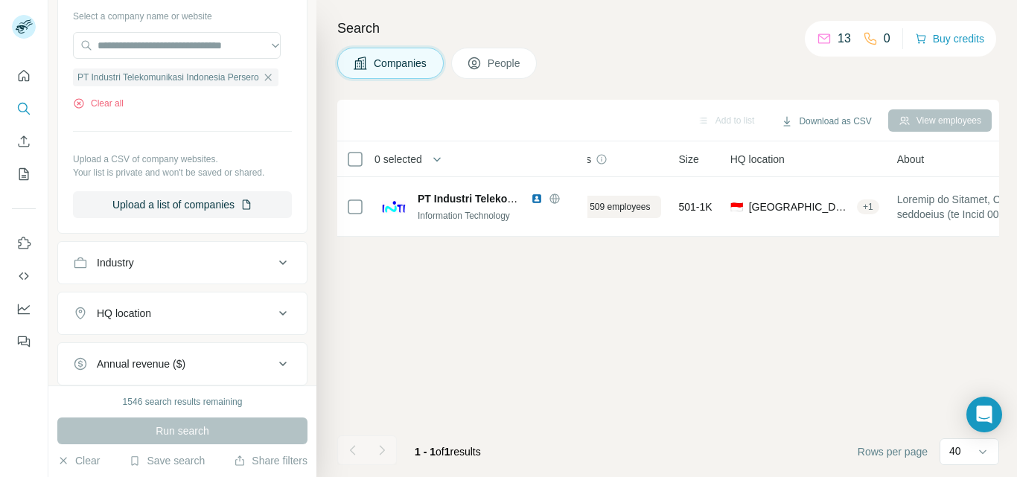
scroll to position [0, 0]
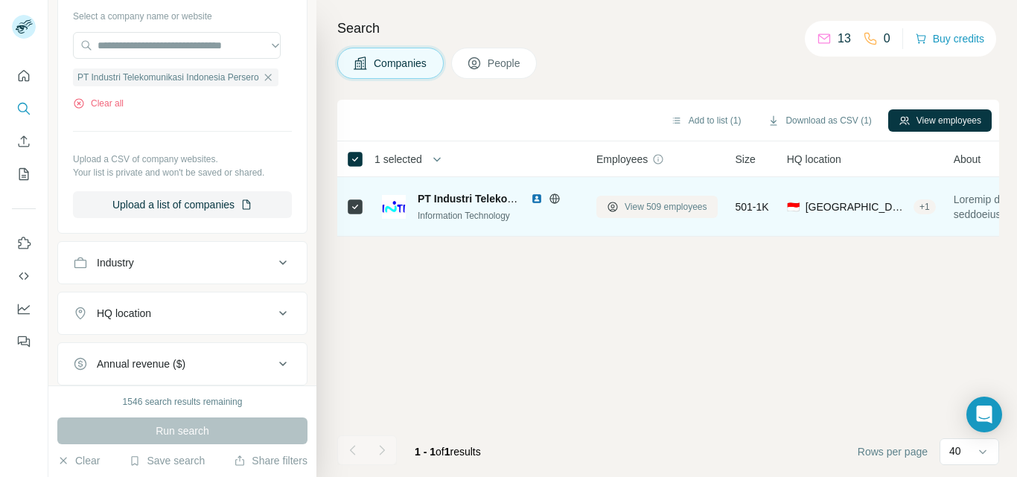
click at [675, 207] on span "View 509 employees" at bounding box center [666, 206] width 83 height 13
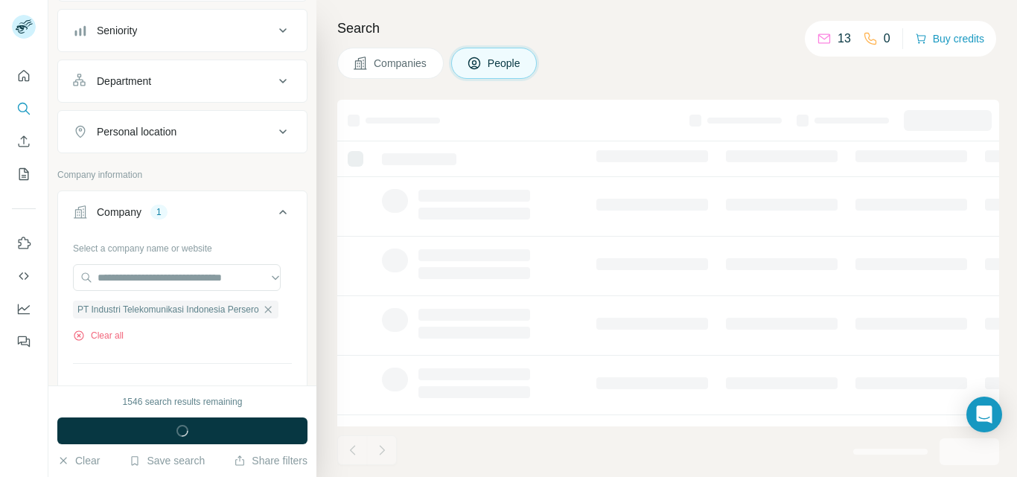
scroll to position [605, 0]
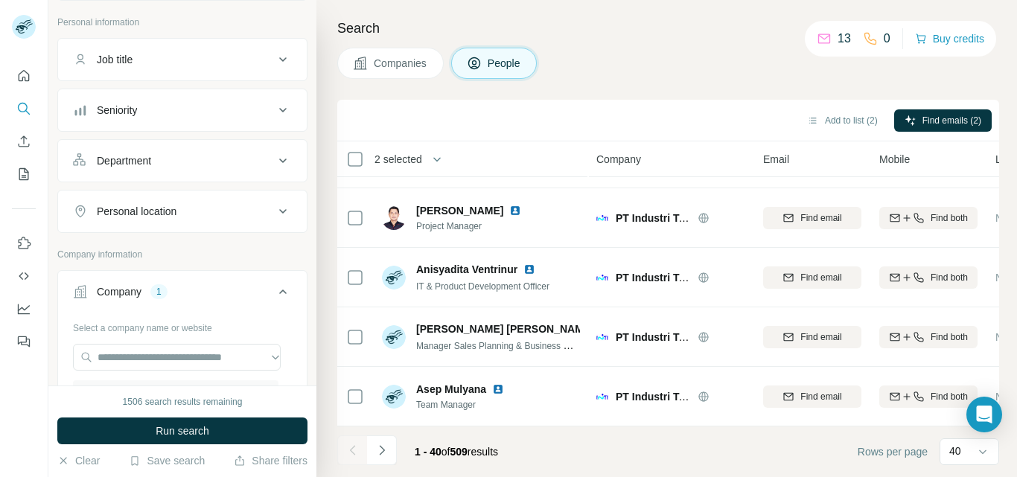
scroll to position [218, 0]
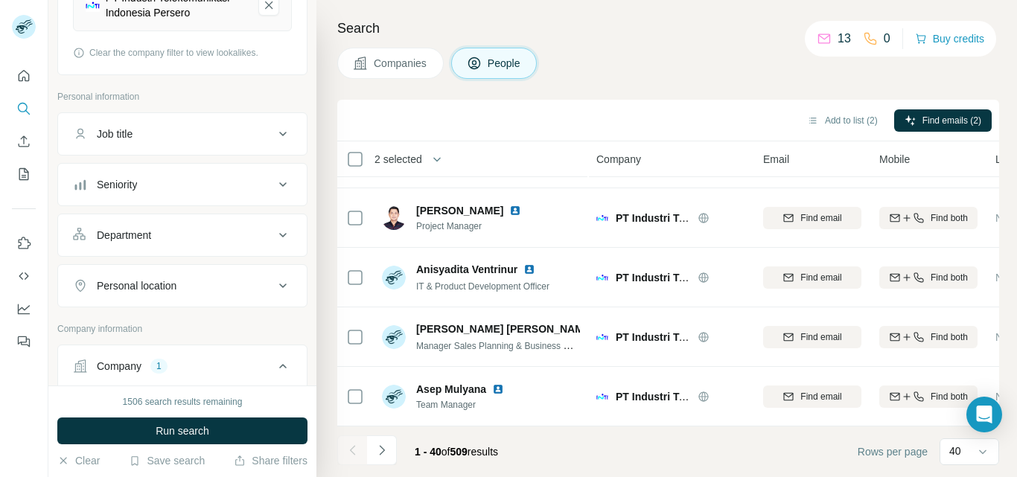
click at [139, 60] on span "Clear the company filter to view lookalikes." at bounding box center [173, 52] width 169 height 13
click at [830, 124] on button "Add to list (2)" at bounding box center [843, 120] width 92 height 22
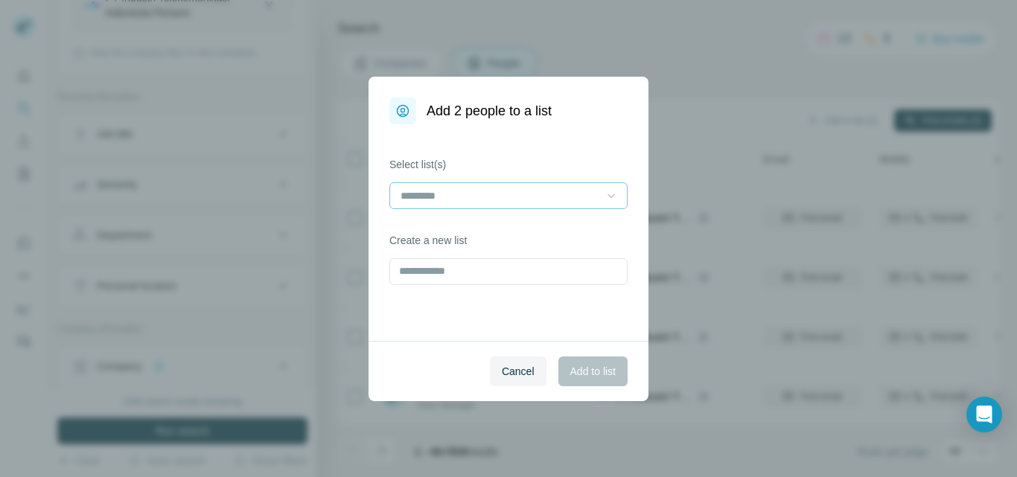
click at [605, 199] on icon at bounding box center [611, 195] width 15 height 15
click at [492, 235] on p "[PERSON_NAME] - SMB ID - DN3" at bounding box center [482, 229] width 161 height 15
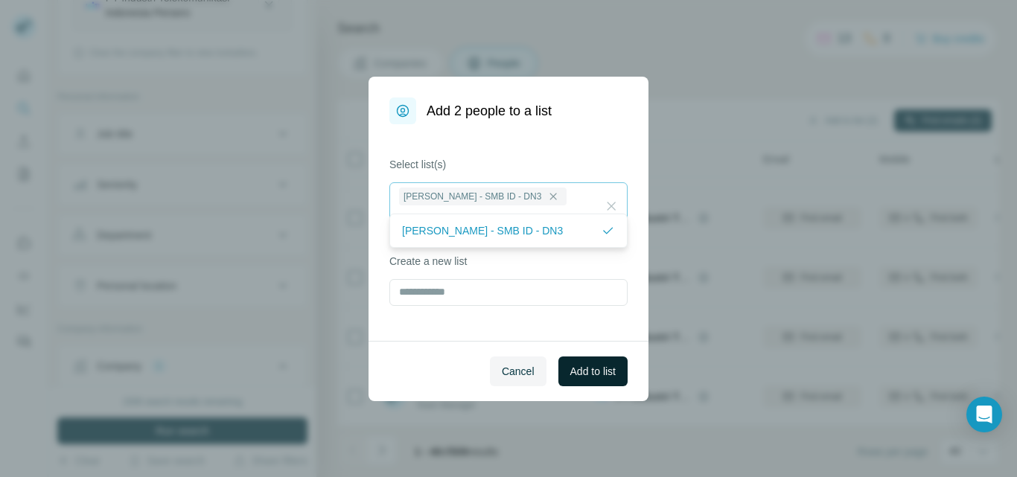
click at [600, 367] on span "Add to list" at bounding box center [592, 371] width 45 height 15
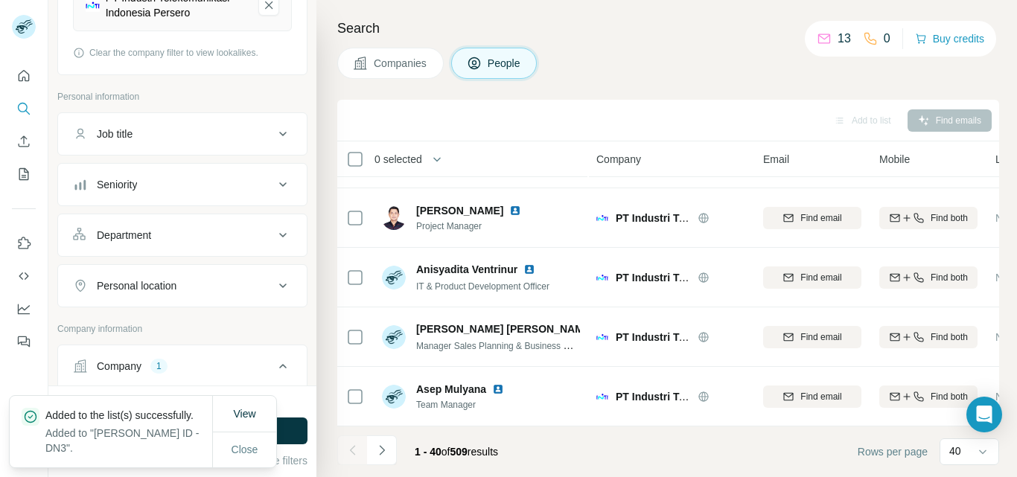
click at [124, 141] on div "Job title" at bounding box center [115, 134] width 36 height 15
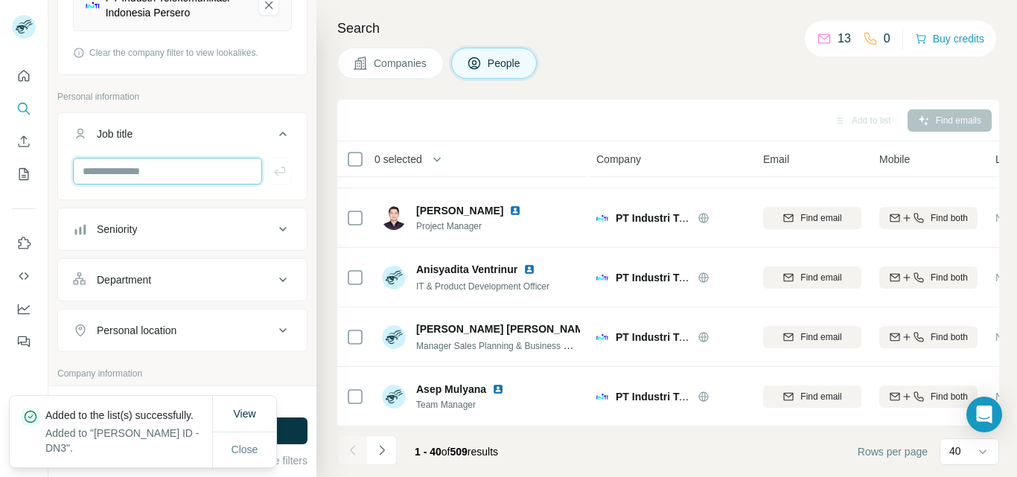
click at [141, 183] on input "text" at bounding box center [167, 171] width 189 height 27
type input "********"
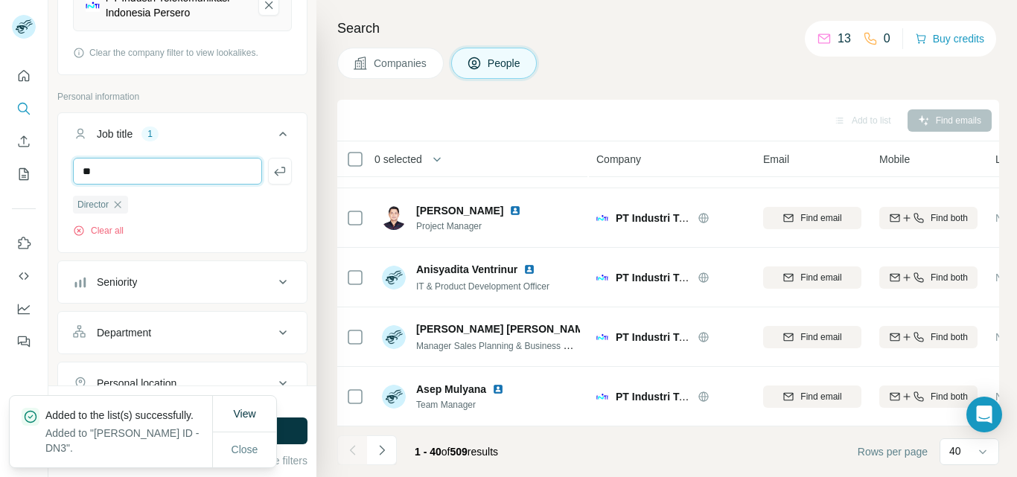
type input "**"
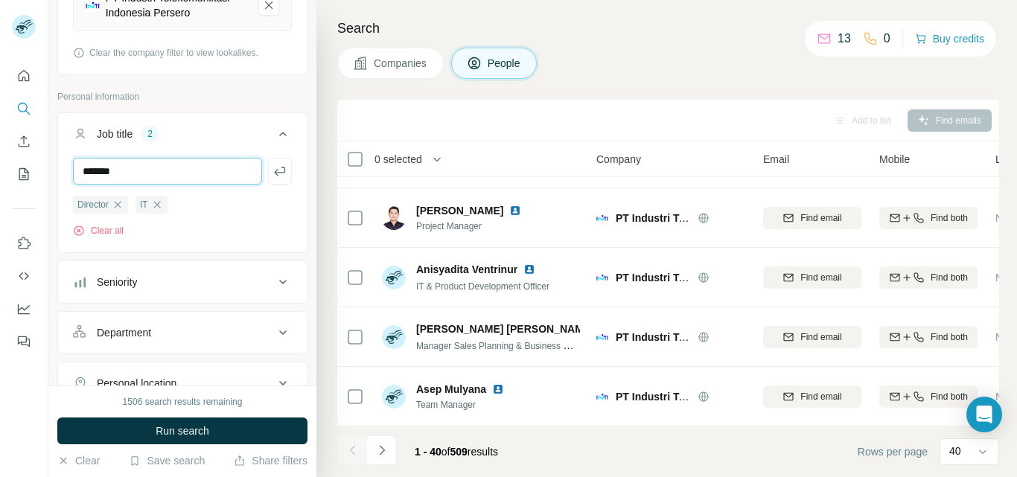
type input "*******"
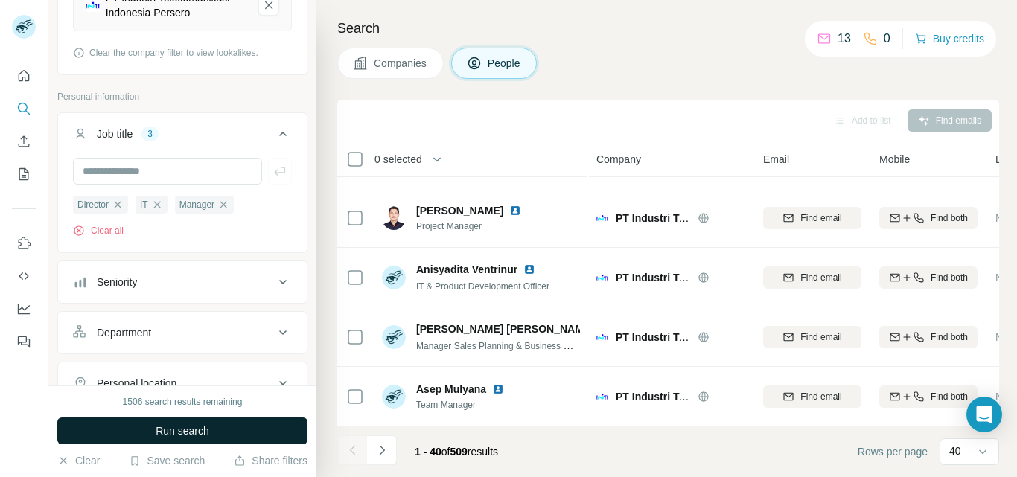
click at [176, 431] on span "Run search" at bounding box center [183, 431] width 54 height 15
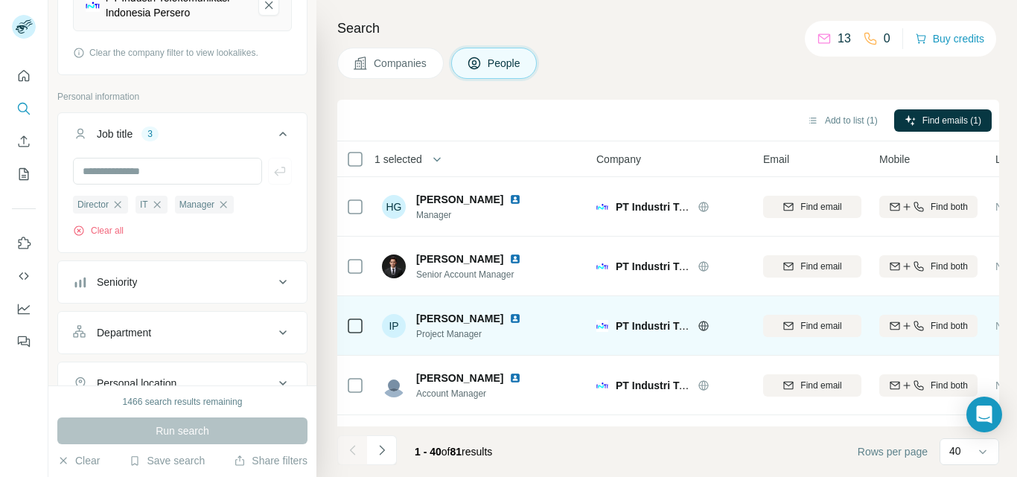
scroll to position [2141, 0]
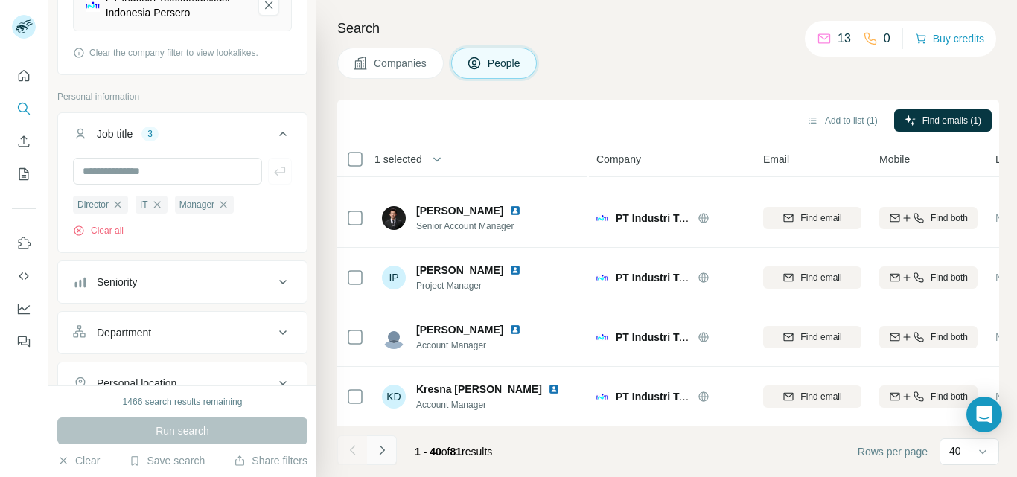
click at [380, 451] on icon "Navigate to next page" at bounding box center [382, 450] width 15 height 15
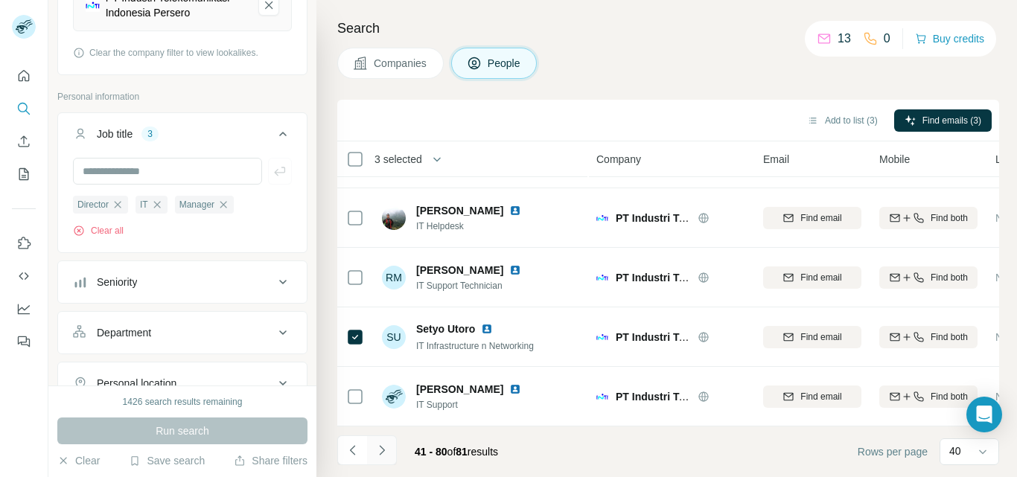
click at [383, 449] on icon "Navigate to next page" at bounding box center [381, 450] width 5 height 10
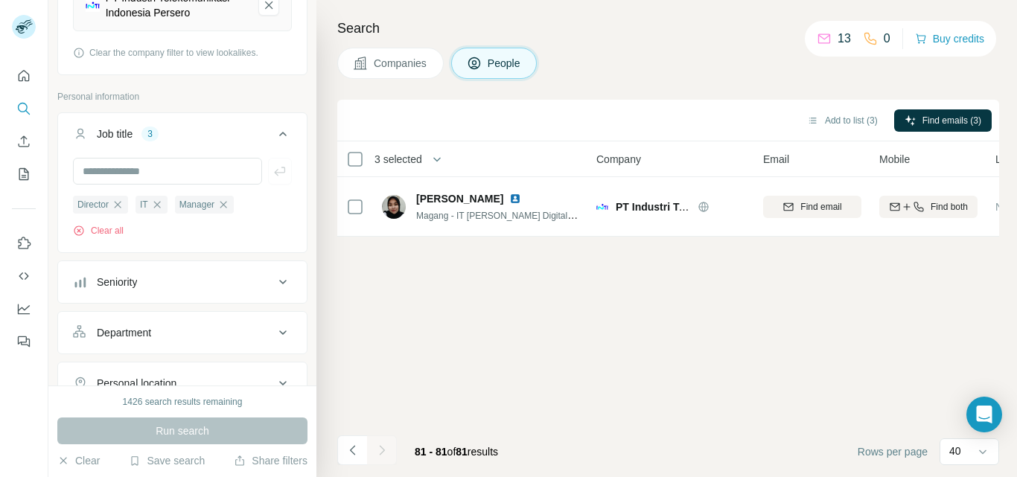
scroll to position [0, 0]
click at [352, 448] on icon "Navigate to previous page" at bounding box center [353, 450] width 15 height 15
click at [350, 449] on icon "Navigate to previous page" at bounding box center [353, 450] width 15 height 15
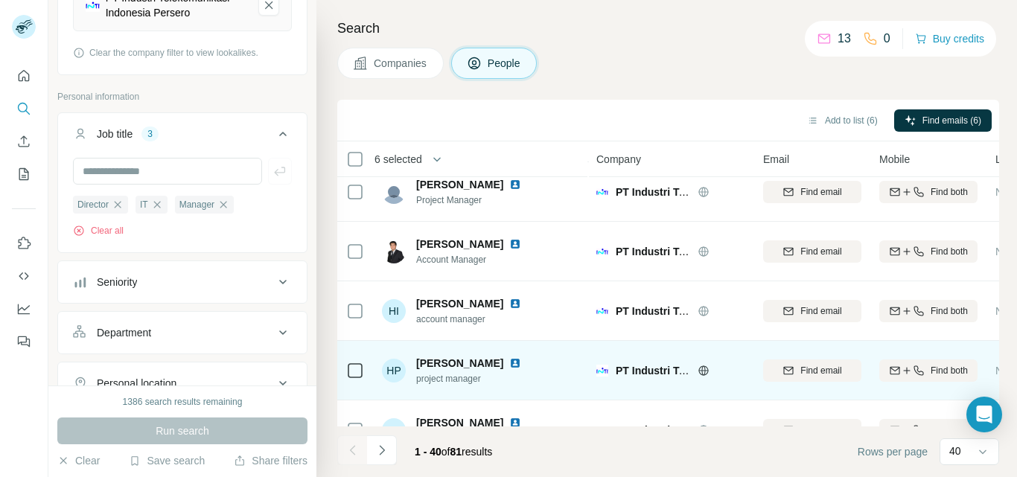
scroll to position [2141, 0]
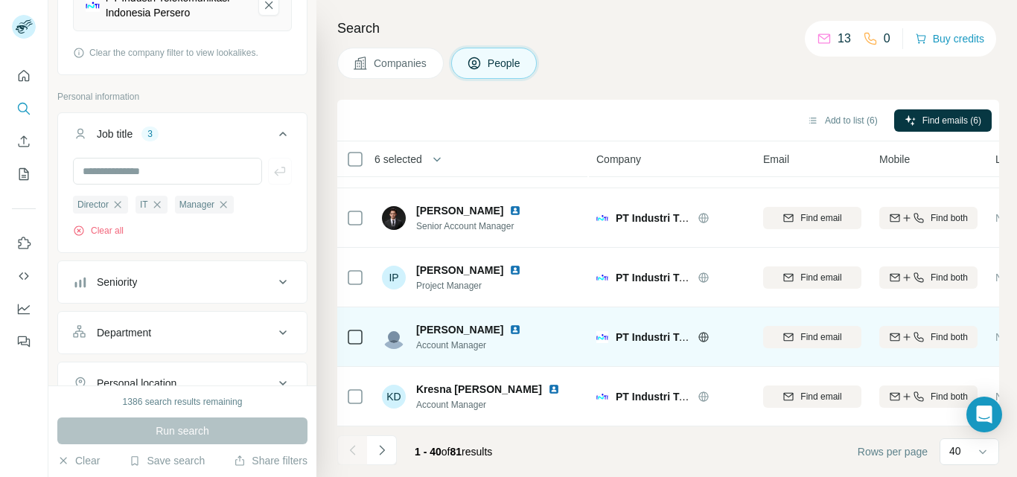
click at [382, 451] on icon "Navigate to next page" at bounding box center [382, 450] width 15 height 15
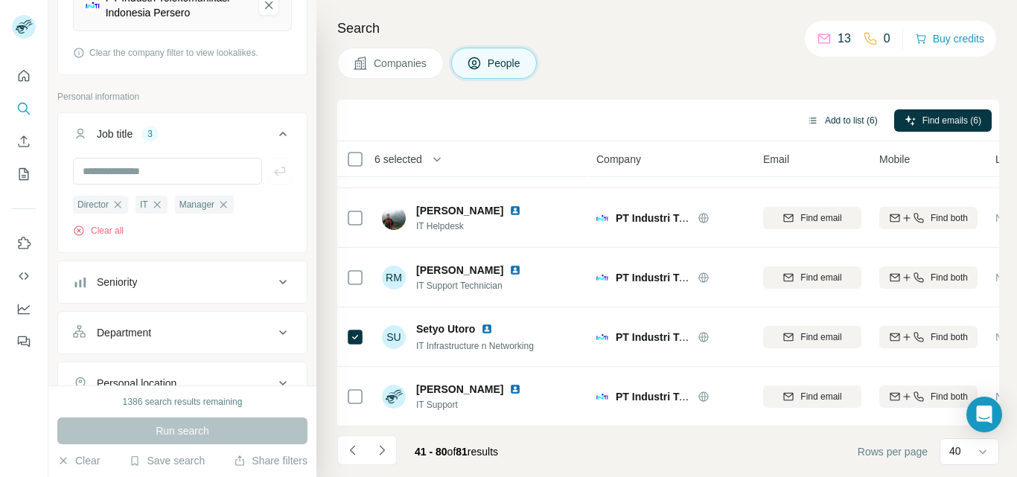
click at [846, 121] on button "Add to list (6)" at bounding box center [843, 120] width 92 height 22
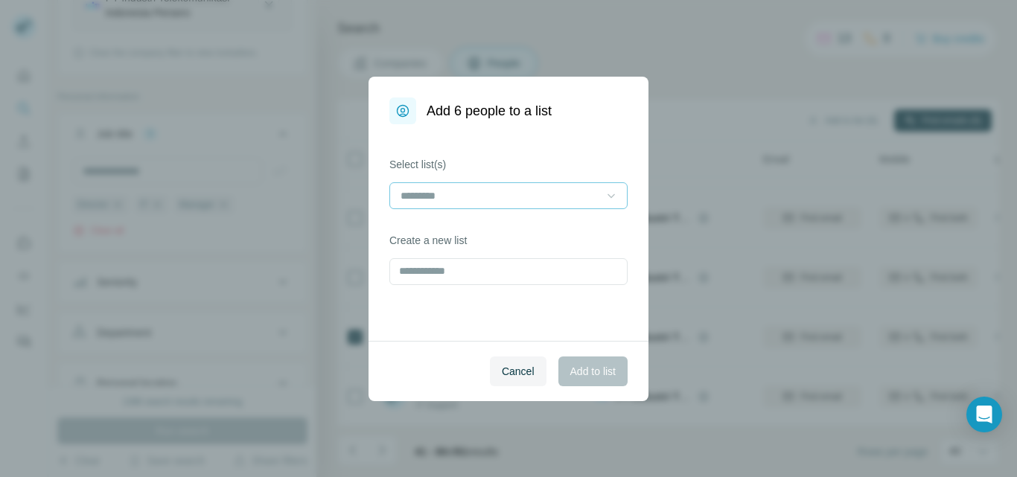
click at [609, 198] on icon at bounding box center [611, 195] width 15 height 15
drag, startPoint x: 434, startPoint y: 235, endPoint x: 570, endPoint y: 388, distance: 204.6
click at [436, 235] on p "[PERSON_NAME] - SMB ID - DN3" at bounding box center [482, 229] width 161 height 15
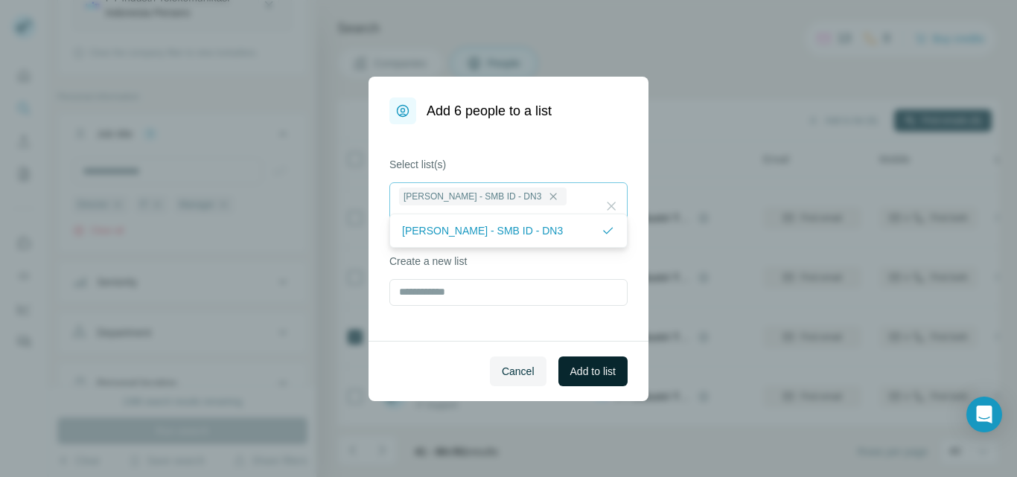
click at [587, 376] on span "Add to list" at bounding box center [592, 371] width 45 height 15
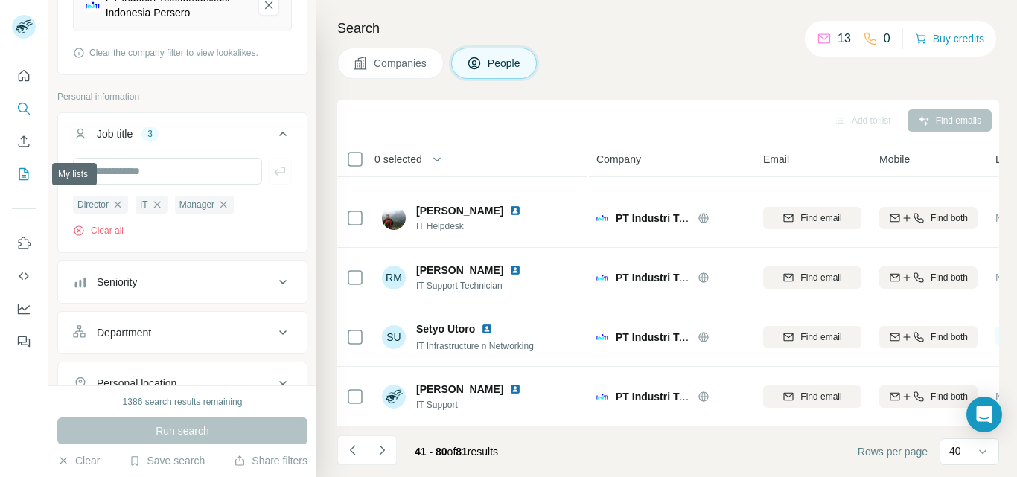
click at [27, 176] on icon "My lists" at bounding box center [23, 174] width 15 height 15
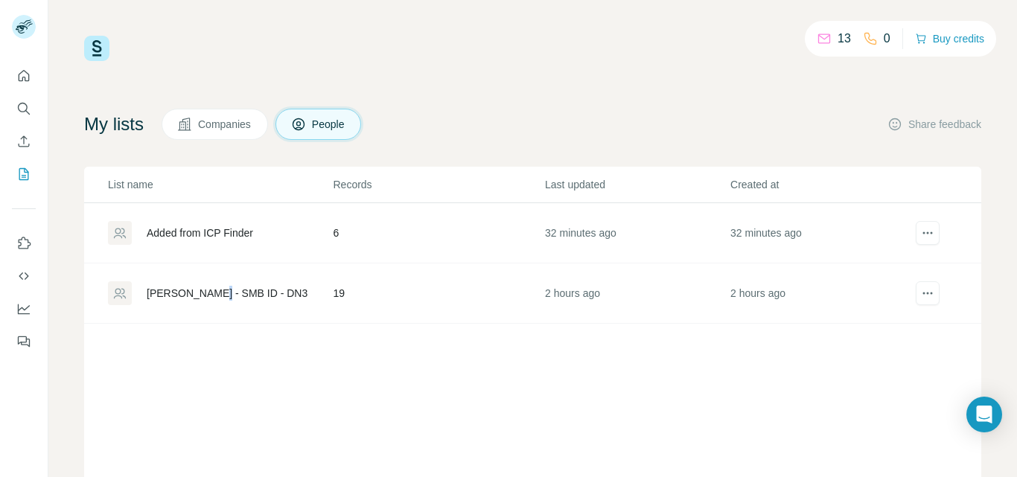
click at [214, 293] on div "[PERSON_NAME] - SMB ID - DN3" at bounding box center [227, 293] width 161 height 15
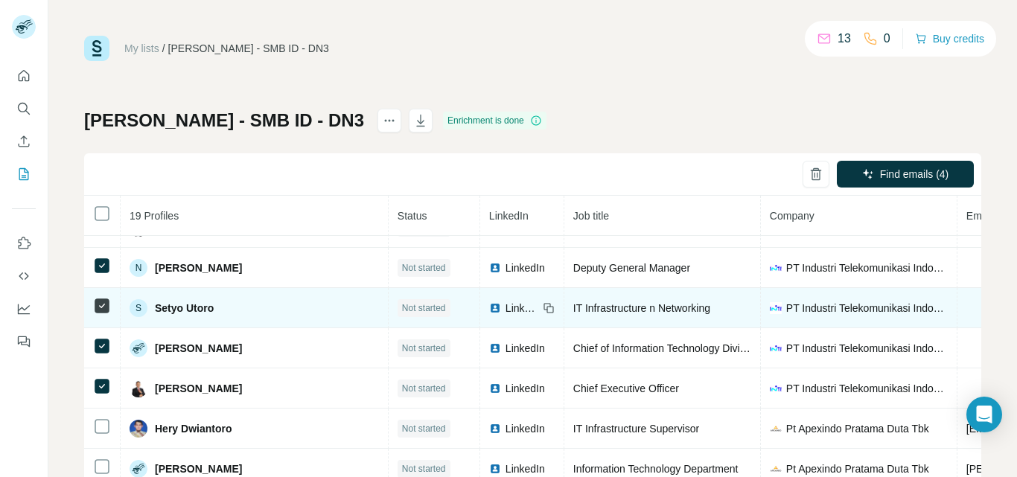
scroll to position [74, 0]
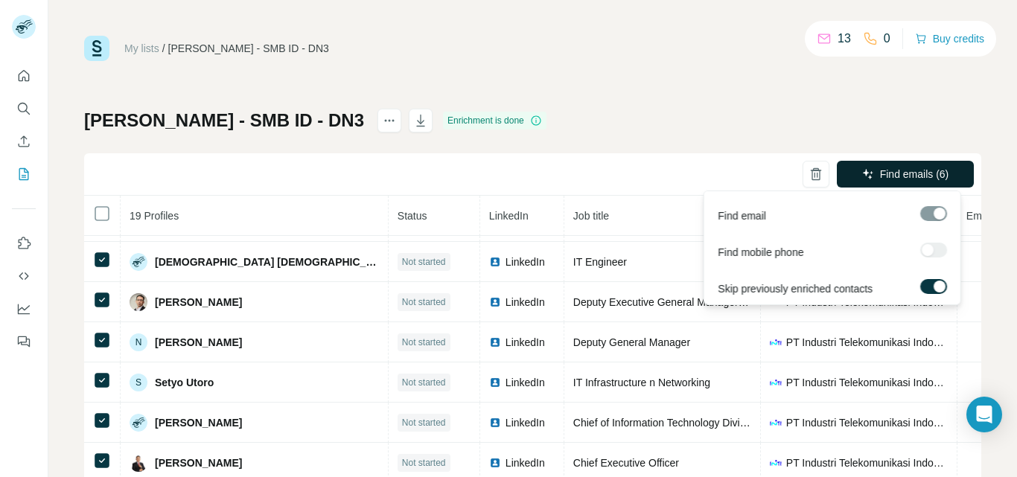
click at [906, 177] on span "Find emails (6)" at bounding box center [914, 174] width 69 height 15
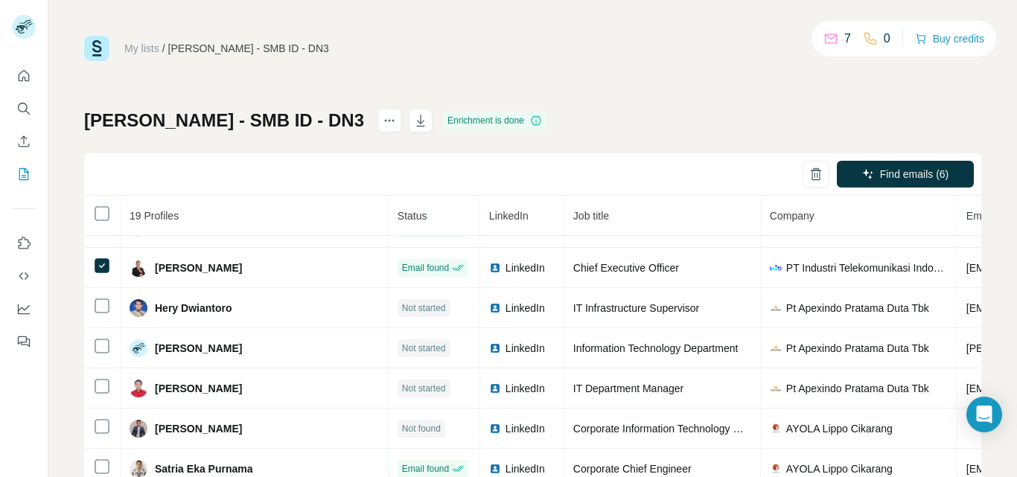
scroll to position [419, 0]
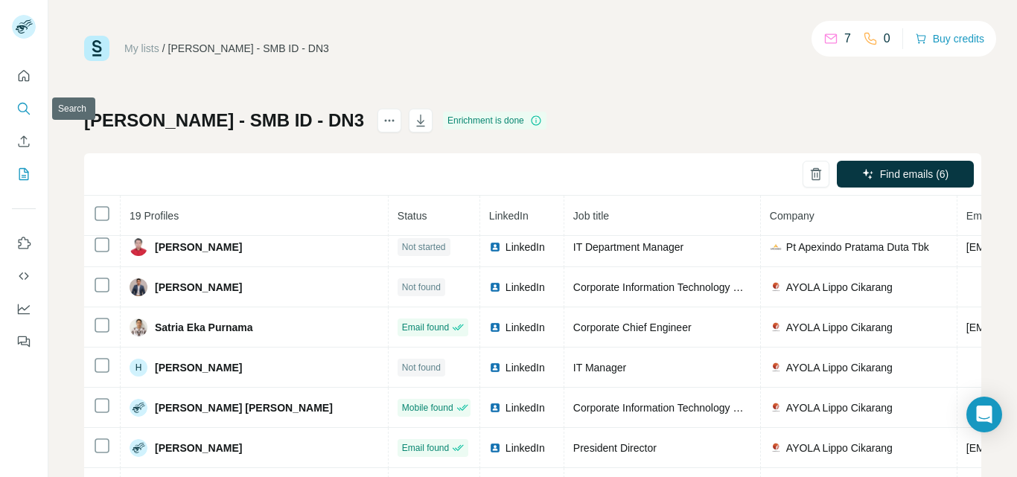
click at [19, 105] on icon "Search" at bounding box center [23, 108] width 10 height 10
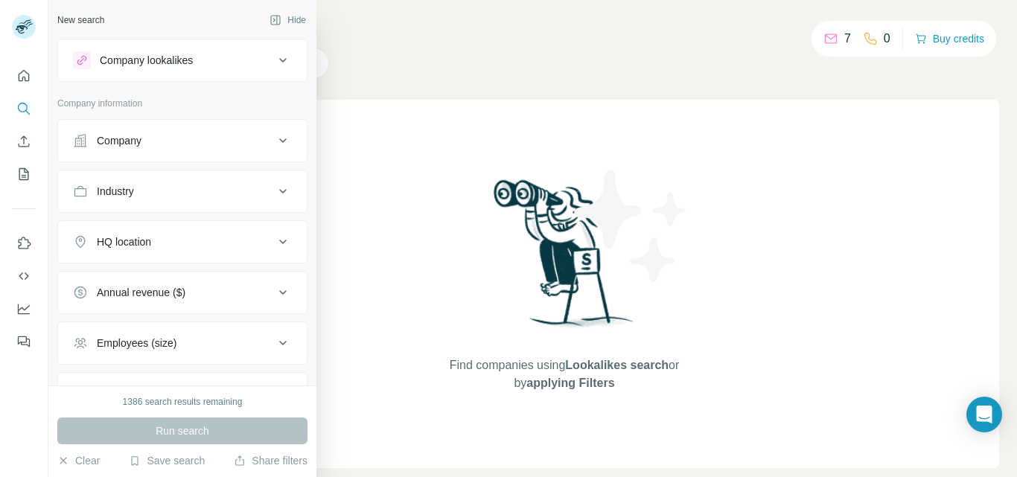
click at [121, 141] on div "Company" at bounding box center [119, 140] width 45 height 15
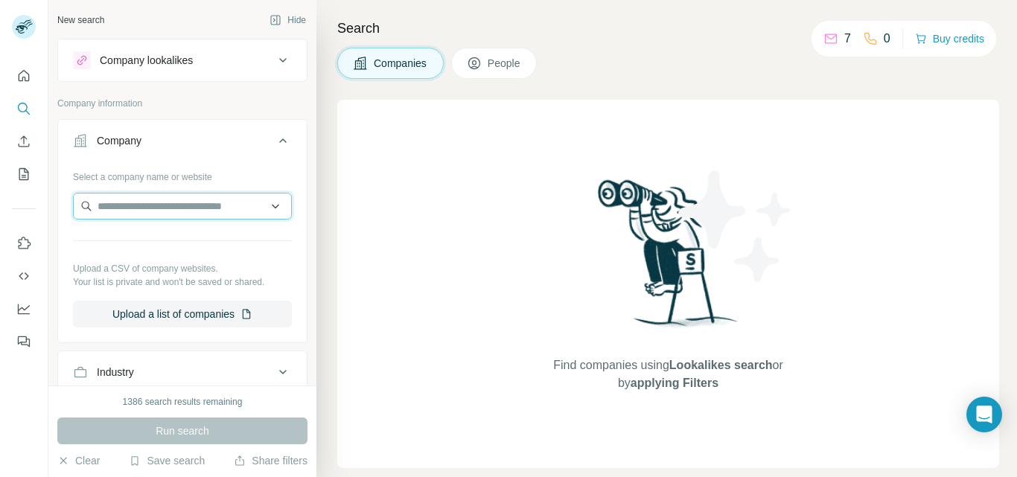
click at [192, 207] on input "text" at bounding box center [182, 206] width 219 height 27
paste input "**********"
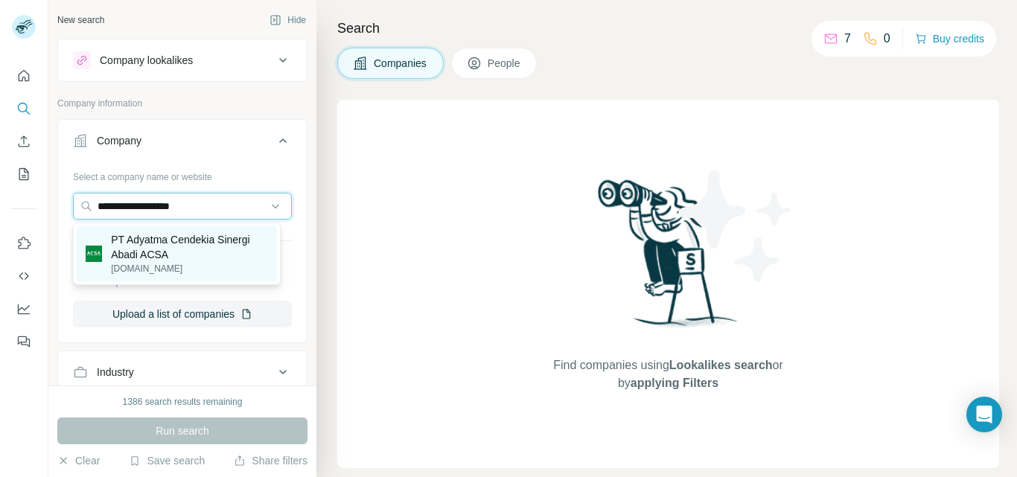
type input "**********"
click at [182, 238] on p "PT Adyatma Cendekia Sinergi Abadi ACSA" at bounding box center [189, 247] width 157 height 30
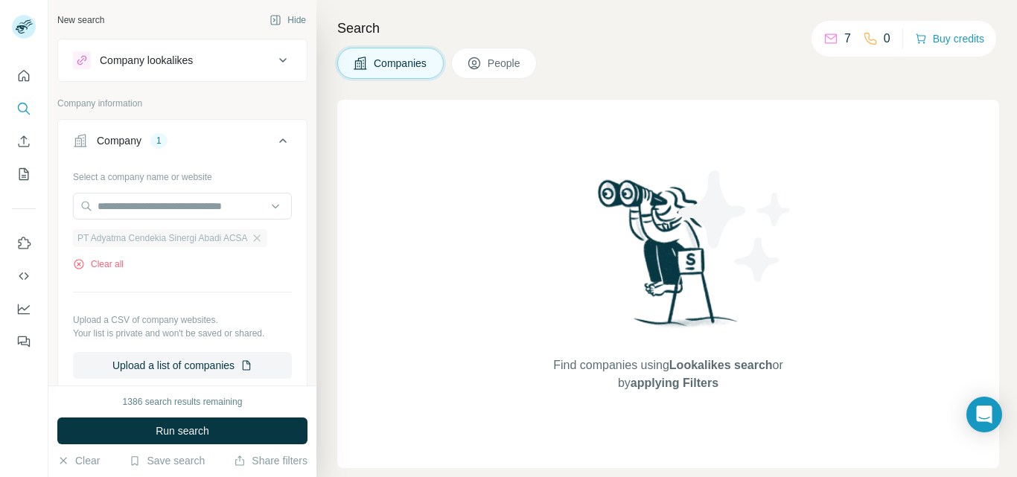
click at [185, 239] on span "PT Adyatma Cendekia Sinergi Abadi ACSA" at bounding box center [162, 238] width 171 height 13
click at [80, 263] on icon "button" at bounding box center [79, 264] width 12 height 12
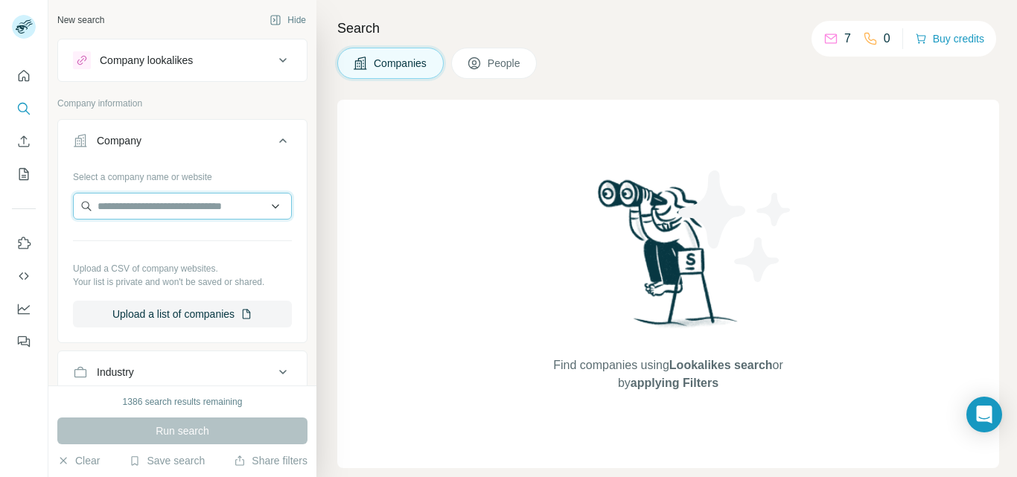
click at [156, 209] on input "text" at bounding box center [182, 206] width 219 height 27
paste input "**********"
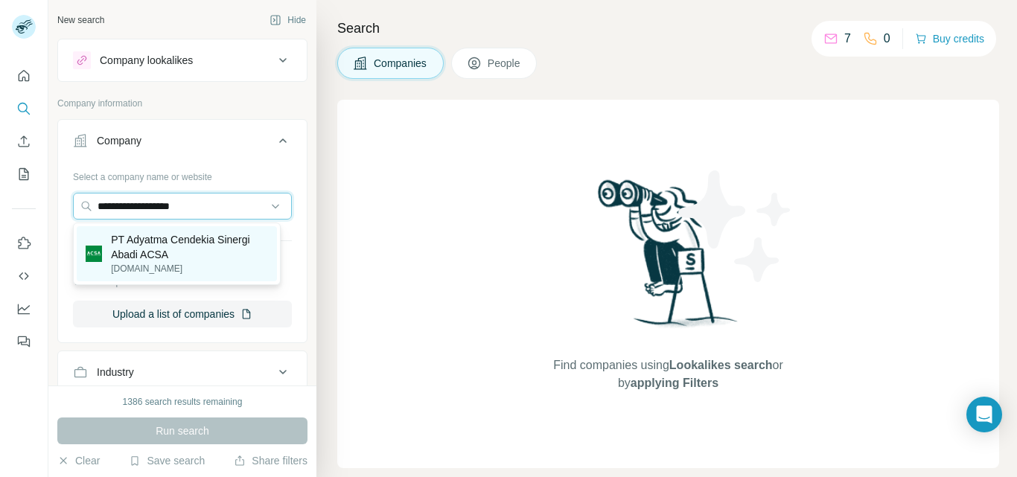
type input "**********"
click at [194, 242] on p "PT Adyatma Cendekia Sinergi Abadi ACSA" at bounding box center [189, 247] width 157 height 30
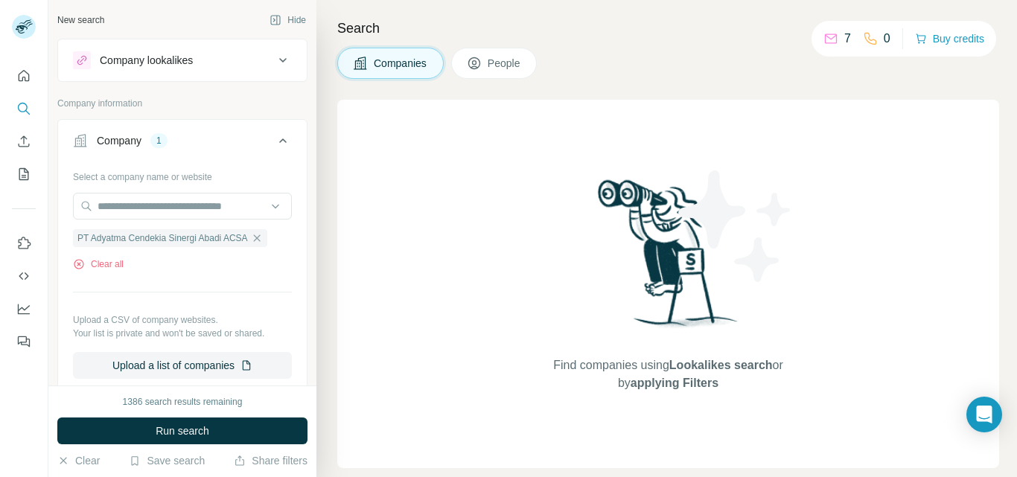
click at [181, 436] on span "Run search" at bounding box center [183, 431] width 54 height 15
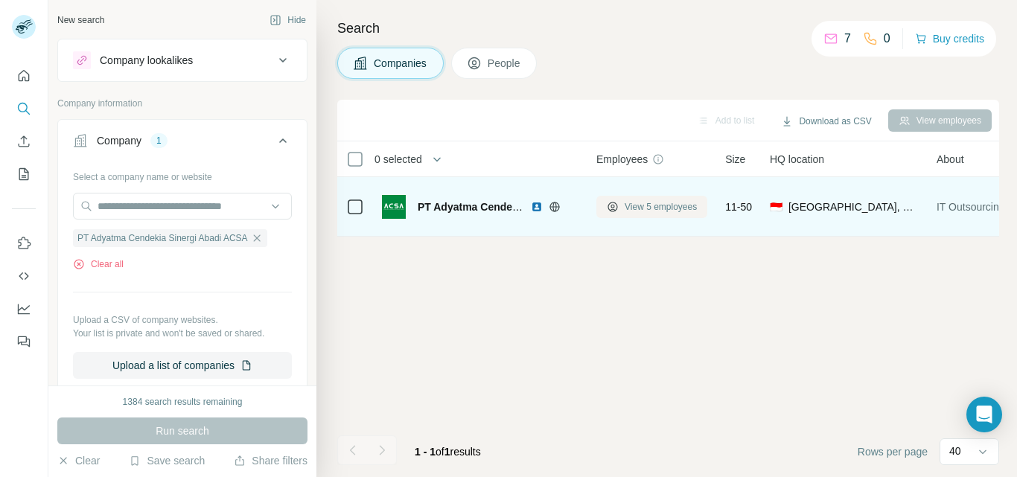
click at [626, 207] on span "View 5 employees" at bounding box center [661, 206] width 72 height 13
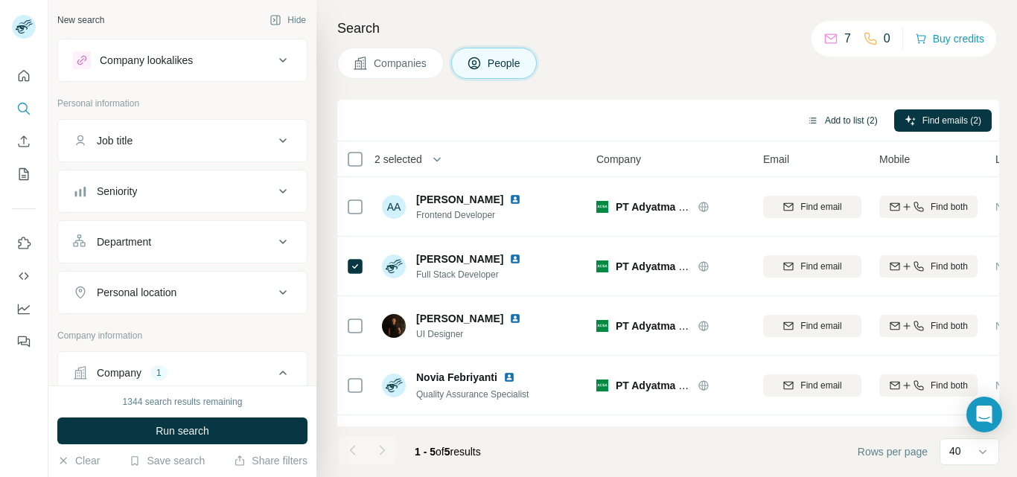
click at [844, 118] on button "Add to list (2)" at bounding box center [843, 120] width 92 height 22
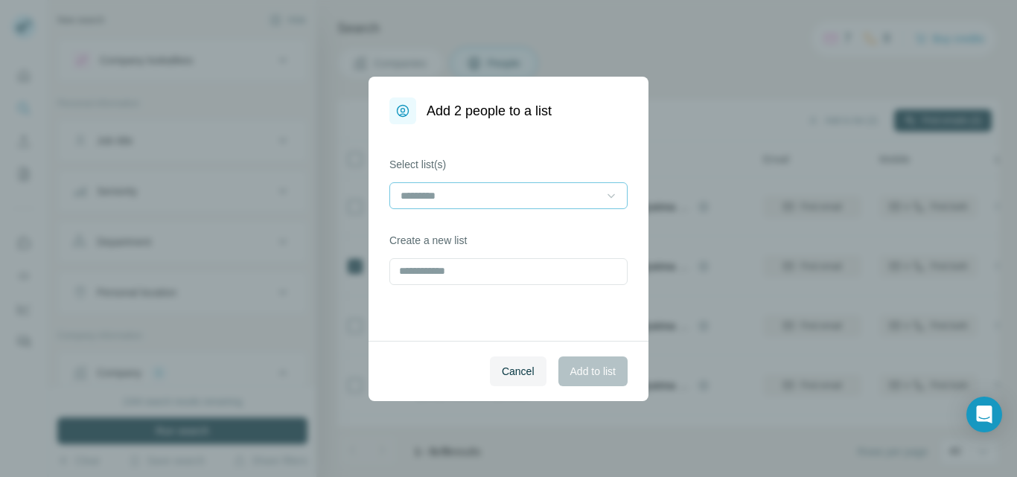
click at [605, 192] on icon at bounding box center [611, 195] width 15 height 15
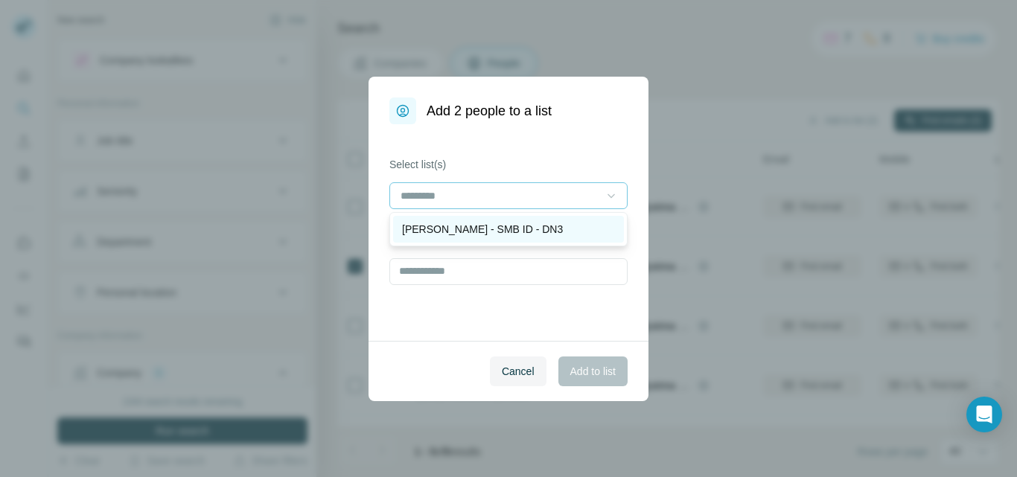
click at [485, 226] on p "[PERSON_NAME] - SMB ID - DN3" at bounding box center [482, 229] width 161 height 15
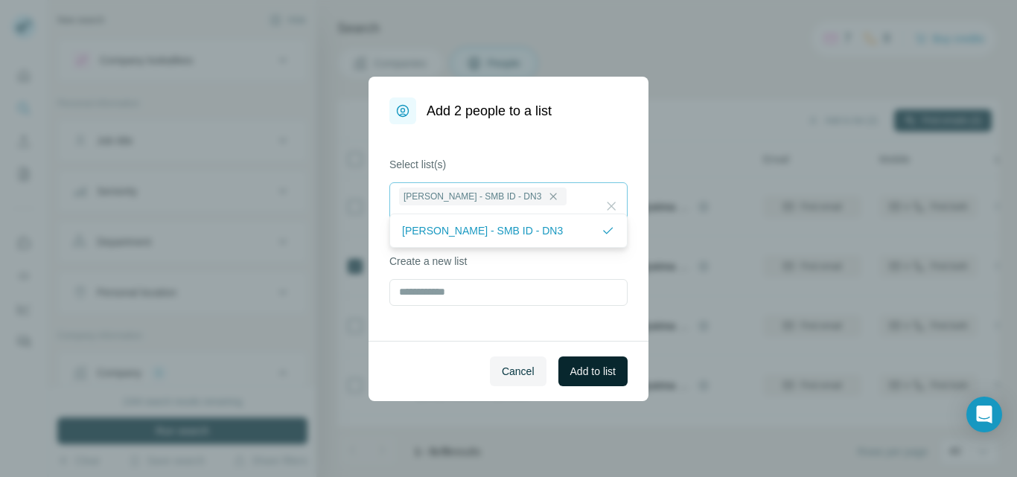
click at [575, 369] on span "Add to list" at bounding box center [592, 371] width 45 height 15
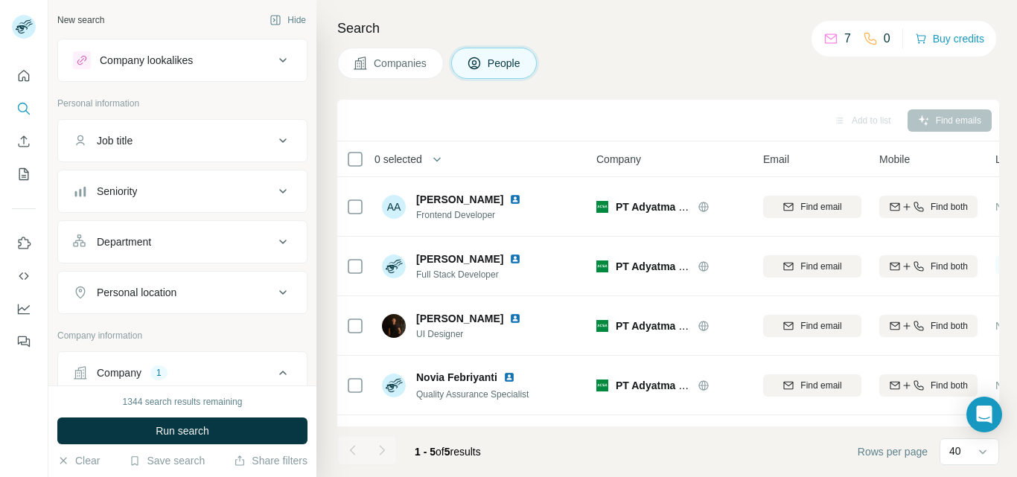
scroll to position [74, 0]
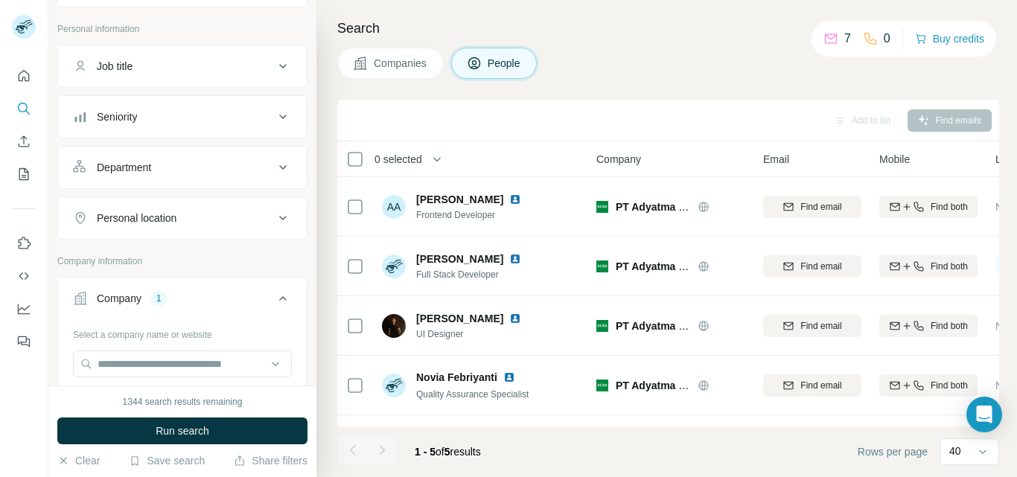
click at [181, 303] on div "Company 1" at bounding box center [173, 298] width 201 height 15
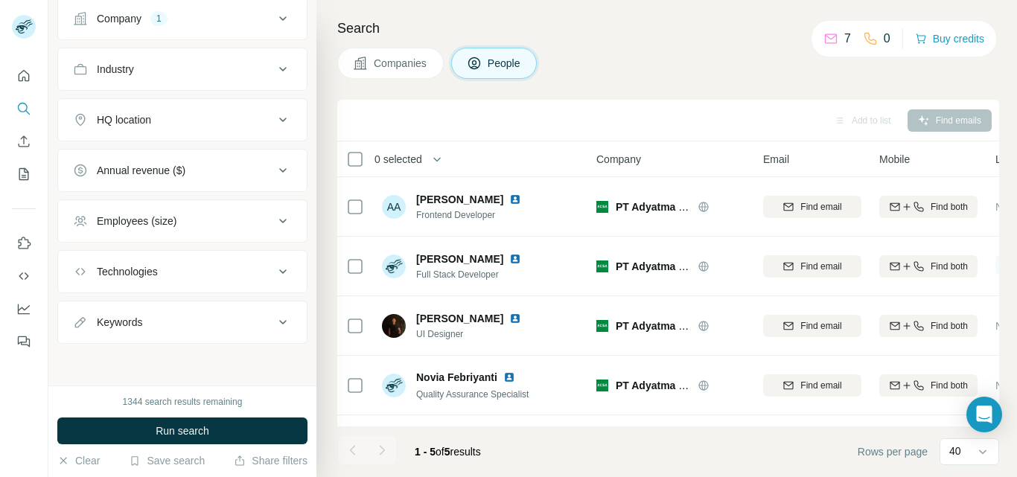
scroll to position [280, 0]
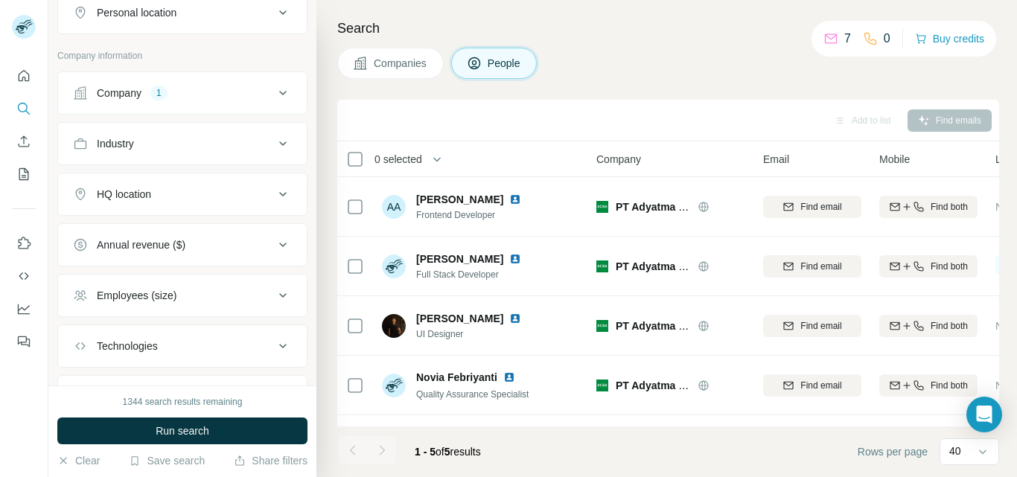
click at [129, 94] on div "Company" at bounding box center [119, 93] width 45 height 15
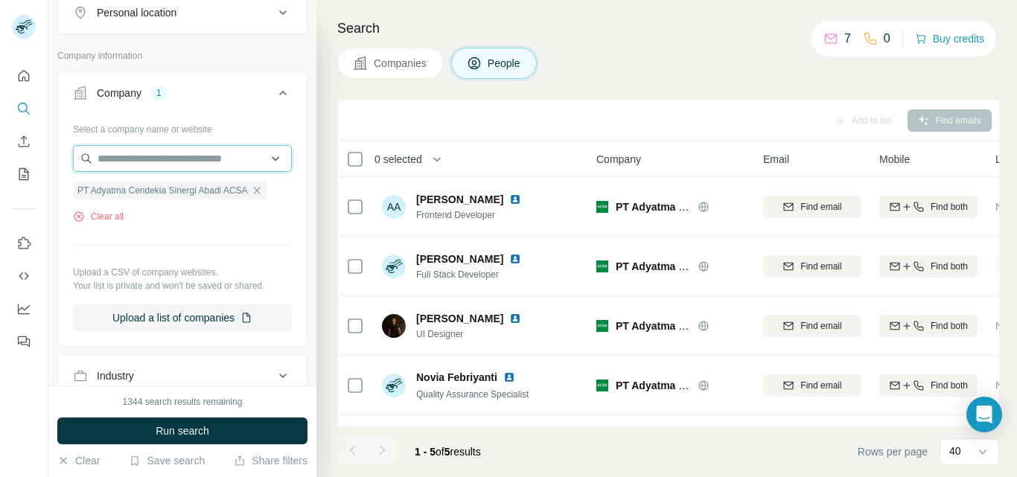
click at [126, 164] on input "text" at bounding box center [182, 158] width 219 height 27
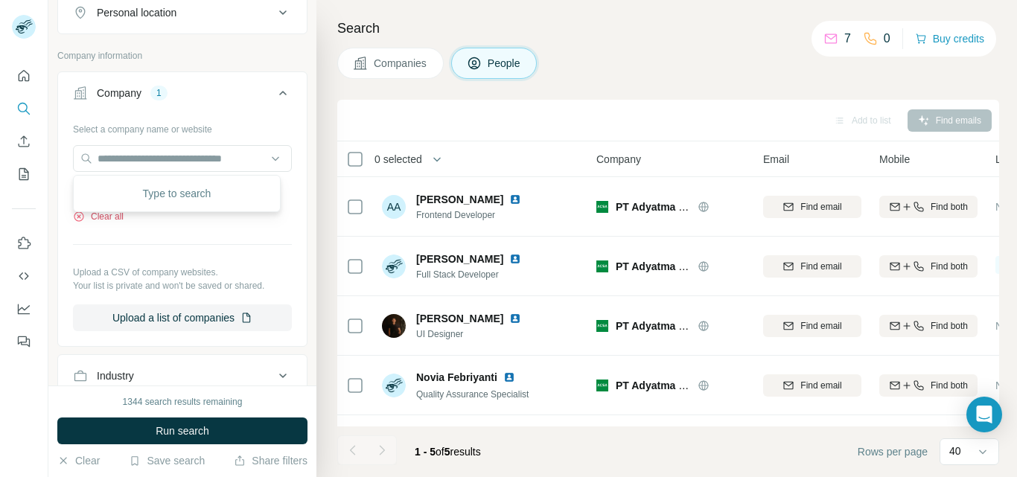
click at [105, 217] on button "Clear all" at bounding box center [98, 216] width 51 height 13
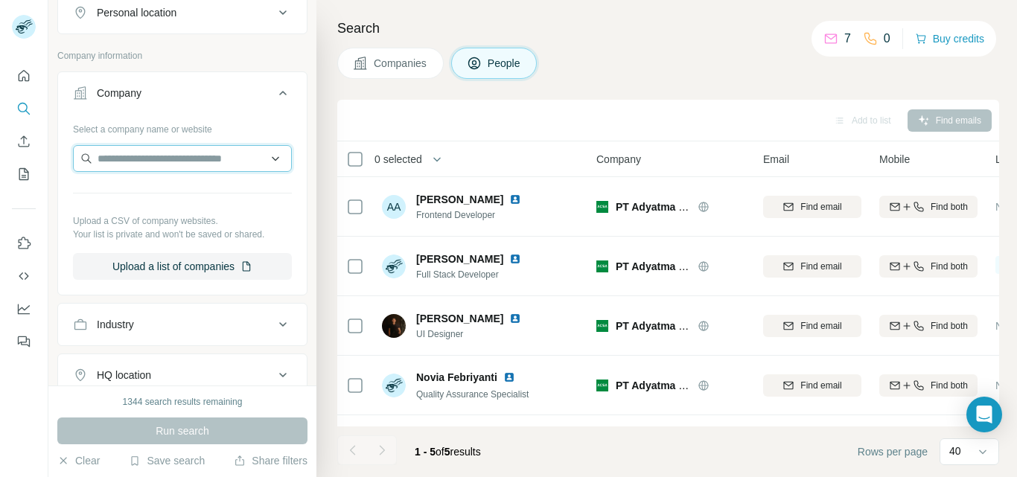
click at [118, 159] on input "text" at bounding box center [182, 158] width 219 height 27
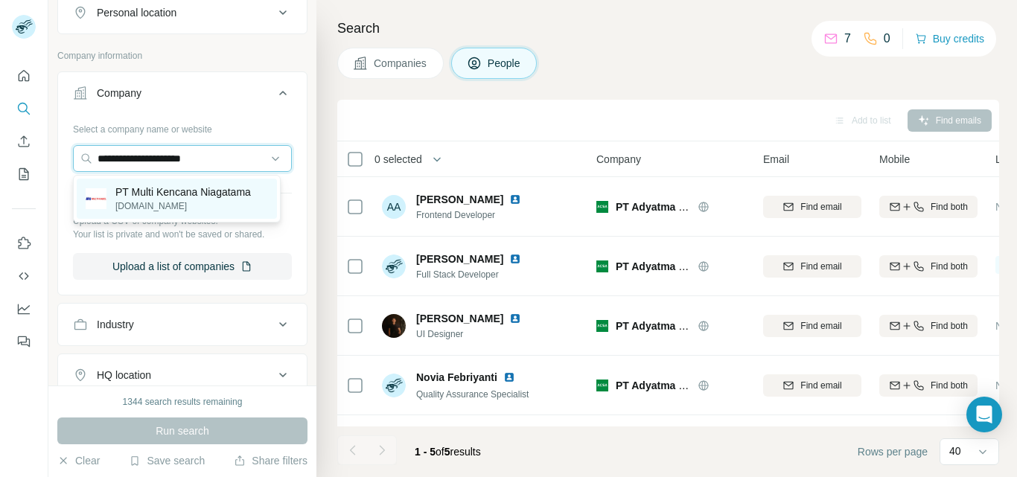
type input "**********"
click at [213, 195] on p "PT Multi Kencana Niagatama" at bounding box center [183, 192] width 136 height 15
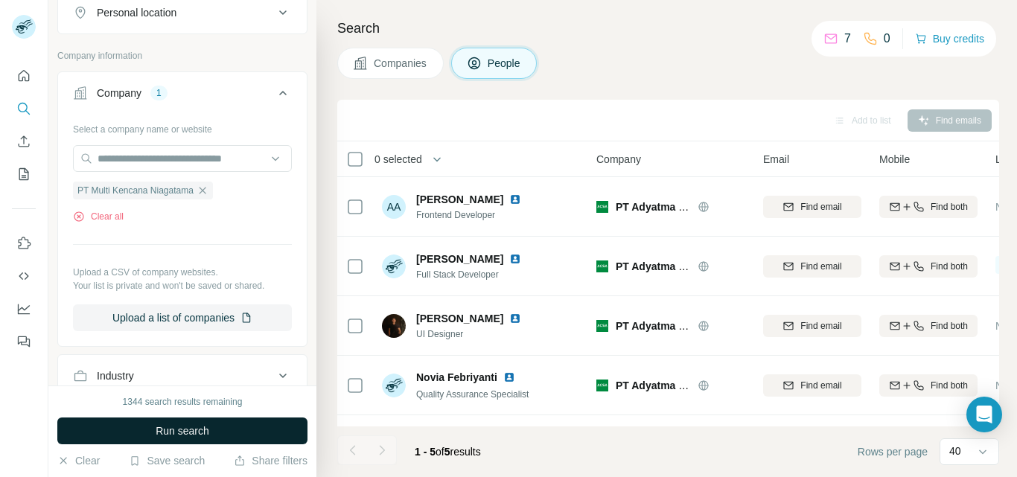
click at [200, 435] on span "Run search" at bounding box center [183, 431] width 54 height 15
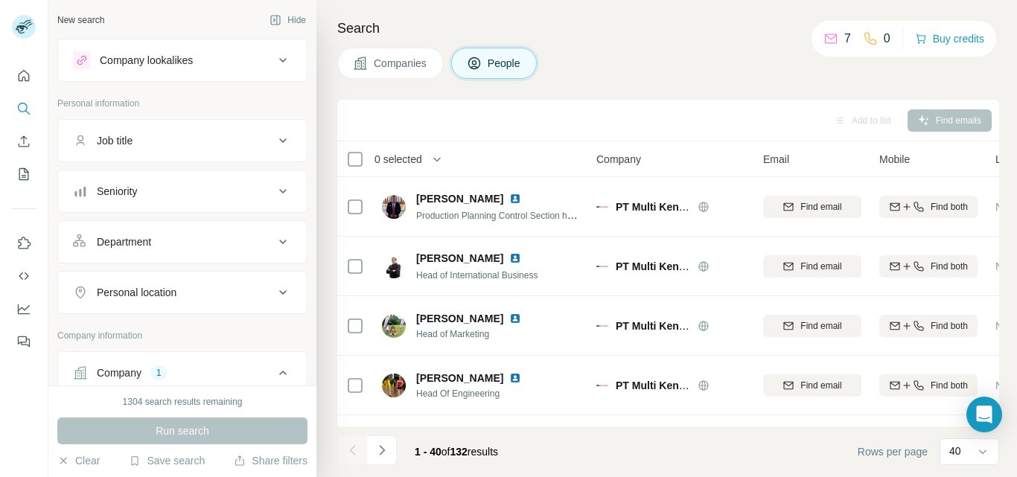
click at [126, 141] on div "Job title" at bounding box center [115, 140] width 36 height 15
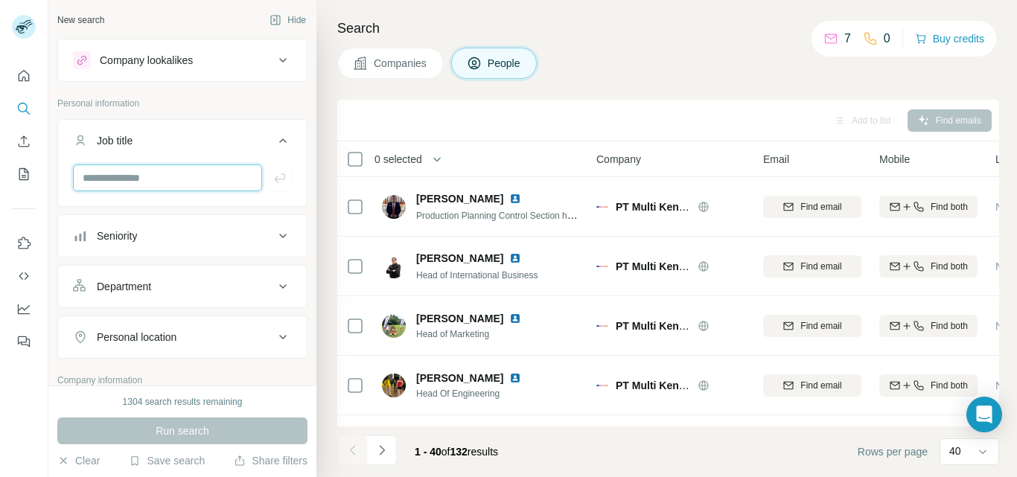
click at [115, 174] on input "text" at bounding box center [167, 178] width 189 height 27
type input "**"
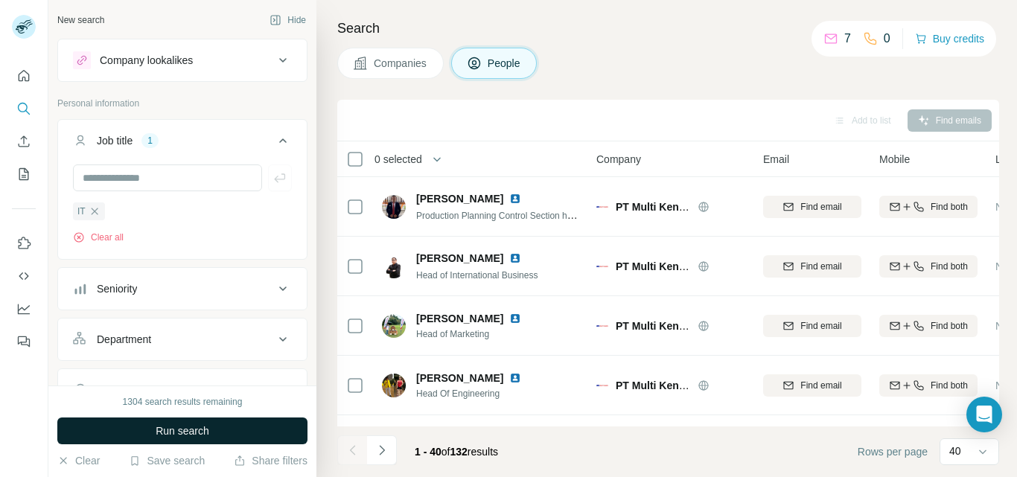
click at [200, 435] on span "Run search" at bounding box center [183, 431] width 54 height 15
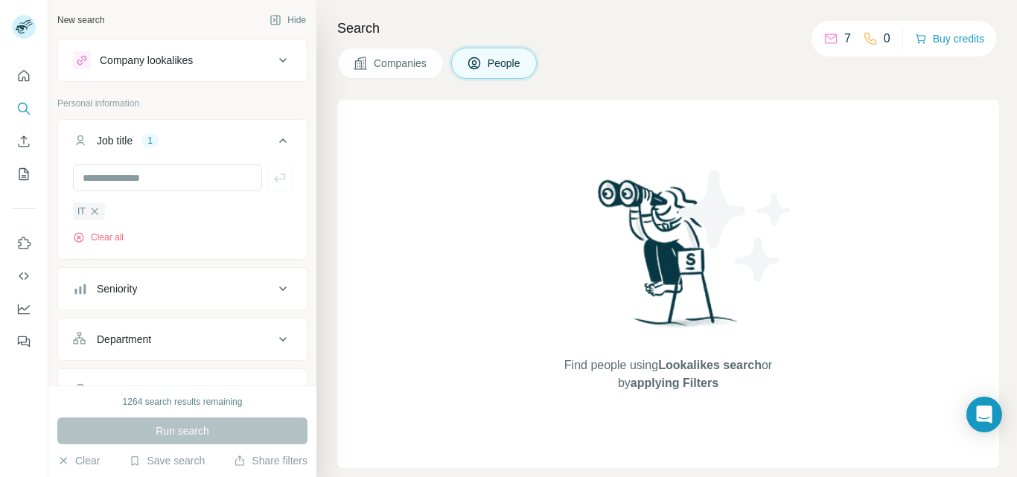
click at [407, 66] on span "Companies" at bounding box center [401, 63] width 54 height 15
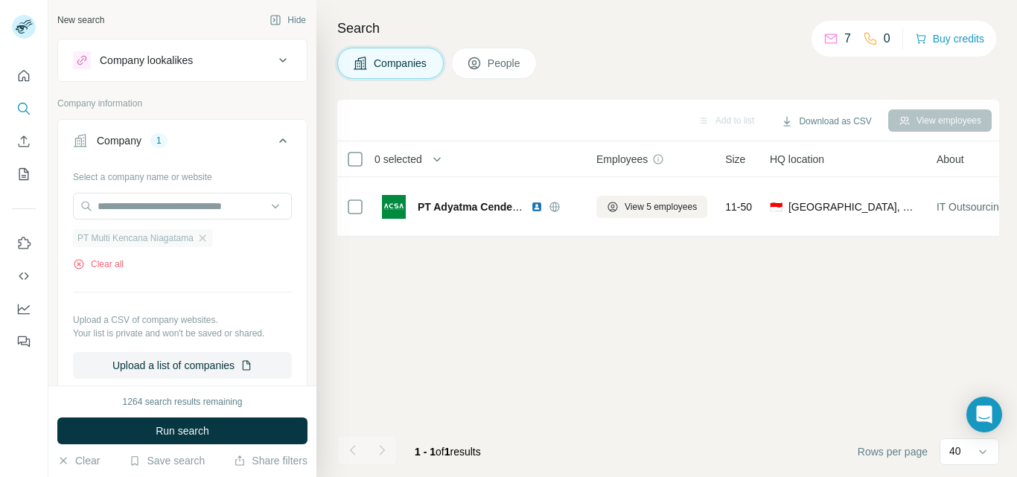
click at [141, 241] on span "PT Multi Kencana Niagatama" at bounding box center [135, 238] width 116 height 13
click at [139, 204] on input "text" at bounding box center [182, 206] width 219 height 27
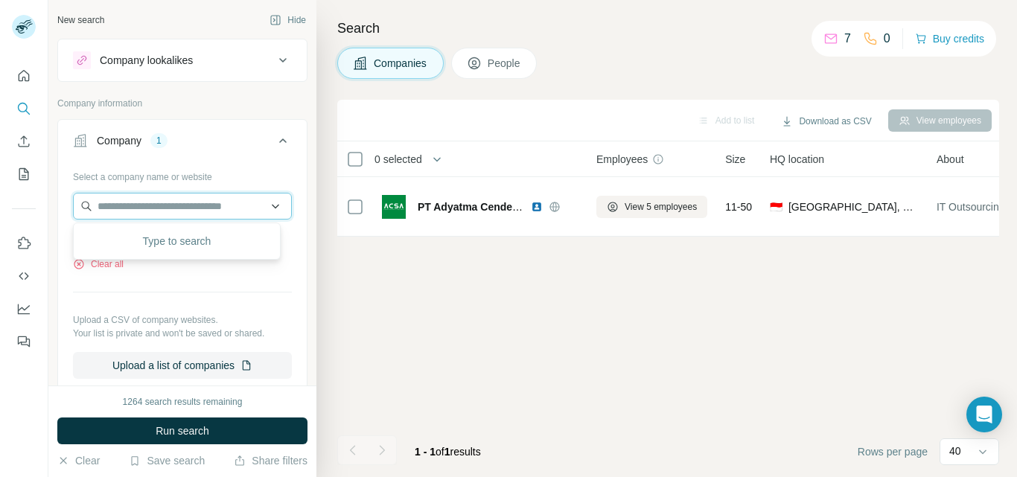
paste input "**********"
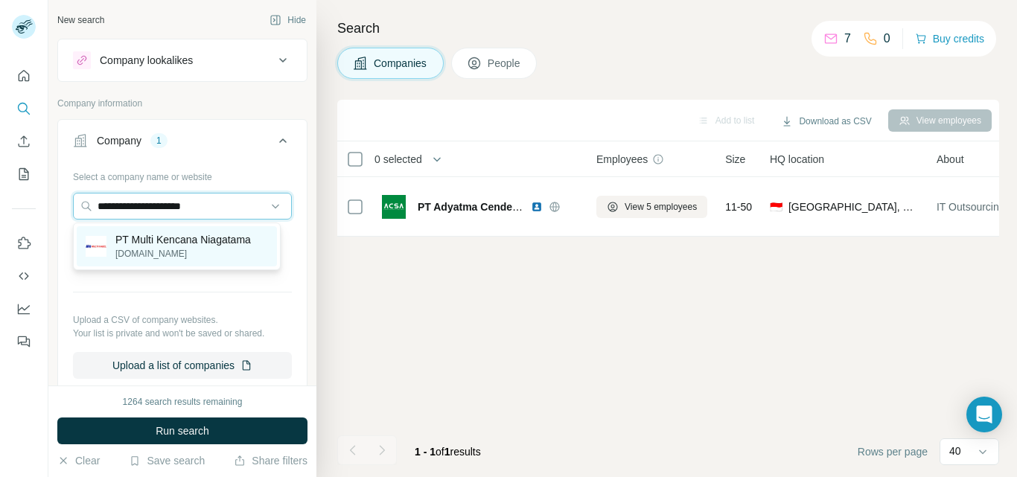
type input "**********"
click at [203, 241] on p "PT Multi Kencana Niagatama" at bounding box center [183, 239] width 136 height 15
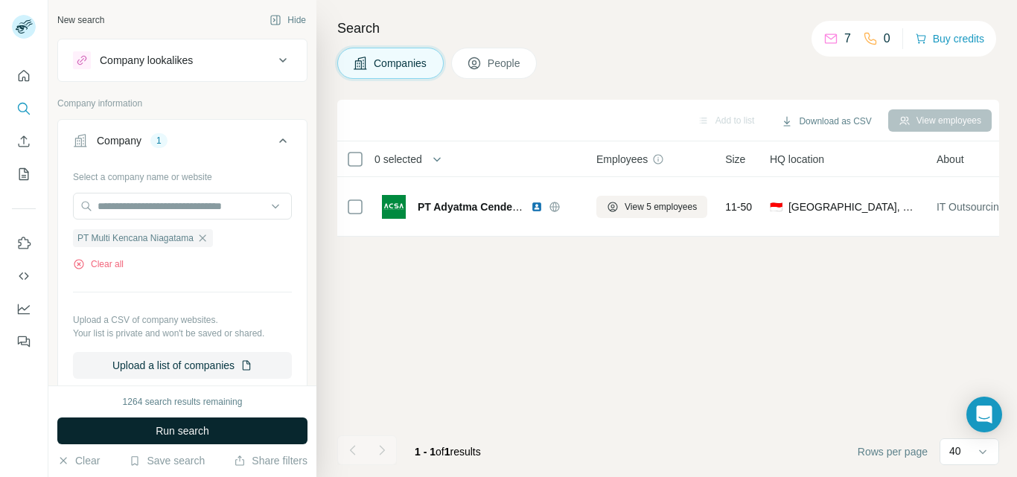
click at [193, 433] on span "Run search" at bounding box center [183, 431] width 54 height 15
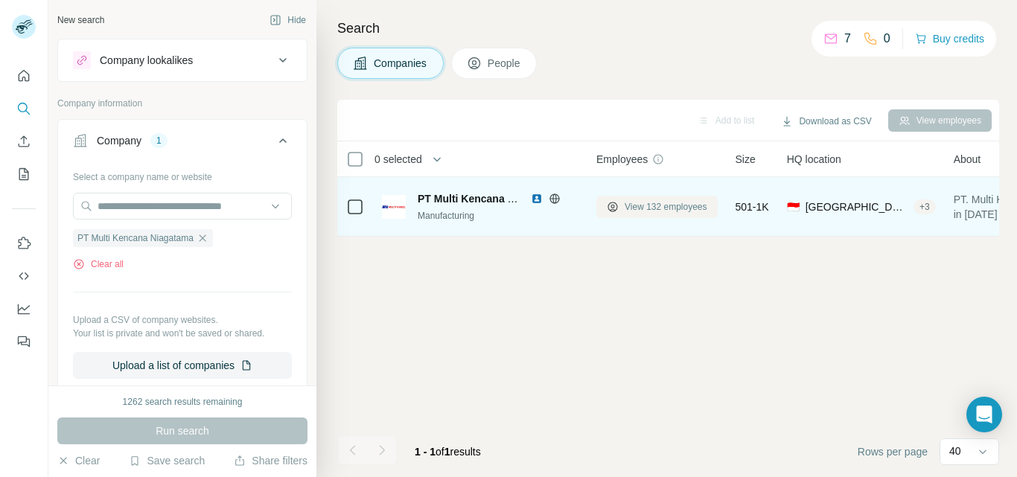
click at [652, 210] on span "View 132 employees" at bounding box center [666, 206] width 83 height 13
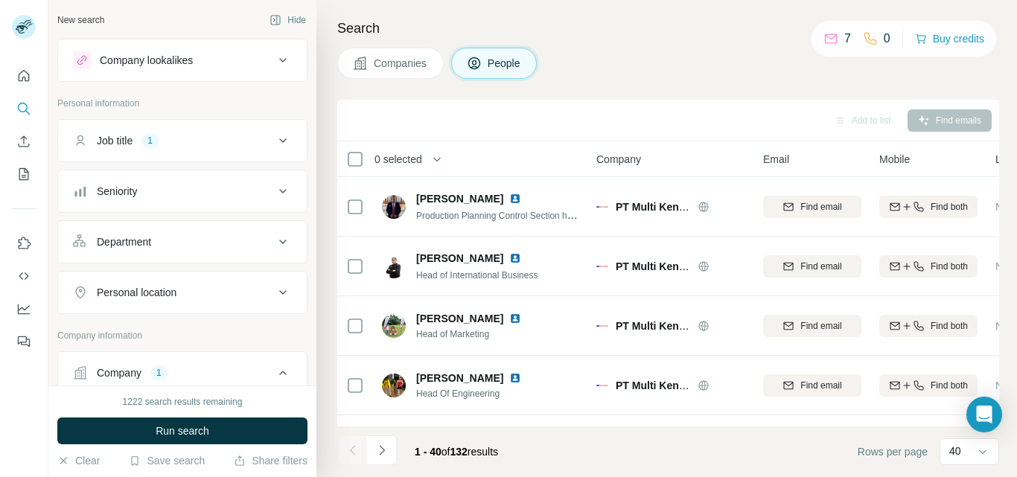
click at [216, 139] on div "Job title 1" at bounding box center [173, 140] width 201 height 15
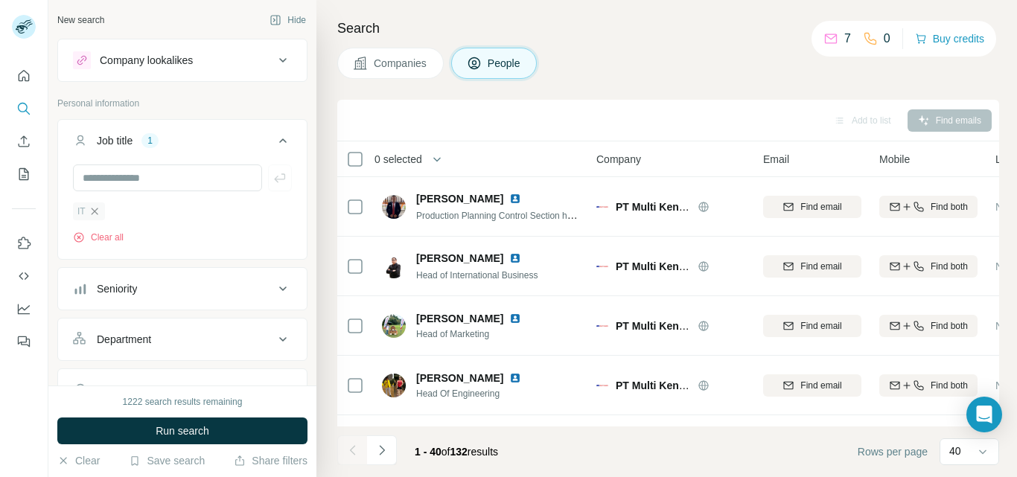
click at [92, 212] on icon "button" at bounding box center [95, 212] width 12 height 12
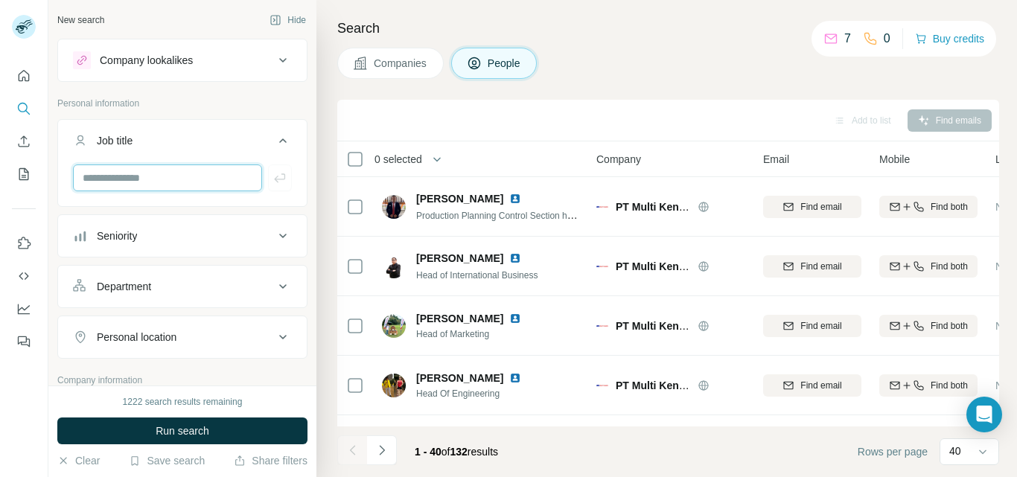
click at [124, 174] on input "text" at bounding box center [167, 178] width 189 height 27
type input "********"
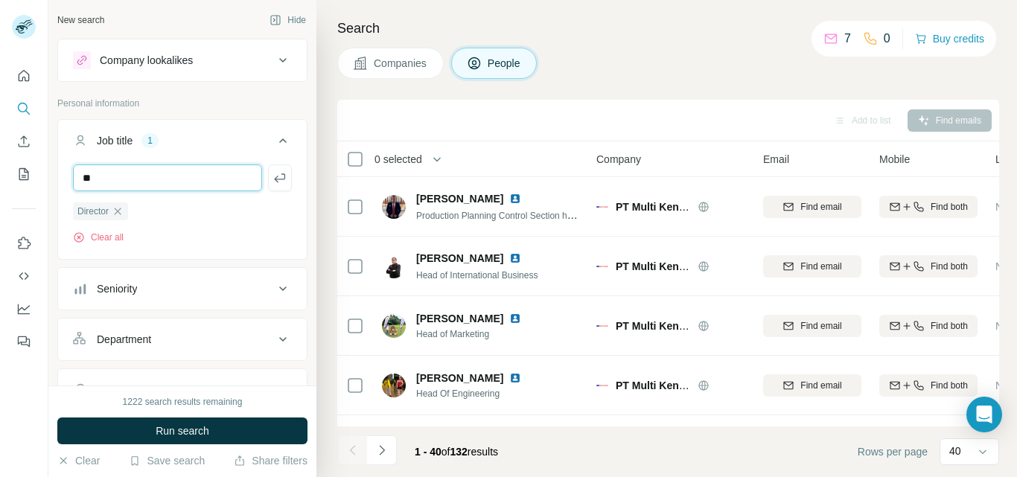
type input "**"
type input "*******"
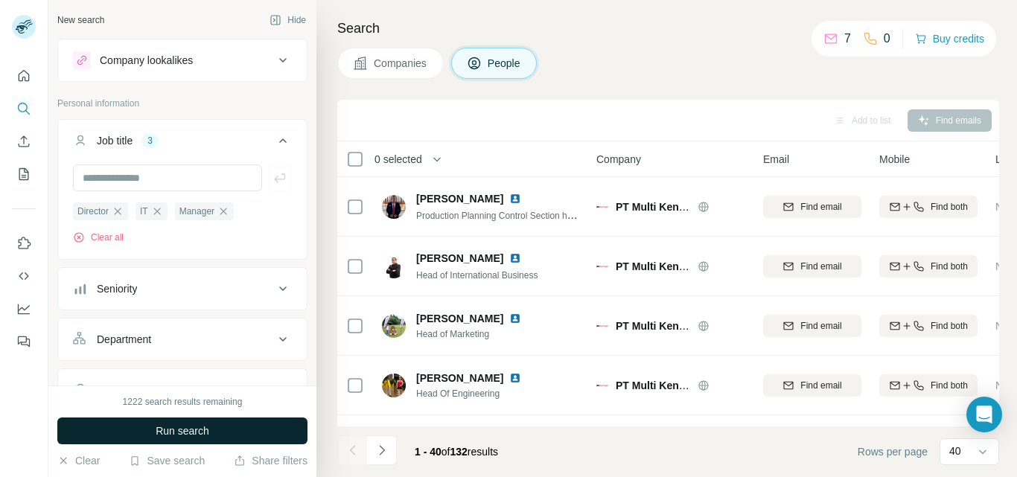
click at [198, 434] on span "Run search" at bounding box center [183, 431] width 54 height 15
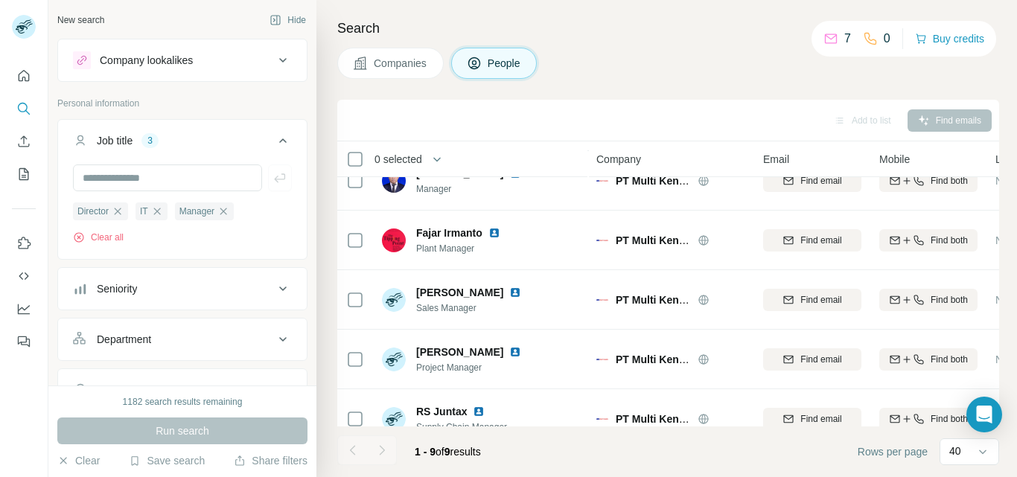
scroll to position [294, 0]
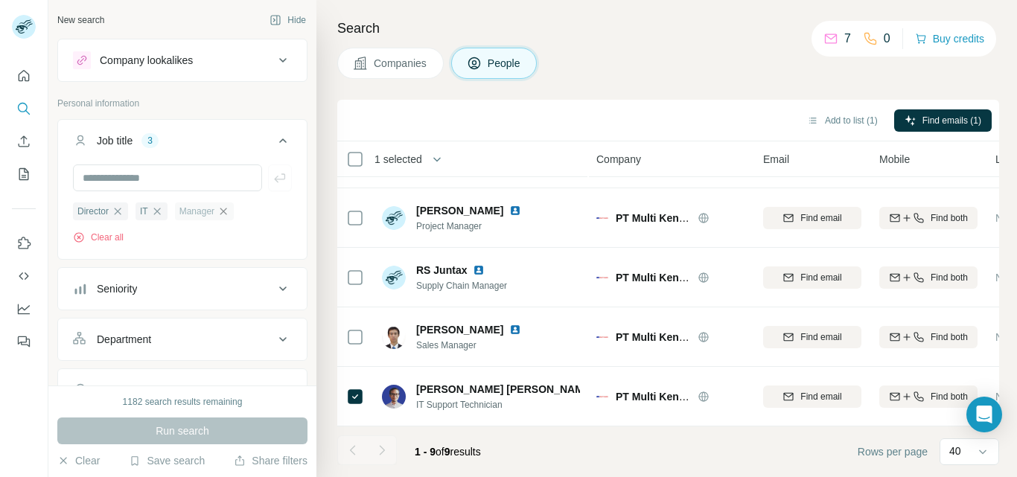
click at [227, 213] on icon "button" at bounding box center [223, 211] width 7 height 7
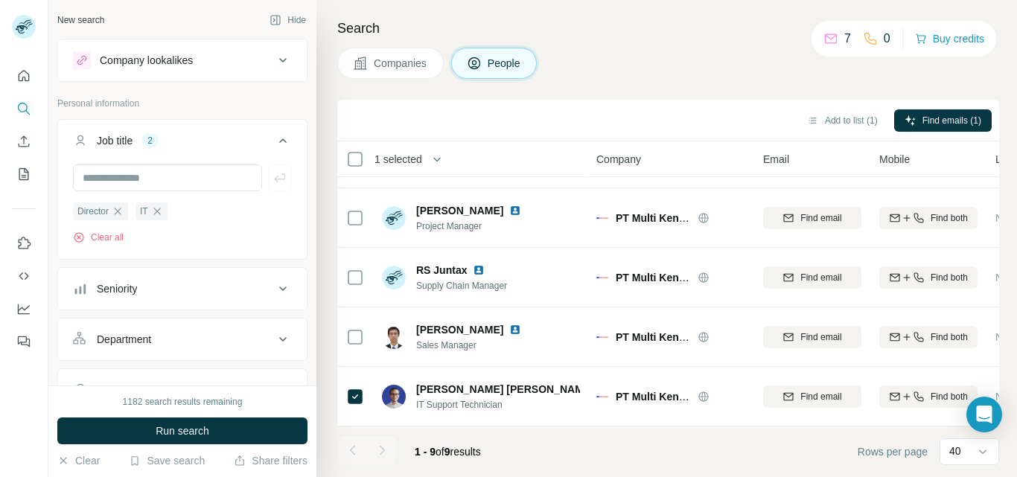
click at [115, 212] on icon "button" at bounding box center [118, 212] width 12 height 12
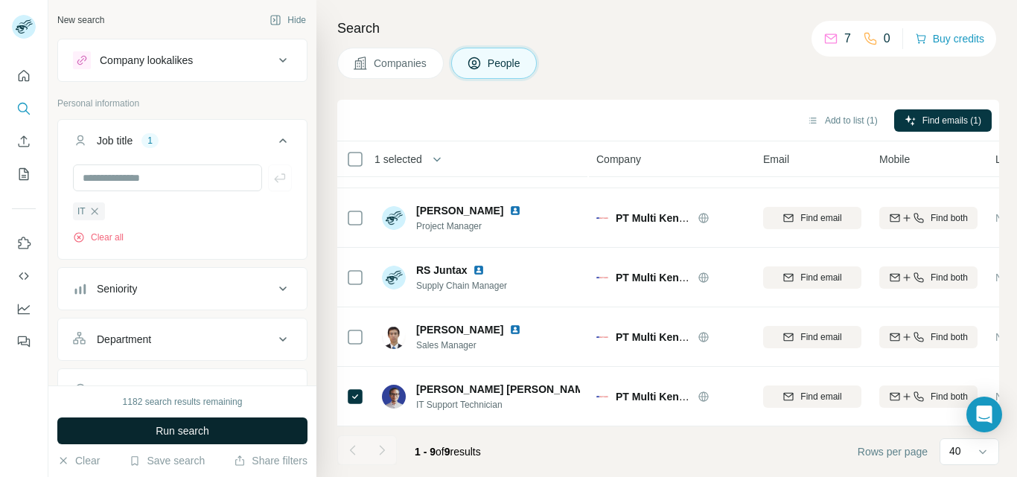
click at [241, 433] on button "Run search" at bounding box center [182, 431] width 250 height 27
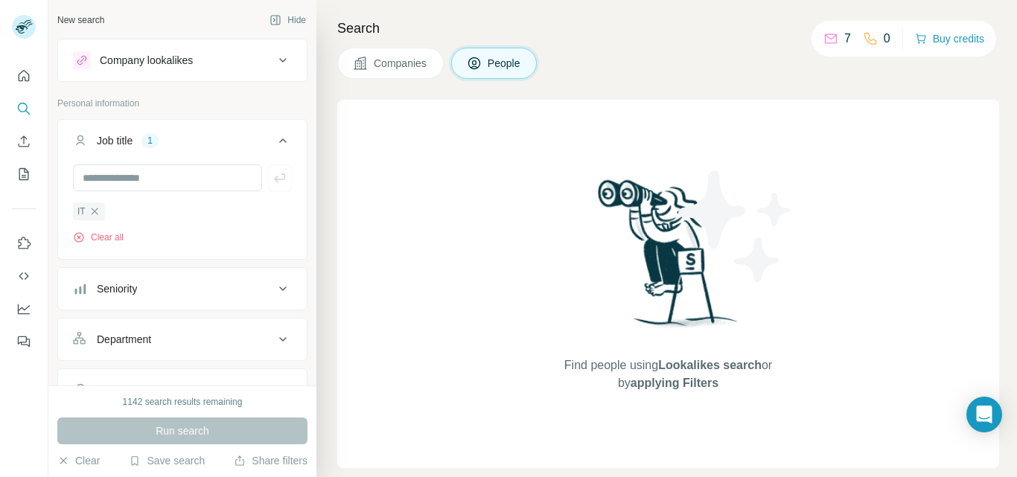
click at [508, 64] on span "People" at bounding box center [505, 63] width 34 height 15
click at [93, 211] on icon "button" at bounding box center [94, 211] width 7 height 7
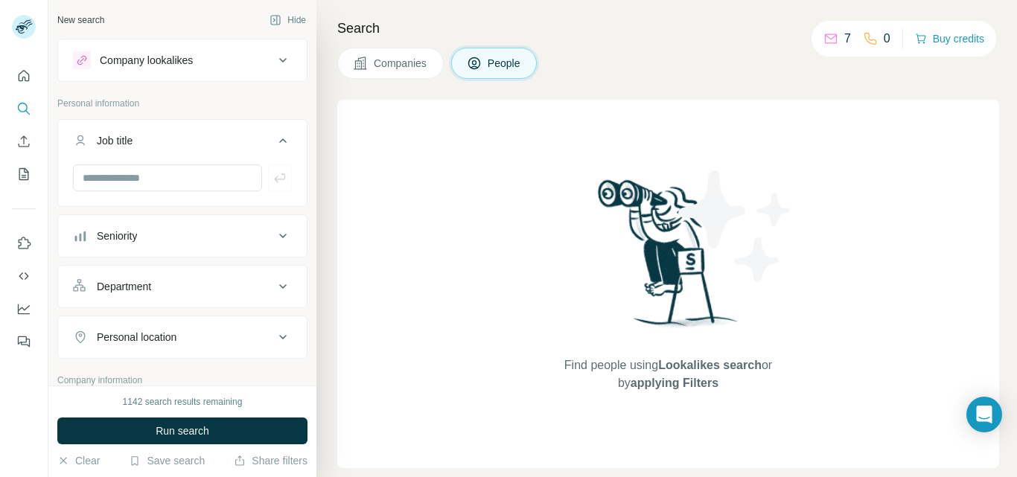
scroll to position [223, 0]
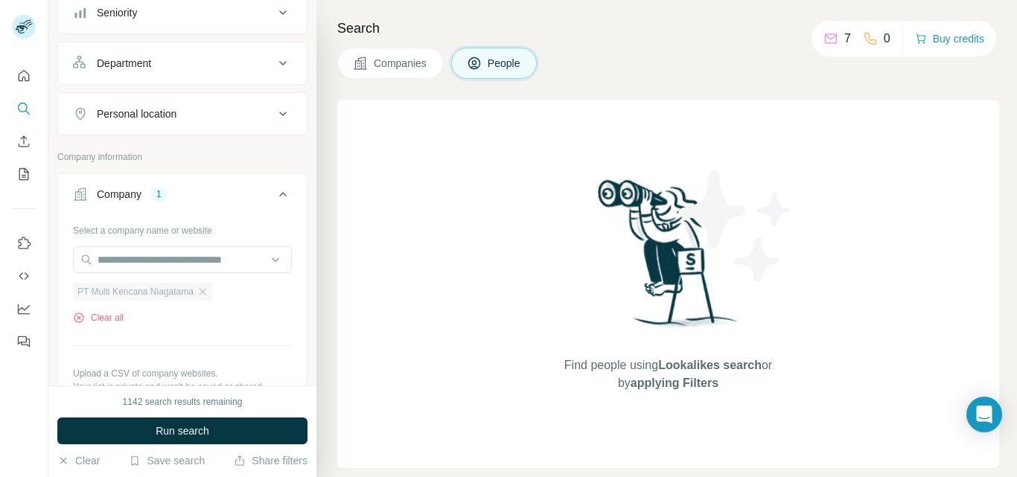
click at [162, 293] on span "PT Multi Kencana Niagatama" at bounding box center [135, 291] width 116 height 13
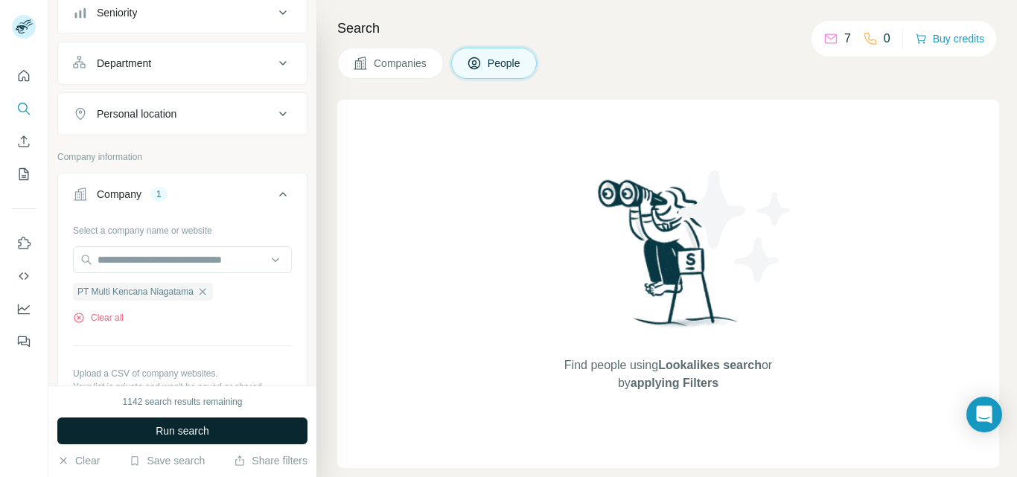
click at [179, 435] on span "Run search" at bounding box center [183, 431] width 54 height 15
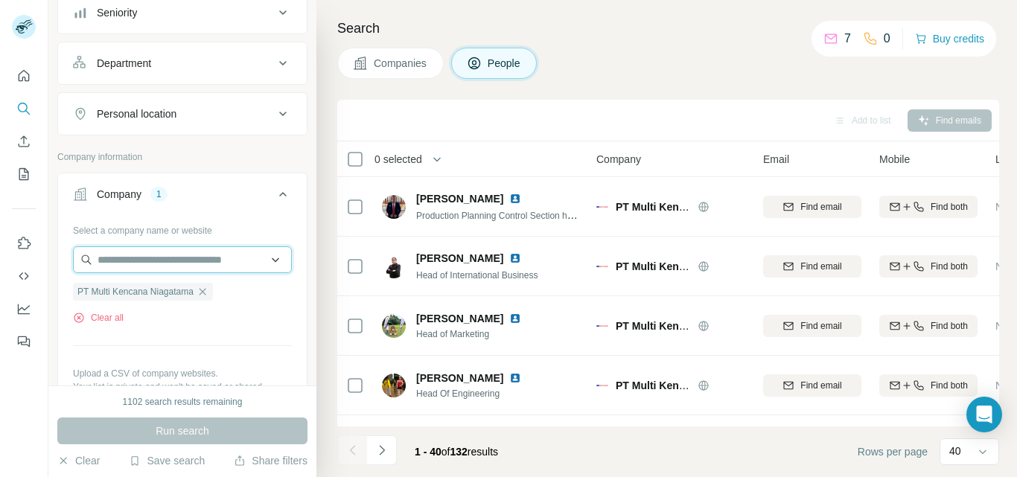
click at [131, 266] on input "text" at bounding box center [182, 260] width 219 height 27
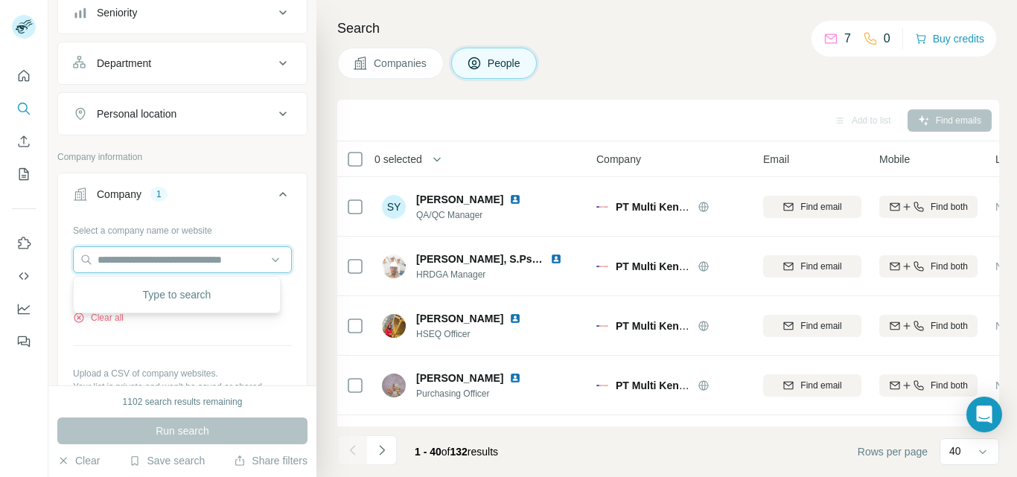
scroll to position [2141, 0]
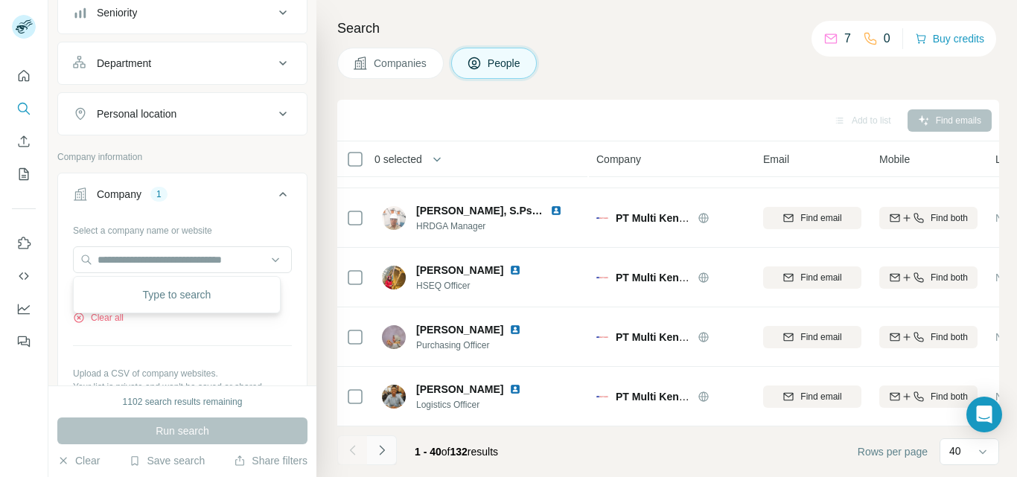
click at [383, 453] on icon "Navigate to next page" at bounding box center [382, 450] width 15 height 15
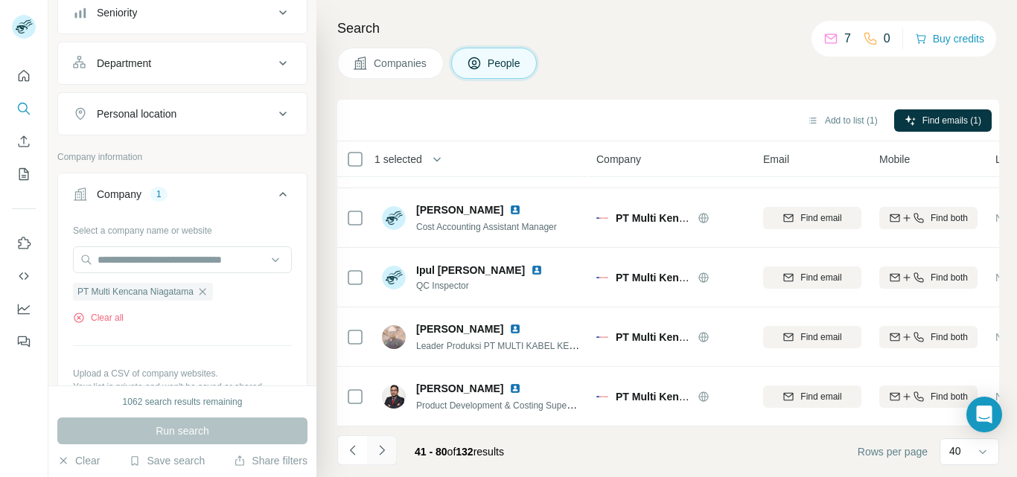
click at [386, 450] on icon "Navigate to next page" at bounding box center [382, 450] width 15 height 15
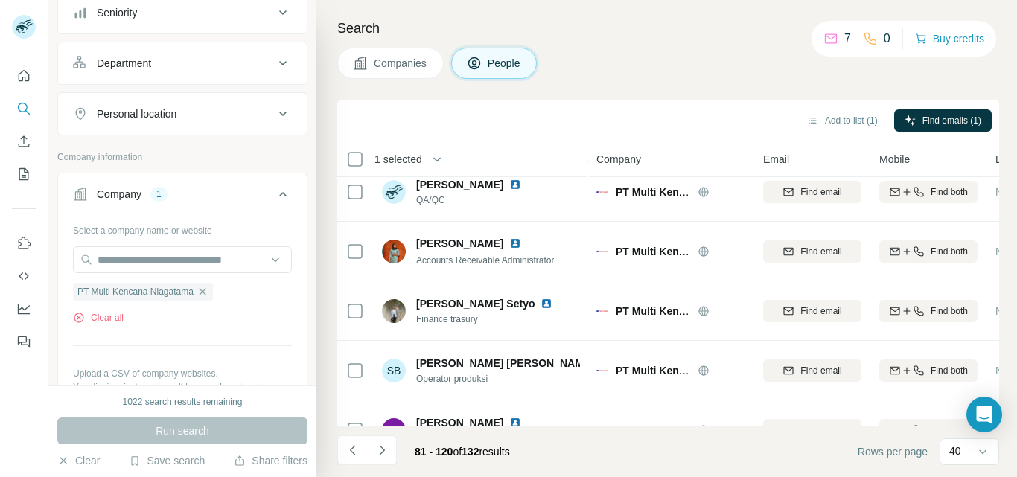
scroll to position [2011, 0]
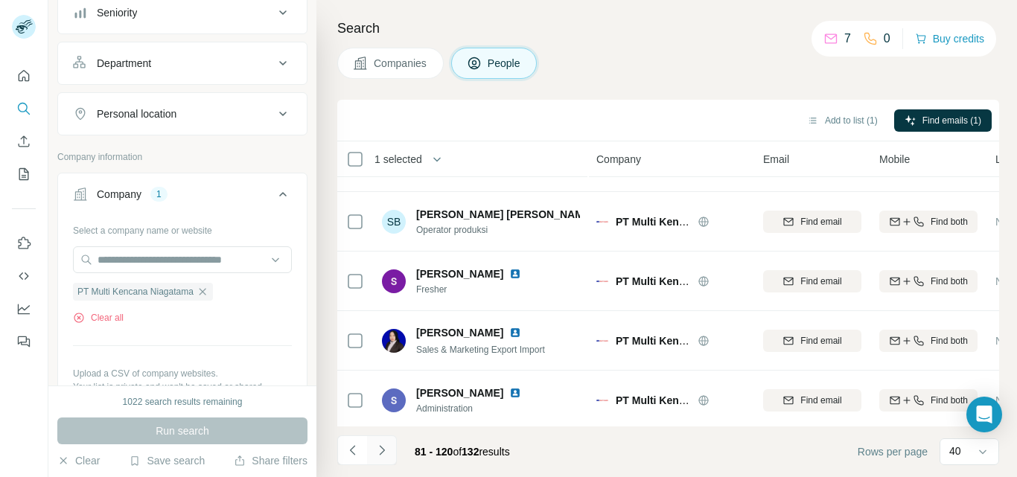
click at [384, 447] on icon "Navigate to next page" at bounding box center [382, 450] width 15 height 15
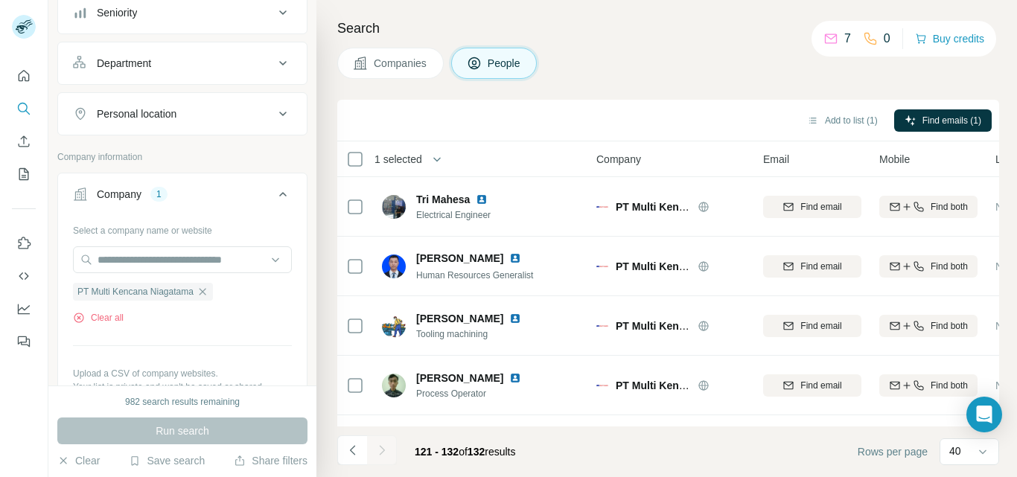
scroll to position [473, 0]
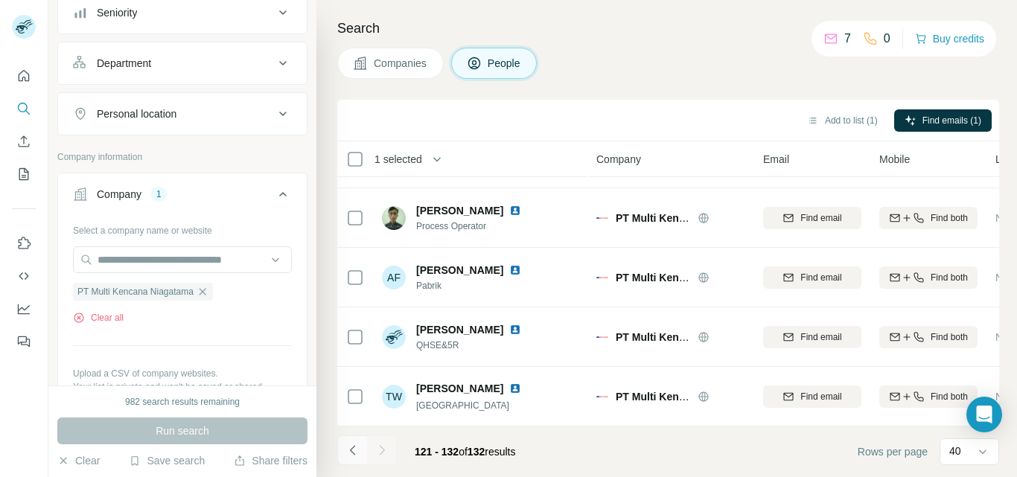
click at [351, 451] on icon "Navigate to previous page" at bounding box center [351, 450] width 5 height 10
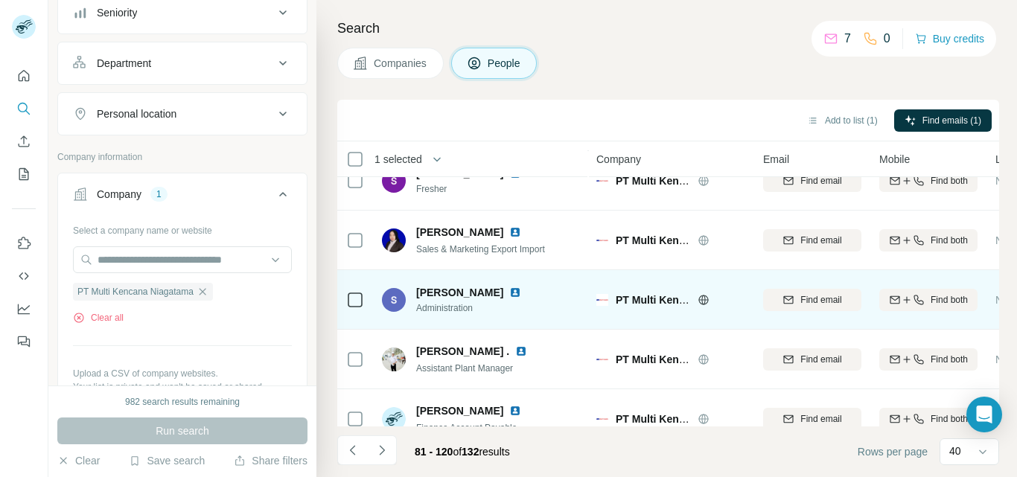
scroll to position [2141, 0]
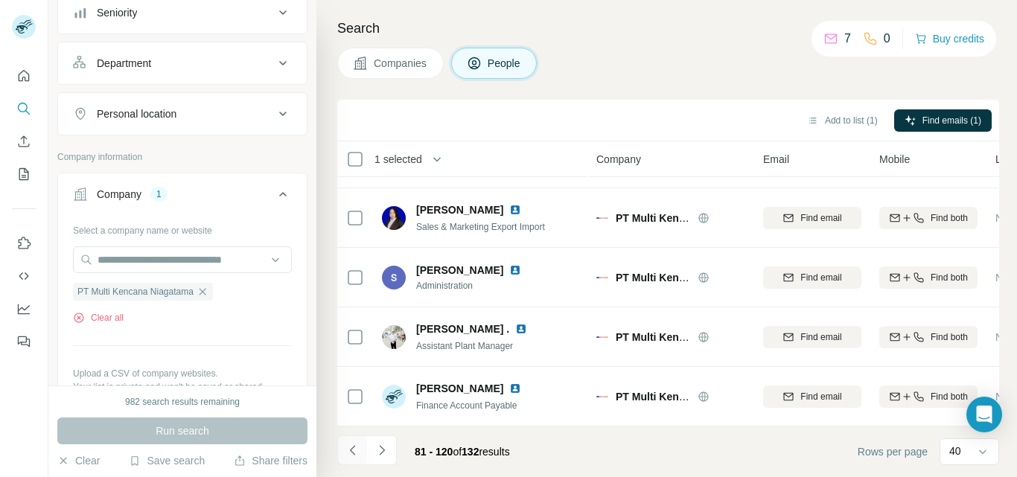
click at [352, 451] on icon "Navigate to previous page" at bounding box center [351, 450] width 5 height 10
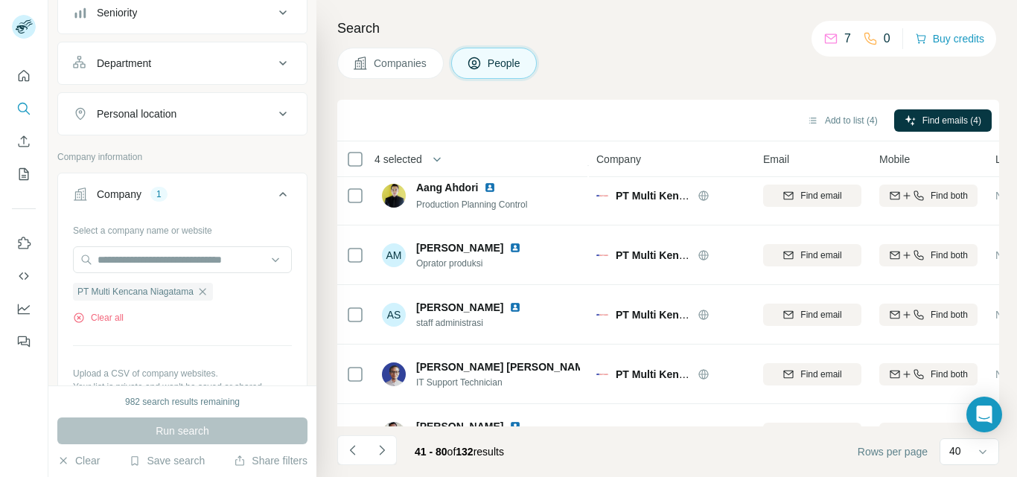
scroll to position [0, 0]
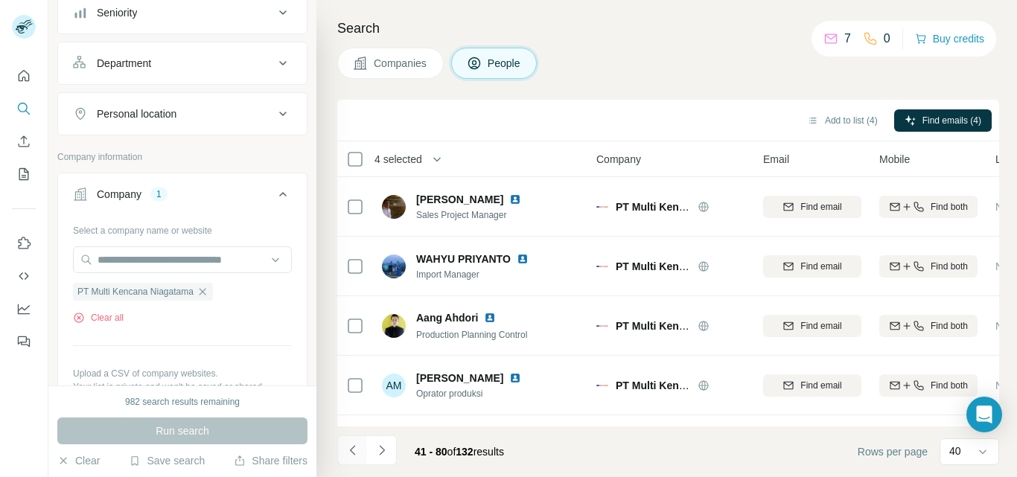
click at [353, 450] on icon "Navigate to previous page" at bounding box center [353, 450] width 15 height 15
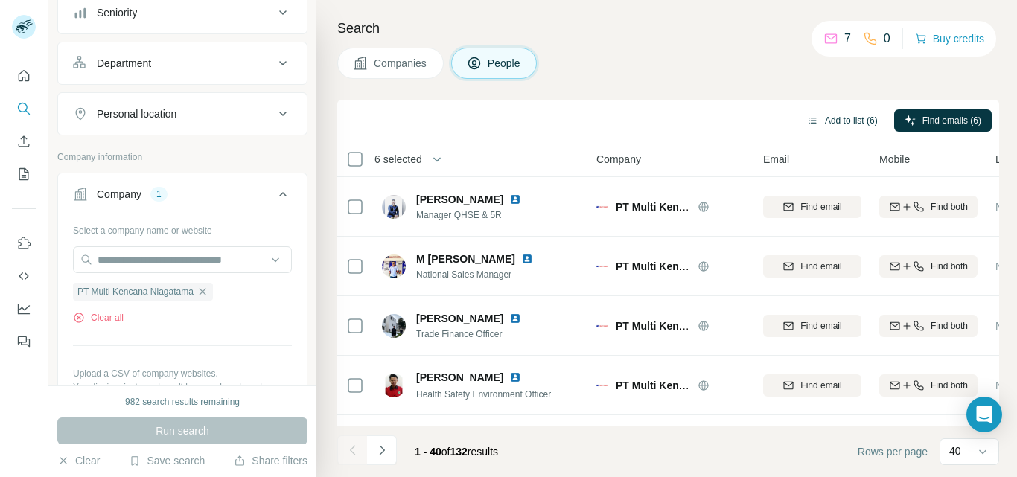
scroll to position [1638, 0]
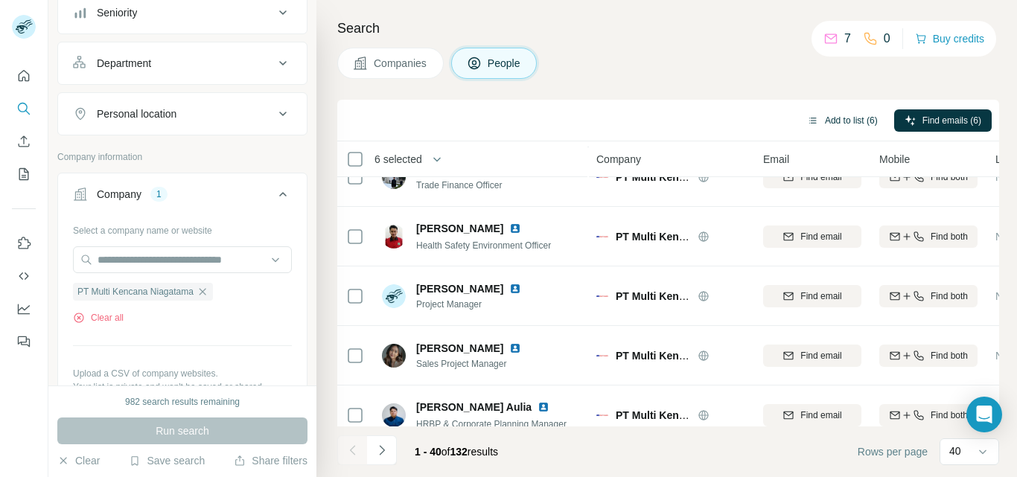
click at [843, 121] on button "Add to list (6)" at bounding box center [843, 120] width 92 height 22
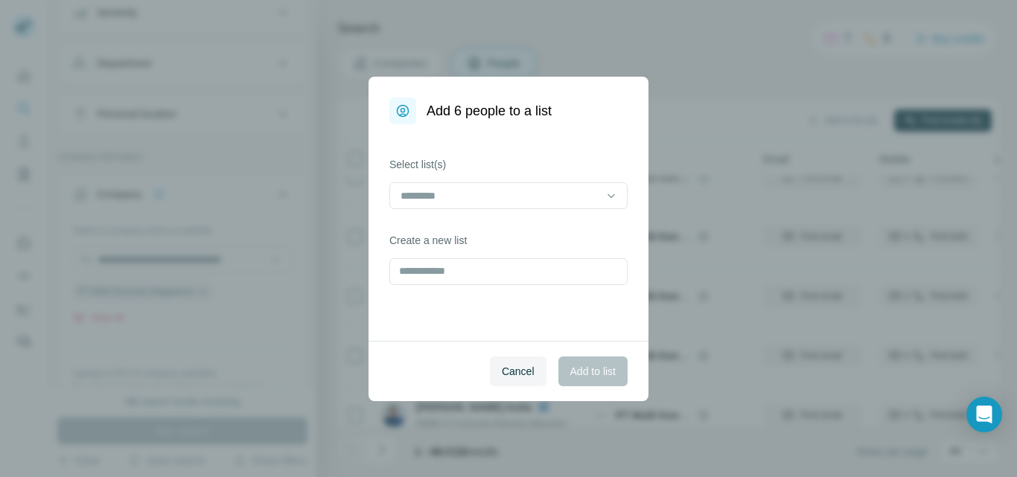
click at [609, 194] on icon at bounding box center [611, 195] width 15 height 15
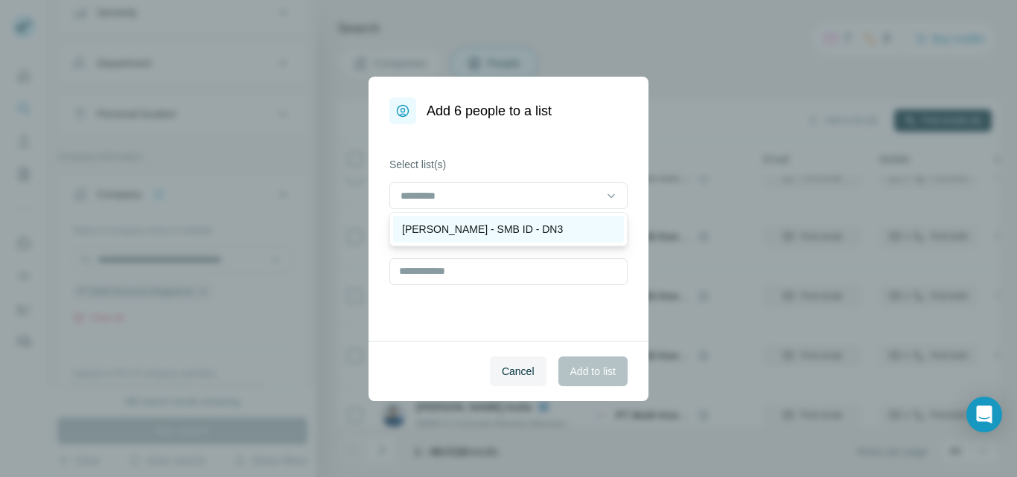
click at [479, 226] on p "[PERSON_NAME] - SMB ID - DN3" at bounding box center [482, 229] width 161 height 15
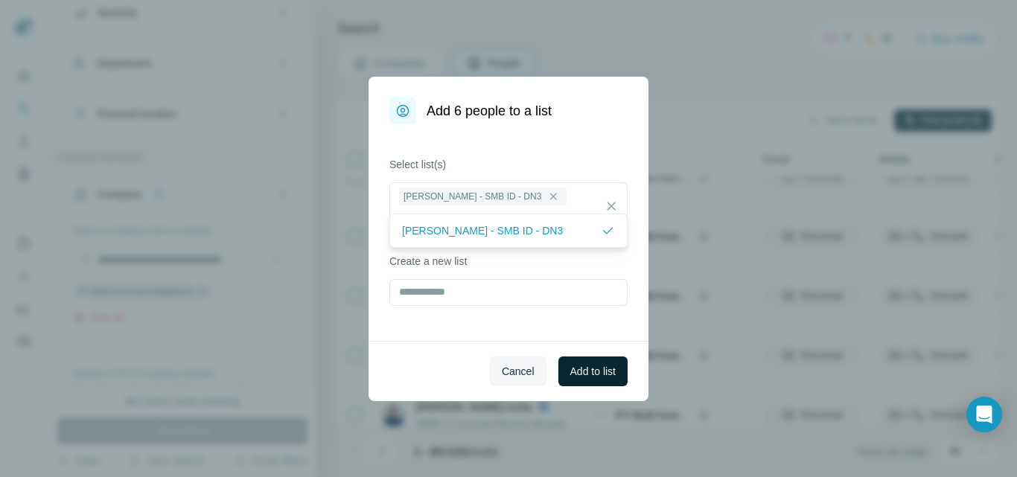
click at [594, 379] on button "Add to list" at bounding box center [593, 372] width 69 height 30
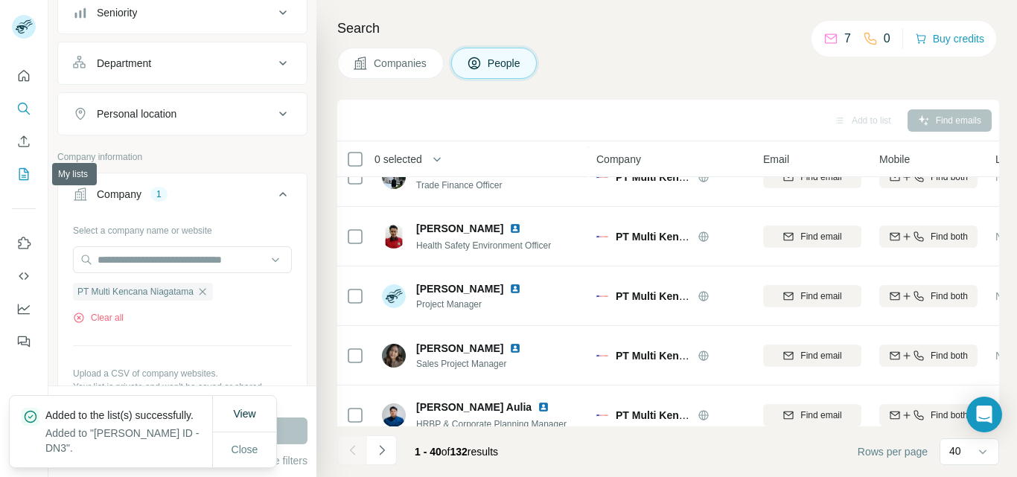
click at [24, 172] on icon "My lists" at bounding box center [23, 174] width 15 height 15
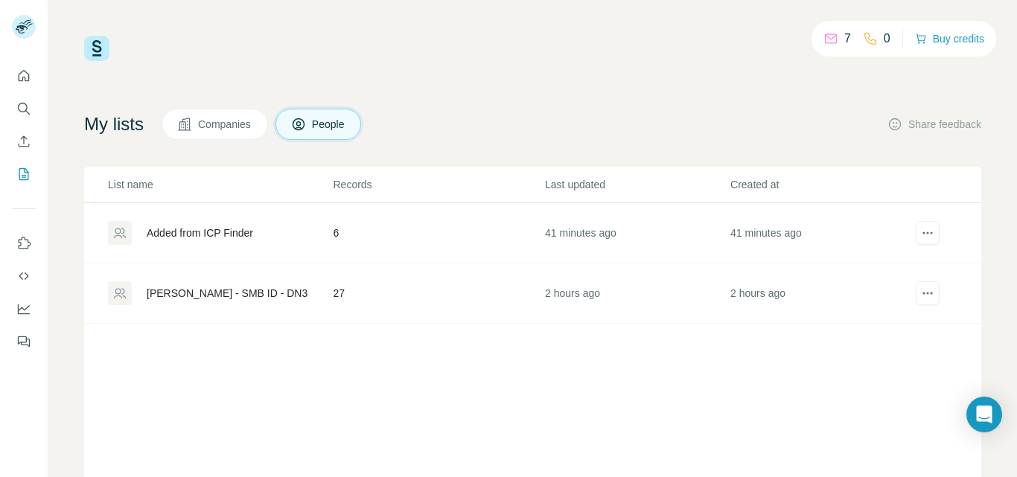
click at [214, 293] on div "[PERSON_NAME] - SMB ID - DN3" at bounding box center [227, 293] width 161 height 15
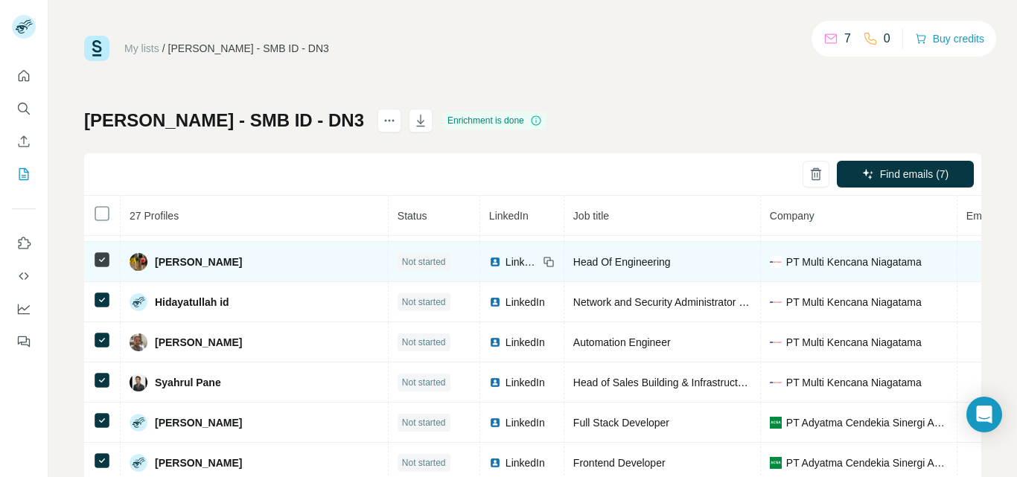
scroll to position [223, 0]
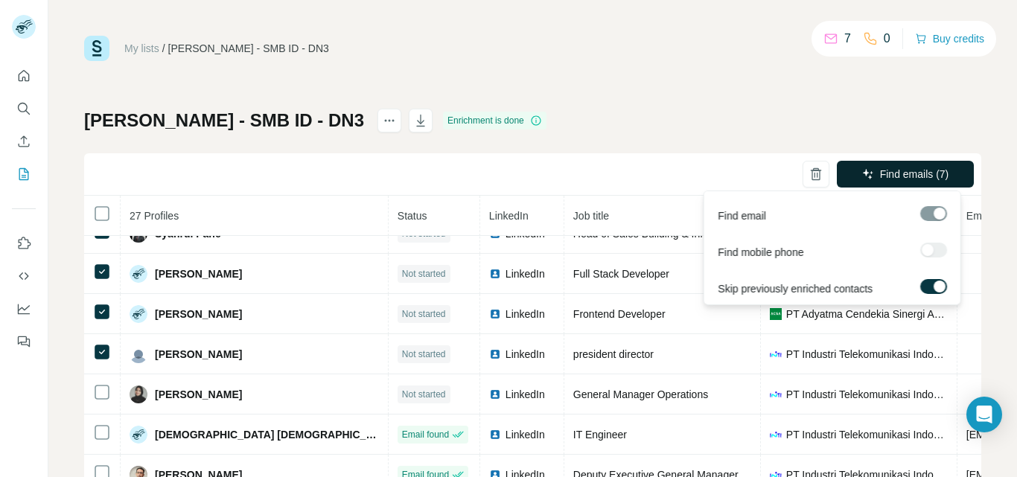
click at [893, 170] on span "Find emails (7)" at bounding box center [914, 174] width 69 height 15
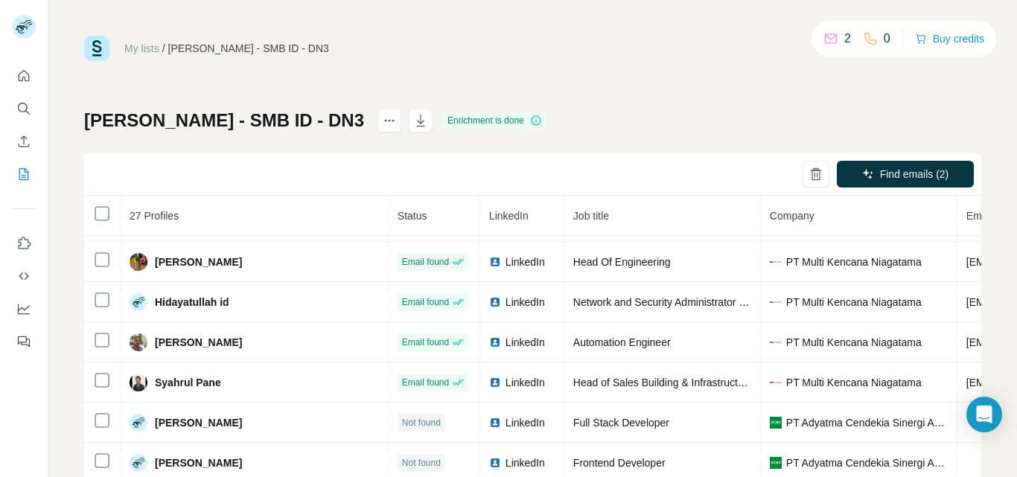
scroll to position [0, 0]
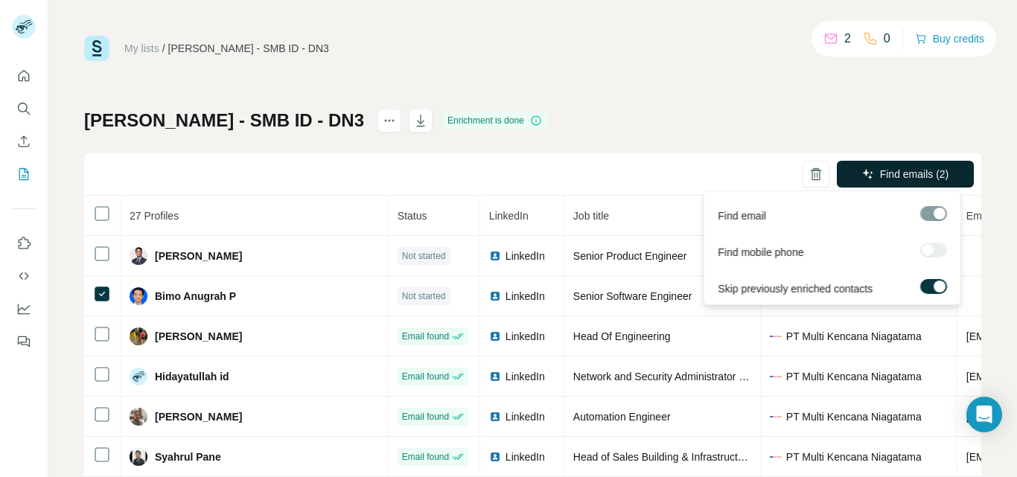
click at [880, 170] on span "Find emails (2)" at bounding box center [914, 174] width 69 height 15
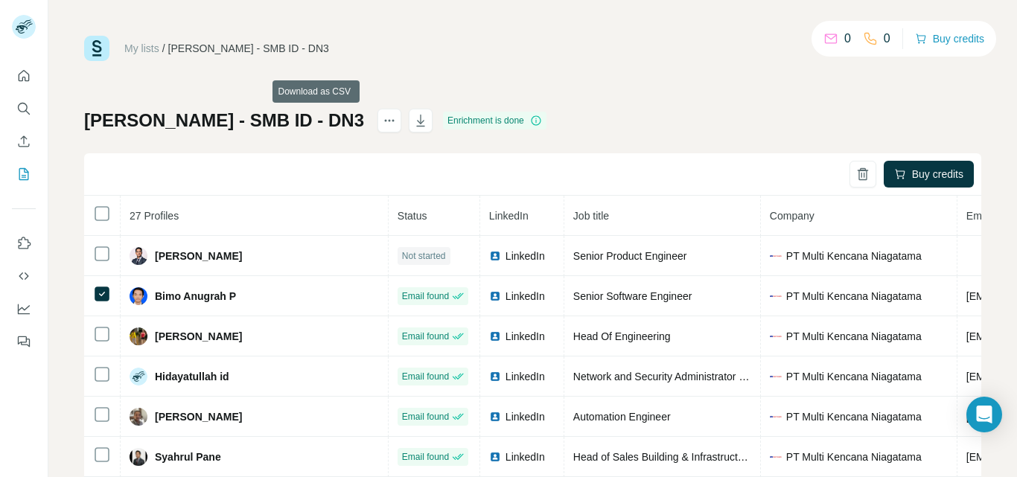
drag, startPoint x: 317, startPoint y: 121, endPoint x: 387, endPoint y: 111, distance: 70.7
click at [416, 119] on icon "button" at bounding box center [420, 121] width 8 height 12
click at [801, 124] on div "IRMA - SMB ID - DN3 Enrichment is done Buy credits 27 Profiles Status LinkedIn …" at bounding box center [532, 349] width 897 height 480
click at [22, 108] on icon "Search" at bounding box center [23, 108] width 15 height 15
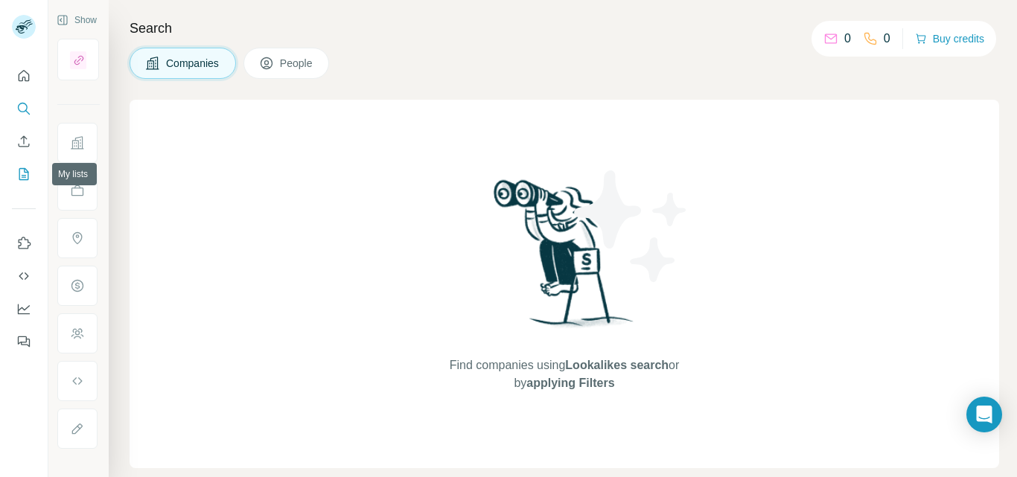
click at [22, 173] on icon "My lists" at bounding box center [23, 174] width 15 height 15
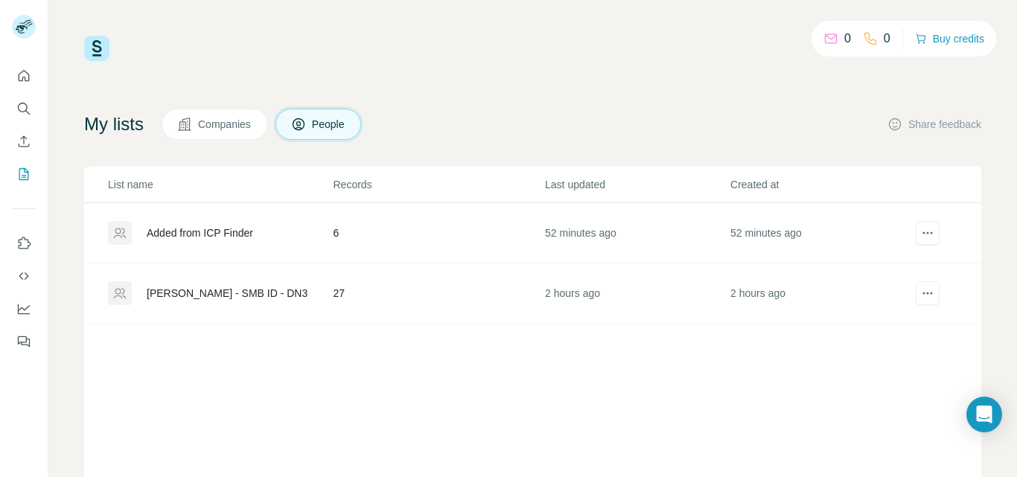
scroll to position [74, 0]
